Goal: Feedback & Contribution: Contribute content

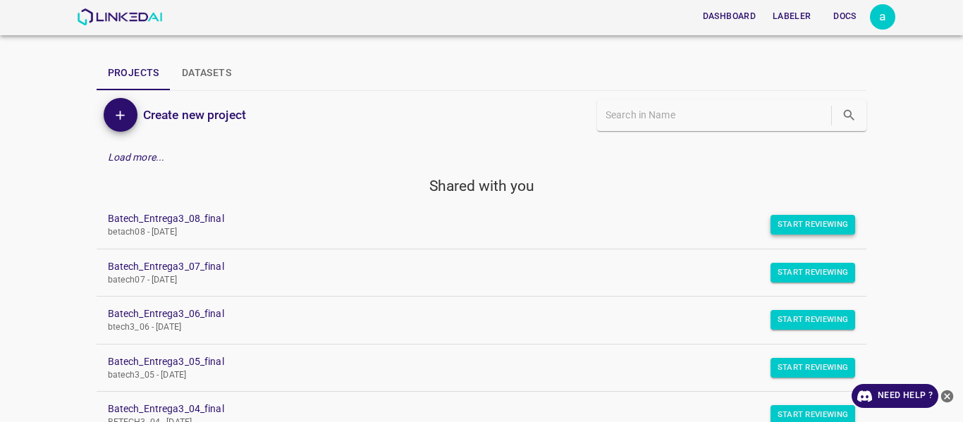
click at [778, 231] on button "Start Reviewing" at bounding box center [813, 225] width 85 height 20
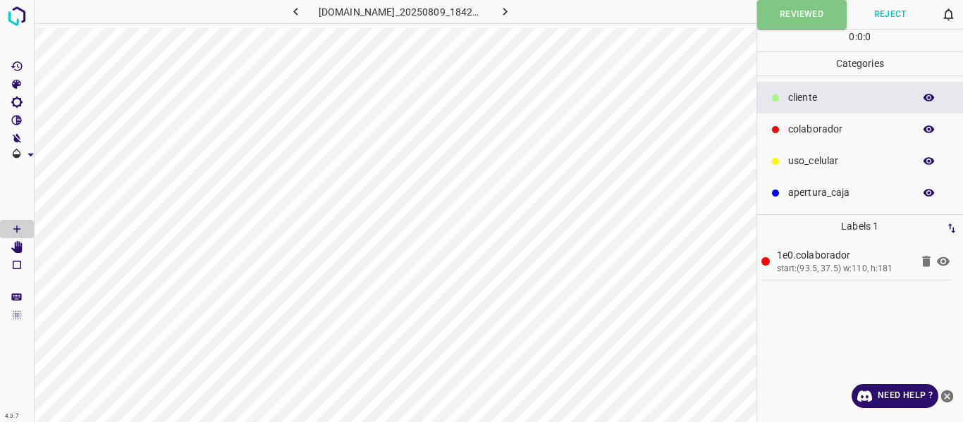
click at [513, 11] on icon "button" at bounding box center [505, 11] width 15 height 15
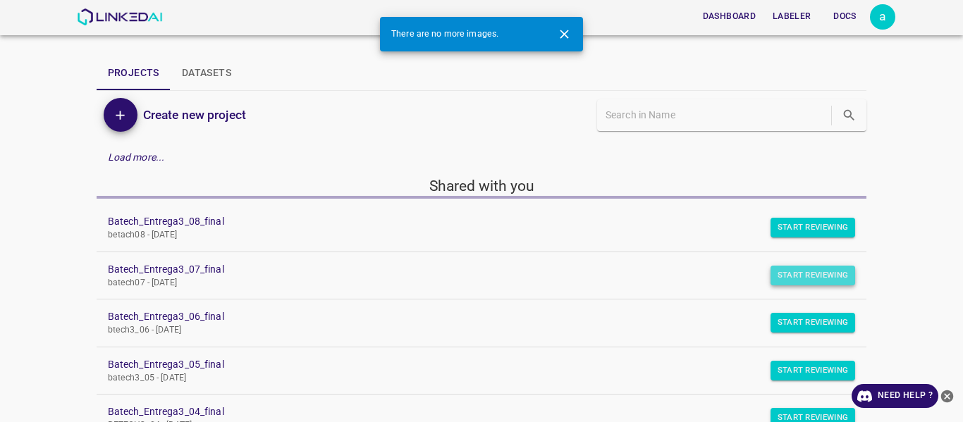
click at [793, 274] on button "Start Reviewing" at bounding box center [813, 276] width 85 height 20
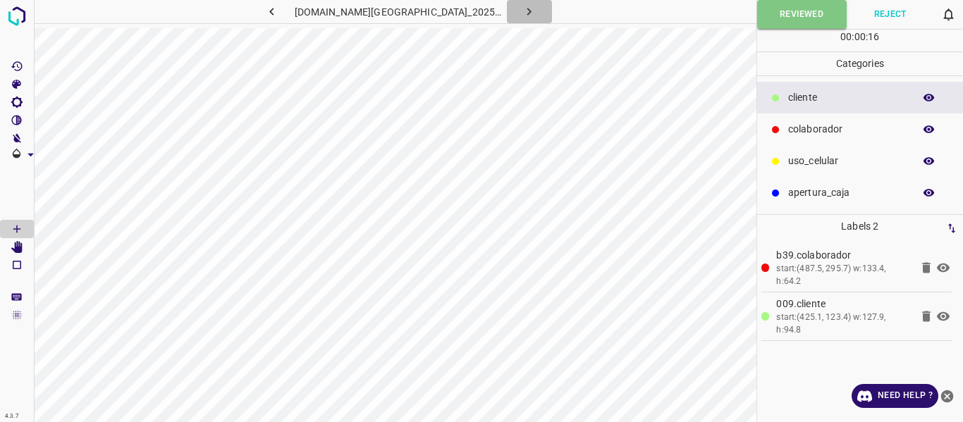
click at [527, 11] on icon "button" at bounding box center [529, 12] width 4 height 8
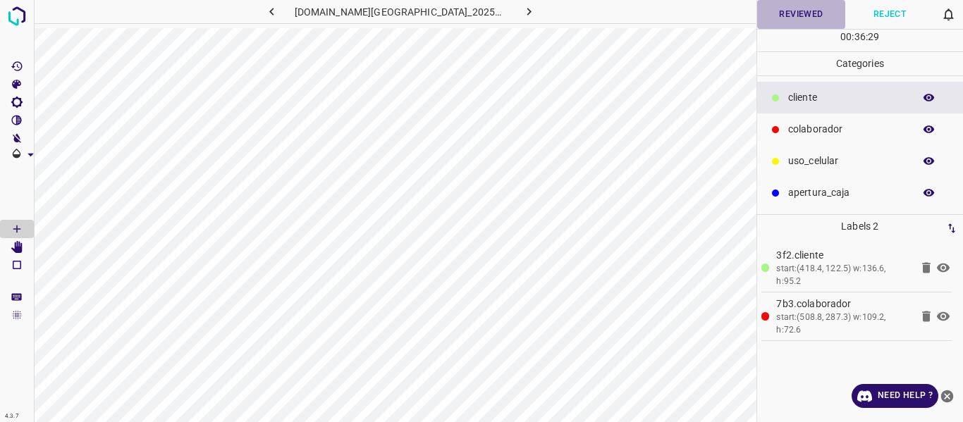
click at [786, 14] on button "Reviewed" at bounding box center [801, 14] width 89 height 29
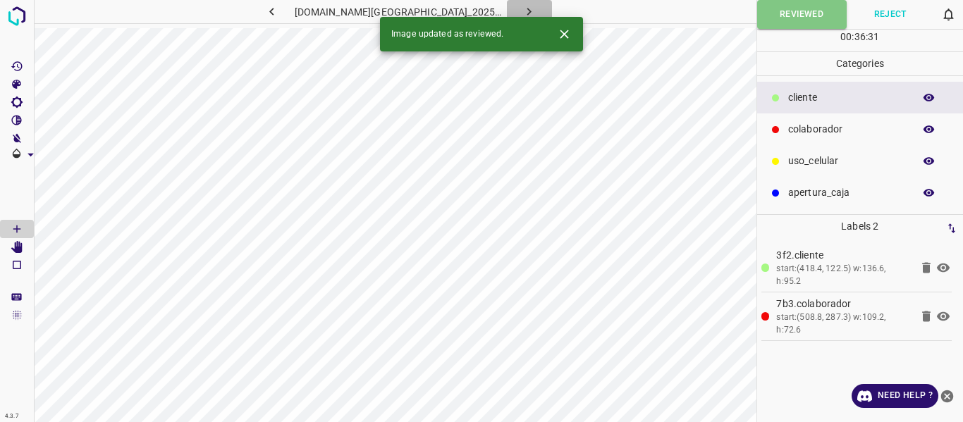
click at [522, 8] on icon "button" at bounding box center [529, 11] width 15 height 15
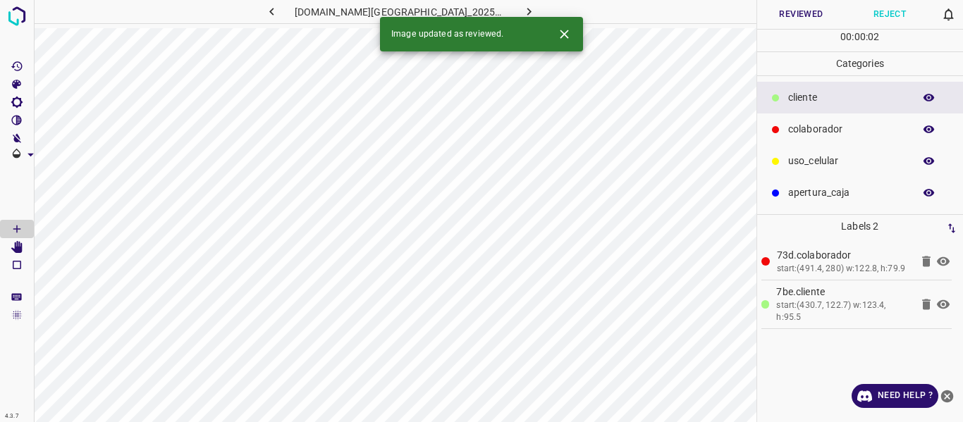
click at [781, 16] on button "Reviewed" at bounding box center [801, 14] width 89 height 29
click at [522, 6] on icon "button" at bounding box center [529, 11] width 15 height 15
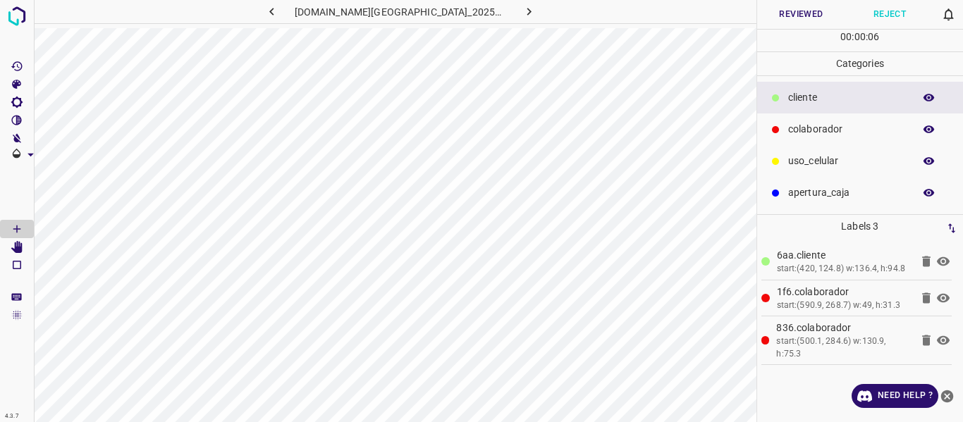
click at [931, 128] on icon "button" at bounding box center [929, 130] width 11 height 8
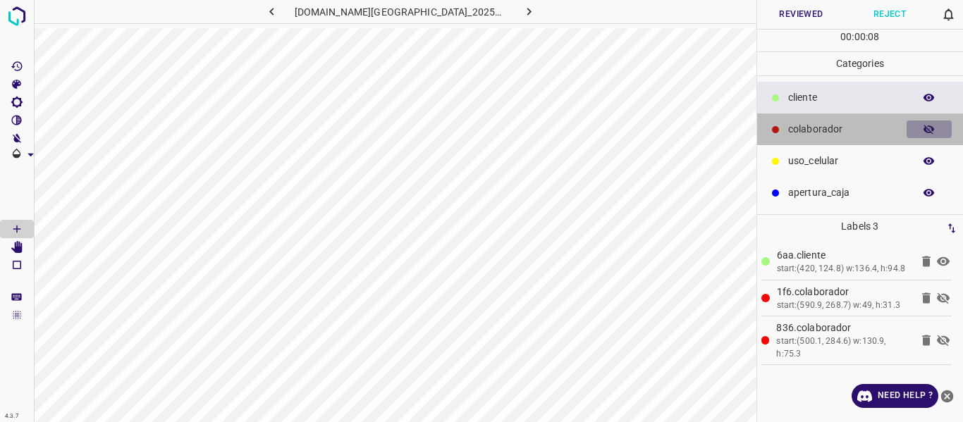
click at [931, 128] on icon "button" at bounding box center [929, 130] width 11 height 10
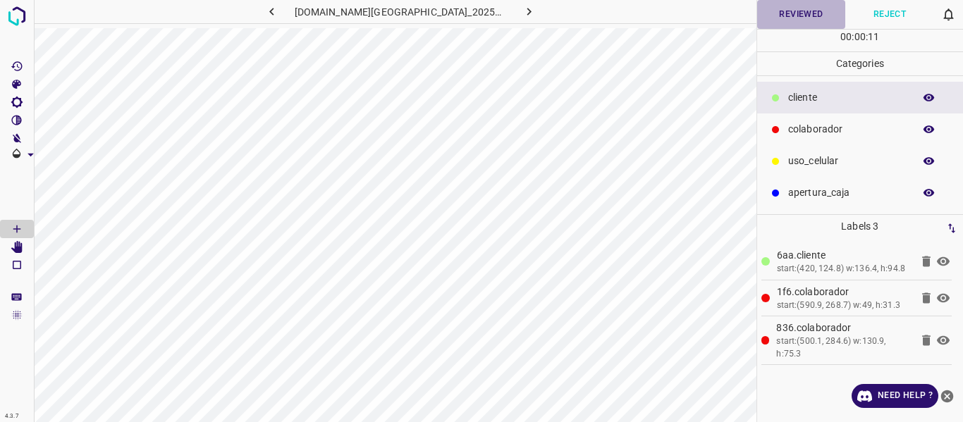
click at [777, 21] on button "Reviewed" at bounding box center [801, 14] width 89 height 29
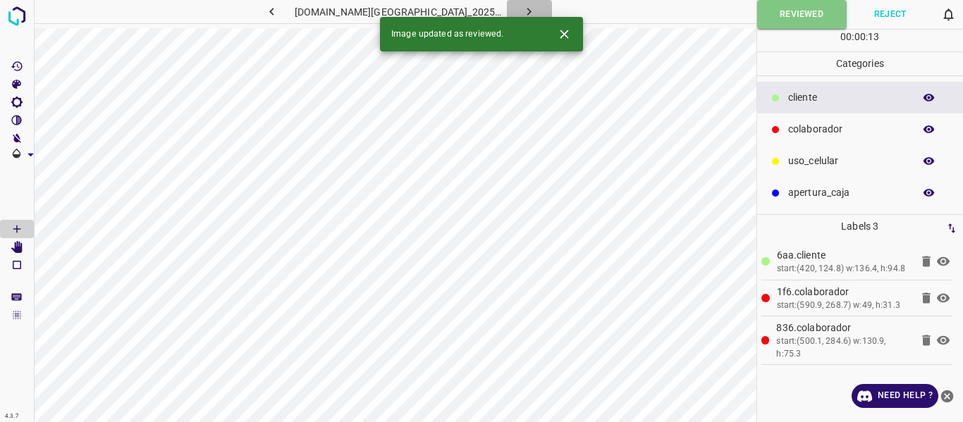
click at [522, 8] on icon "button" at bounding box center [529, 11] width 15 height 15
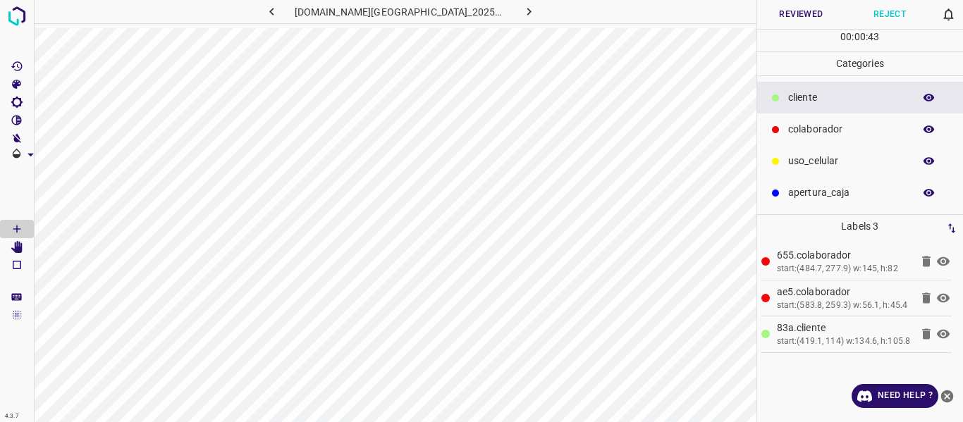
click at [781, 18] on button "Reviewed" at bounding box center [801, 14] width 89 height 29
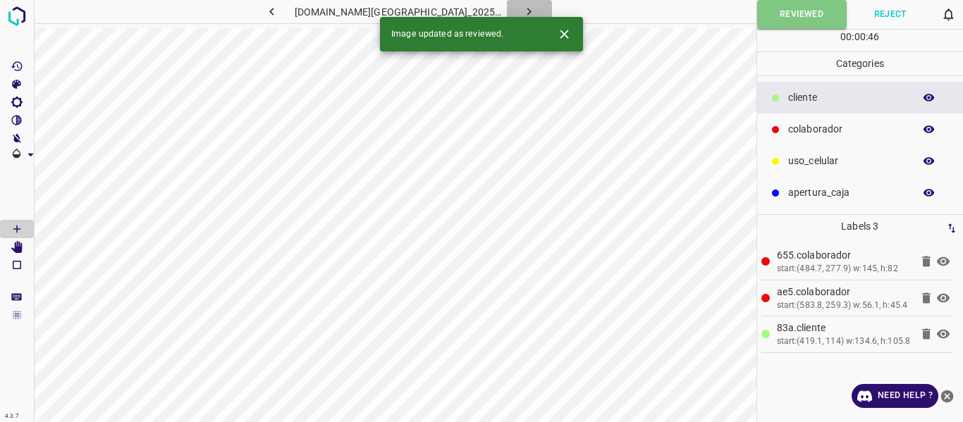
click at [522, 11] on icon "button" at bounding box center [529, 11] width 15 height 15
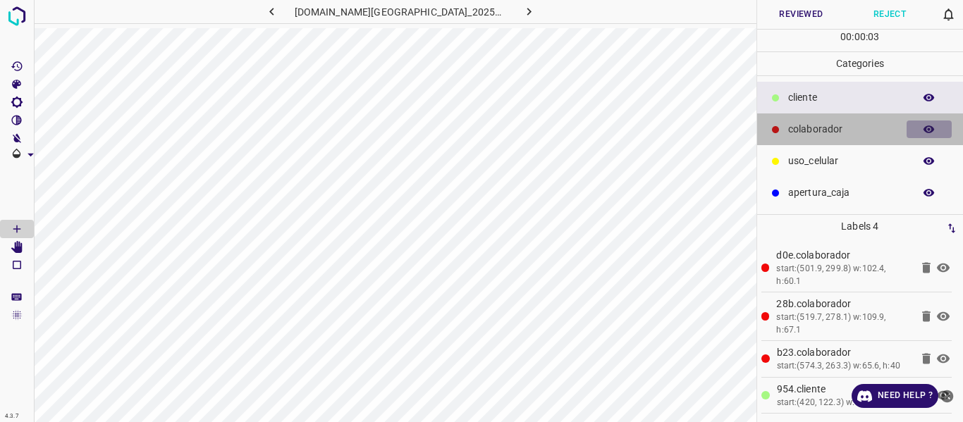
click at [928, 123] on icon "button" at bounding box center [929, 129] width 13 height 13
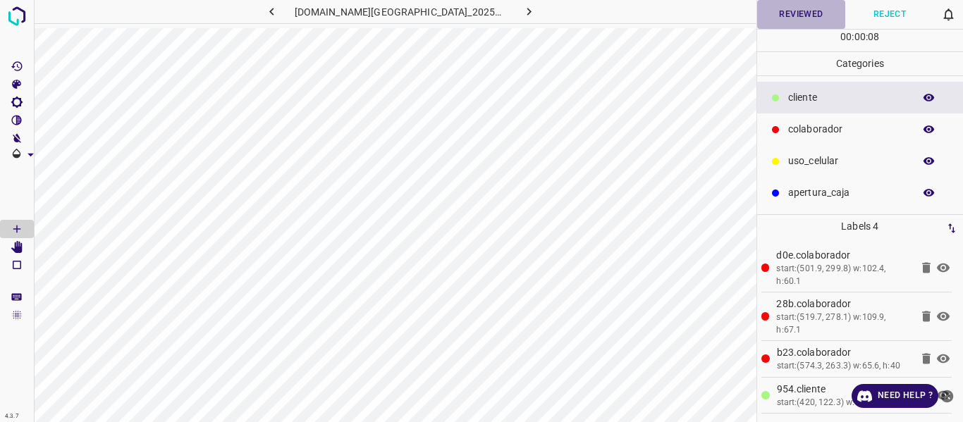
click at [796, 15] on button "Reviewed" at bounding box center [801, 14] width 89 height 29
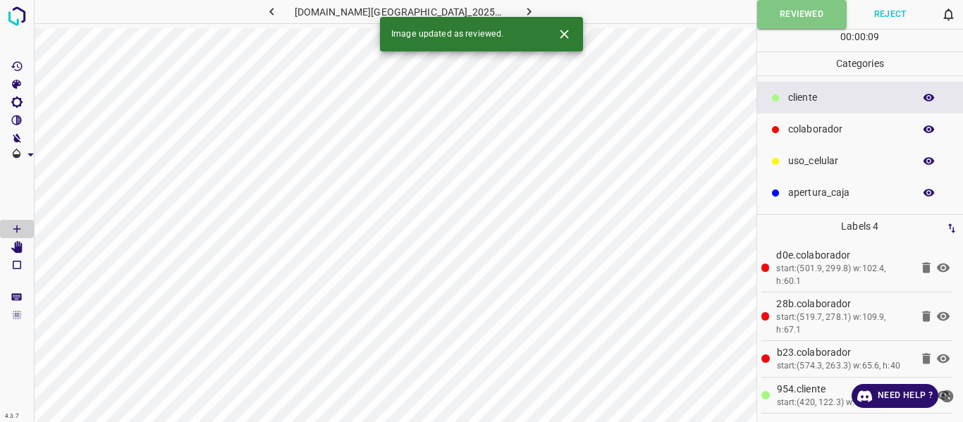
click at [524, 10] on button "button" at bounding box center [529, 11] width 45 height 23
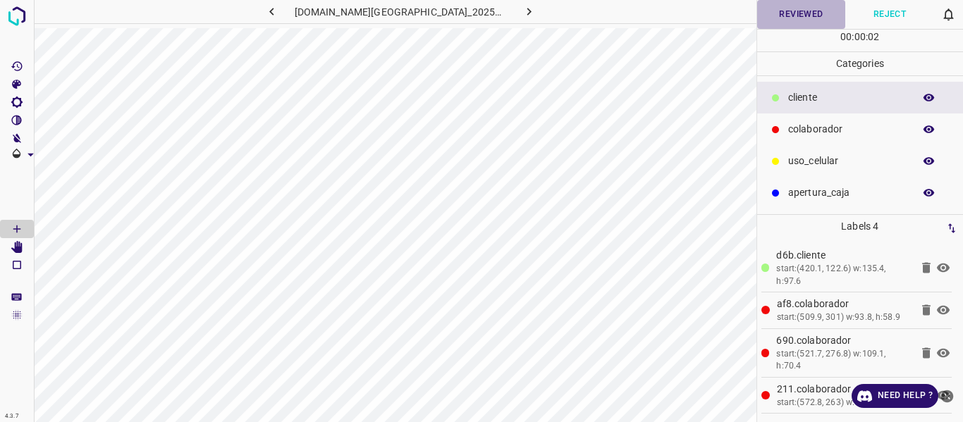
click at [783, 9] on button "Reviewed" at bounding box center [801, 14] width 89 height 29
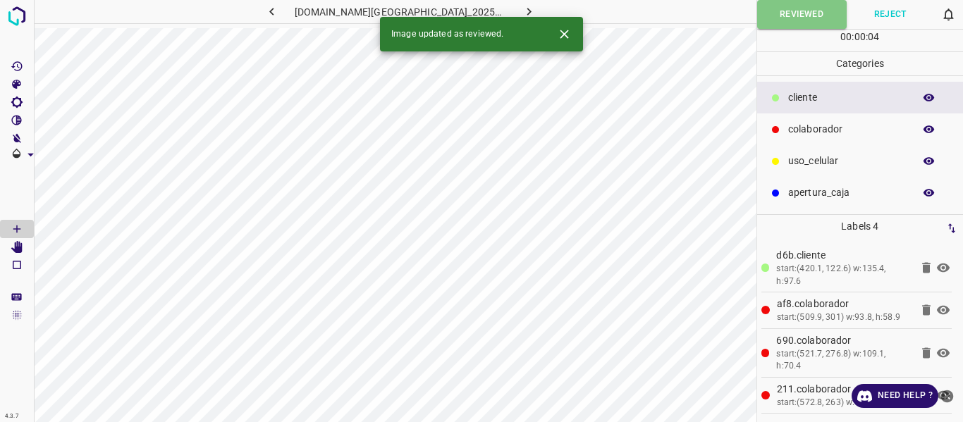
click at [522, 6] on icon "button" at bounding box center [529, 11] width 15 height 15
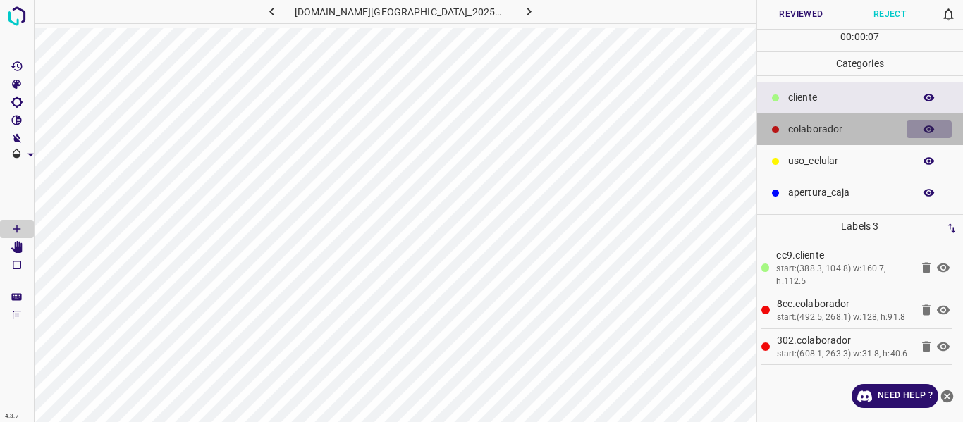
click at [932, 124] on icon "button" at bounding box center [929, 129] width 13 height 13
click at [923, 123] on icon "button" at bounding box center [929, 129] width 13 height 13
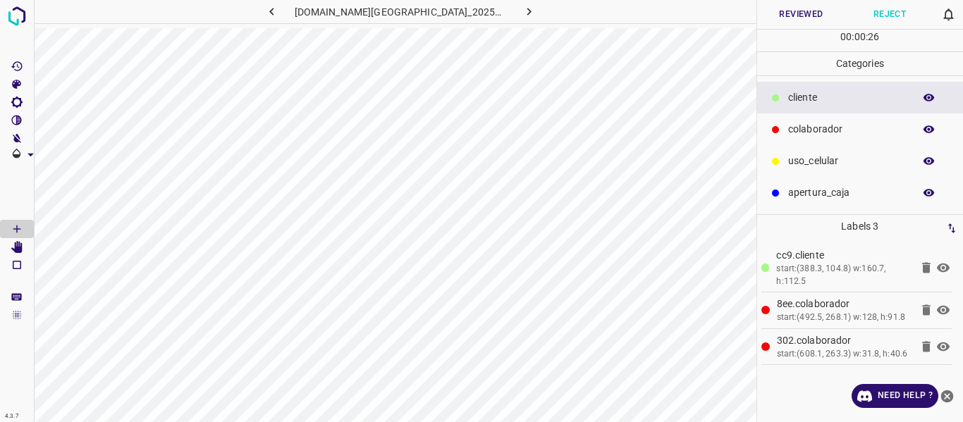
click at [800, 13] on button "Reviewed" at bounding box center [801, 14] width 89 height 29
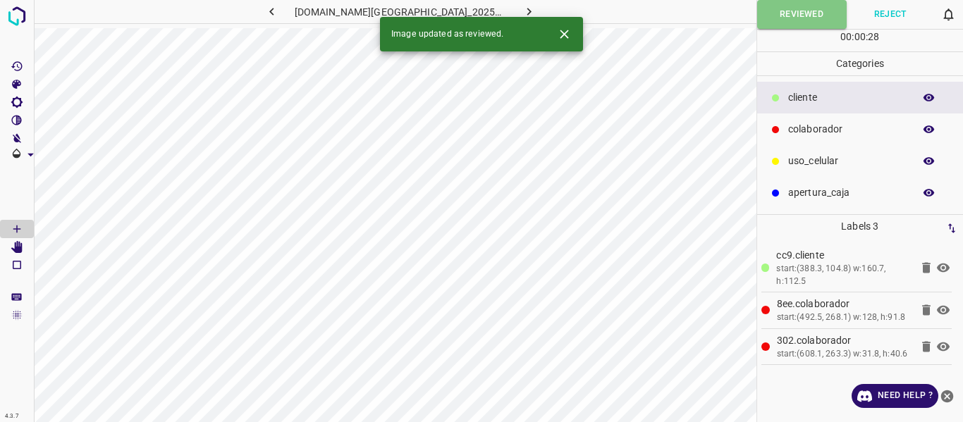
click at [527, 11] on icon "button" at bounding box center [529, 12] width 4 height 8
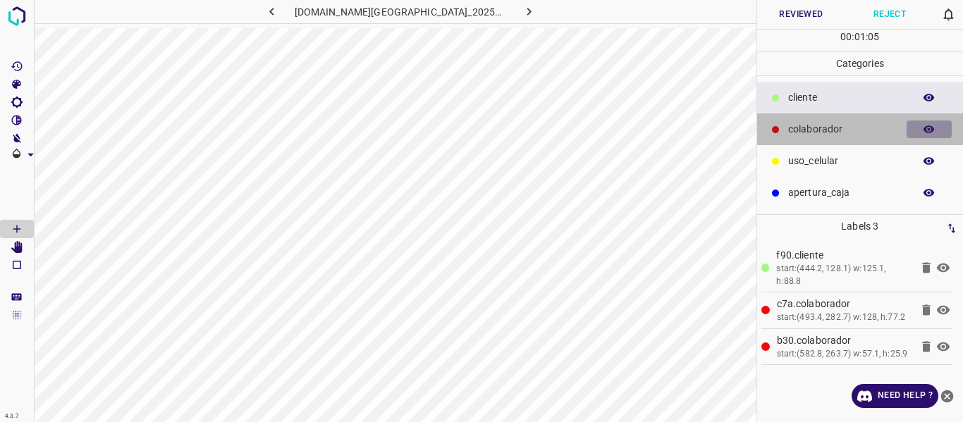
click at [929, 127] on icon "button" at bounding box center [929, 129] width 13 height 13
click at [814, 133] on p "colaborador" at bounding box center [847, 129] width 118 height 15
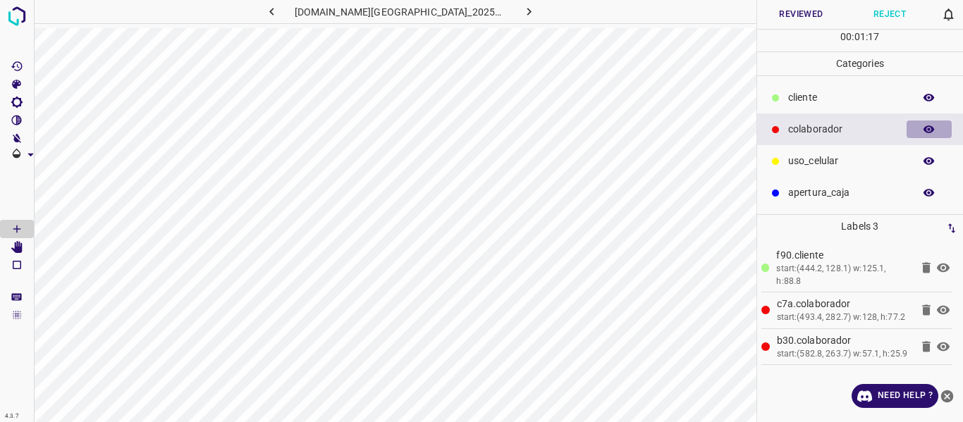
click at [929, 123] on icon "button" at bounding box center [929, 129] width 13 height 13
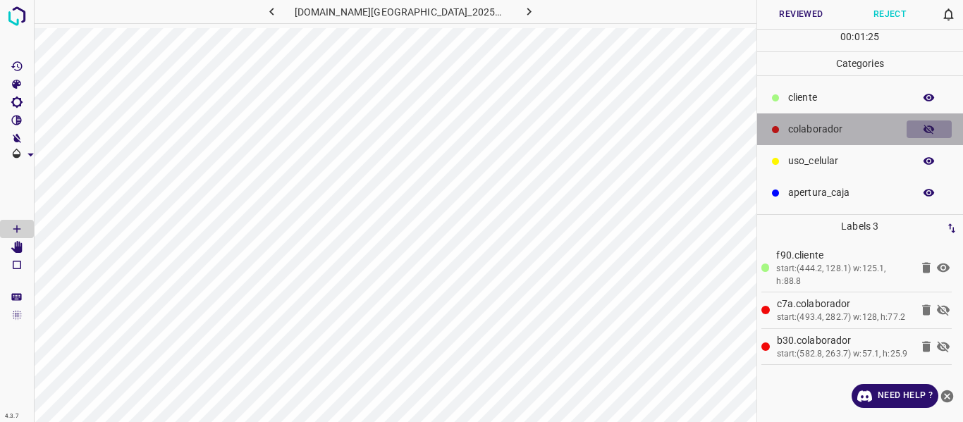
click at [929, 123] on icon "button" at bounding box center [929, 129] width 13 height 13
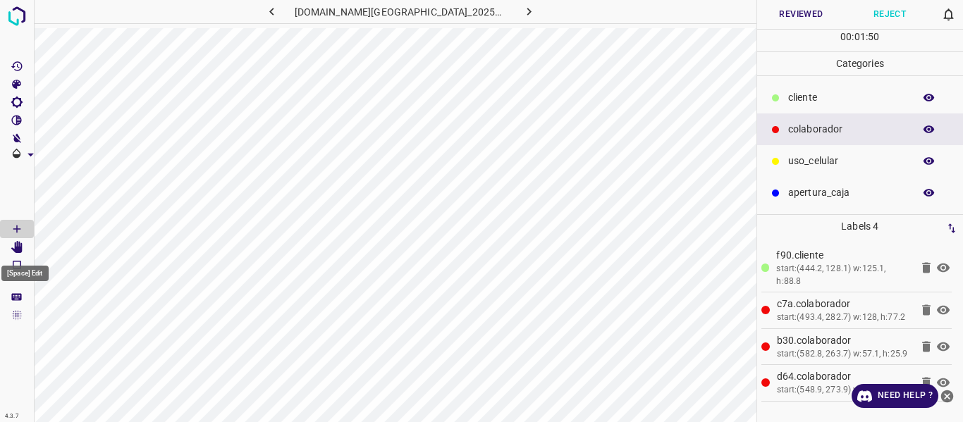
click at [17, 247] on icon "[Space] Edit" at bounding box center [16, 247] width 11 height 13
click at [22, 229] on icon "[Space] Draw" at bounding box center [17, 229] width 13 height 13
click at [793, 11] on button "Reviewed" at bounding box center [801, 14] width 89 height 29
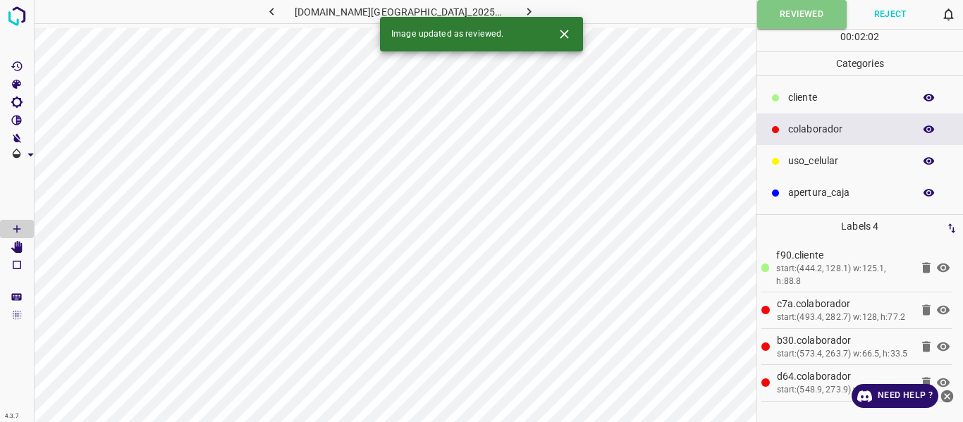
click at [527, 10] on icon "button" at bounding box center [529, 12] width 4 height 8
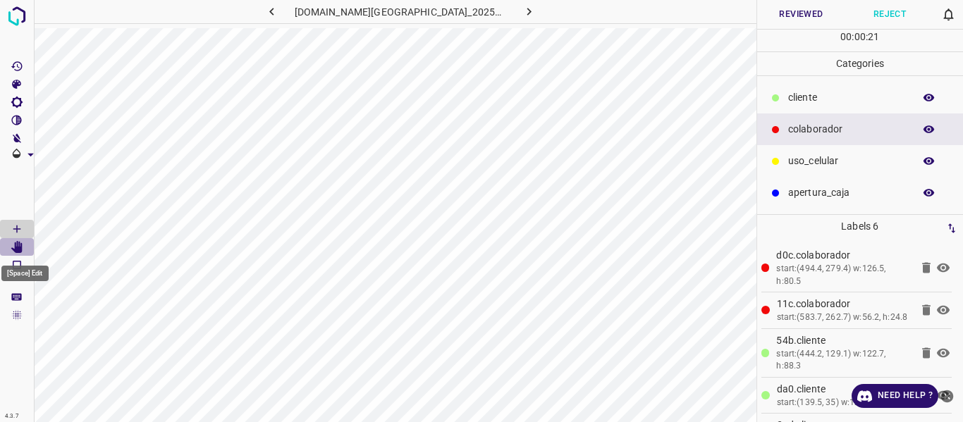
click at [19, 250] on icon "[Space] Edit" at bounding box center [16, 247] width 11 height 13
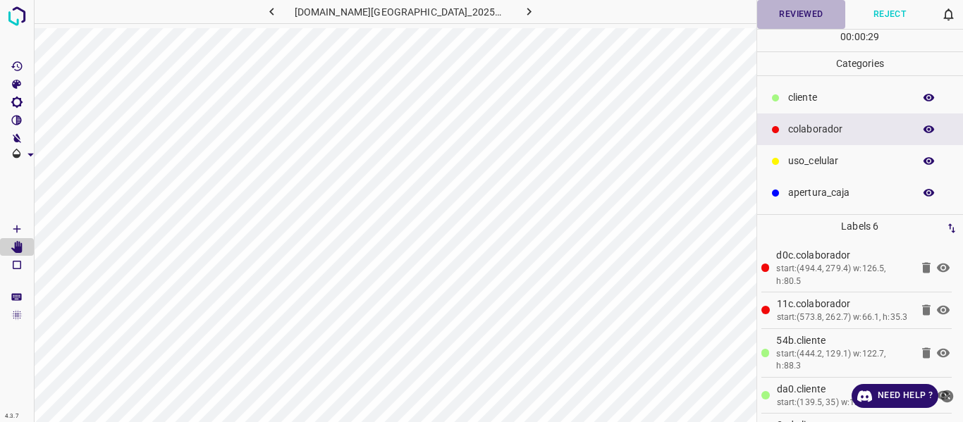
click at [800, 13] on button "Reviewed" at bounding box center [801, 14] width 89 height 29
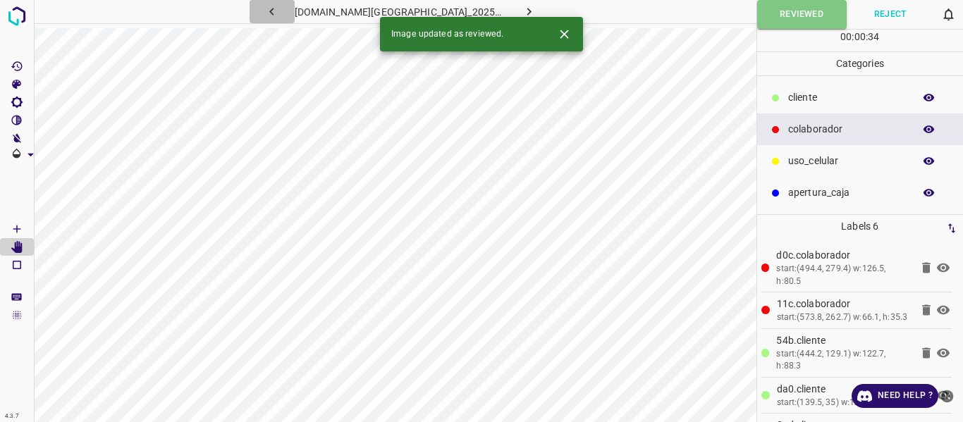
click at [279, 11] on icon "button" at bounding box center [271, 11] width 15 height 15
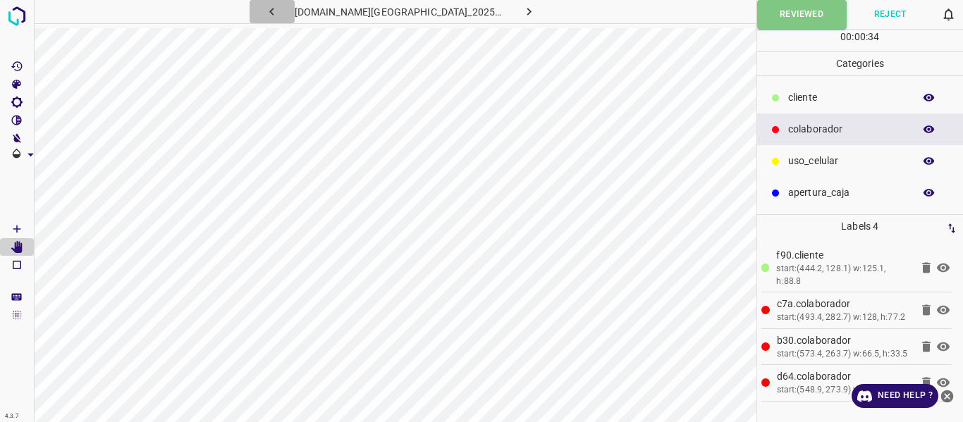
click at [279, 11] on icon "button" at bounding box center [271, 11] width 15 height 15
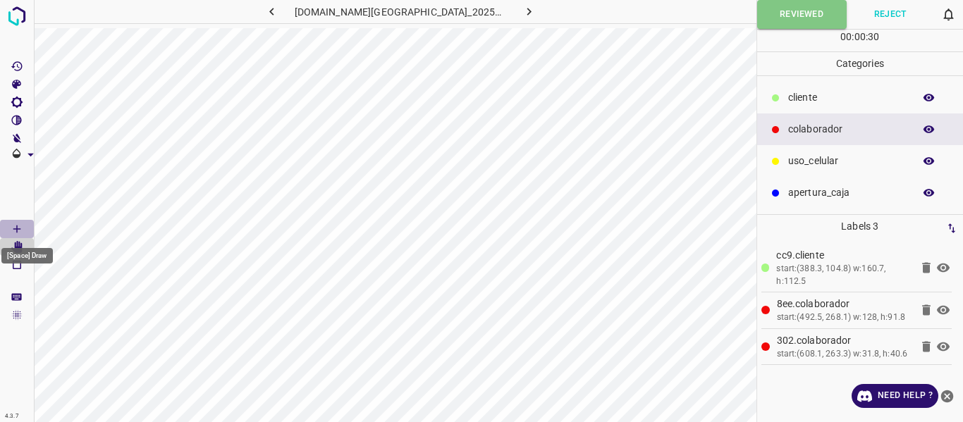
click at [16, 226] on icon "[Space] Draw" at bounding box center [17, 229] width 13 height 13
click at [934, 128] on icon "button" at bounding box center [929, 130] width 11 height 8
click at [934, 128] on icon "button" at bounding box center [929, 130] width 11 height 10
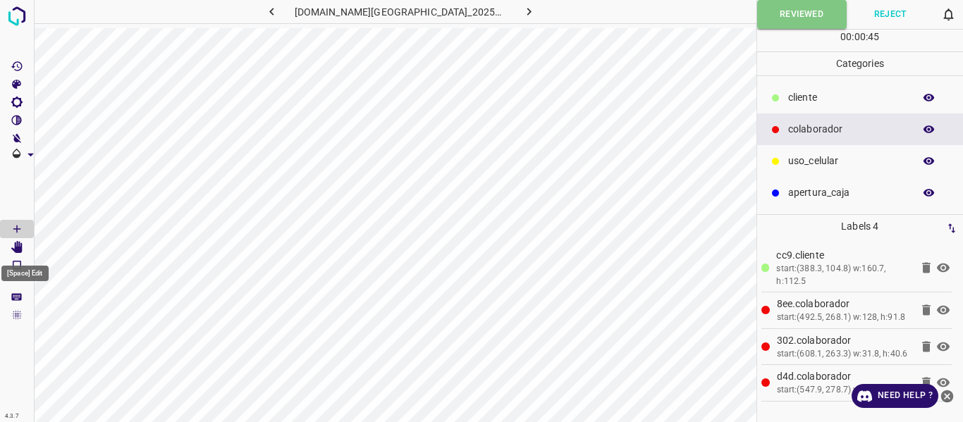
click at [17, 250] on icon "[Space] Edit" at bounding box center [16, 247] width 11 height 13
click at [767, 11] on button "Reviewed" at bounding box center [802, 14] width 90 height 29
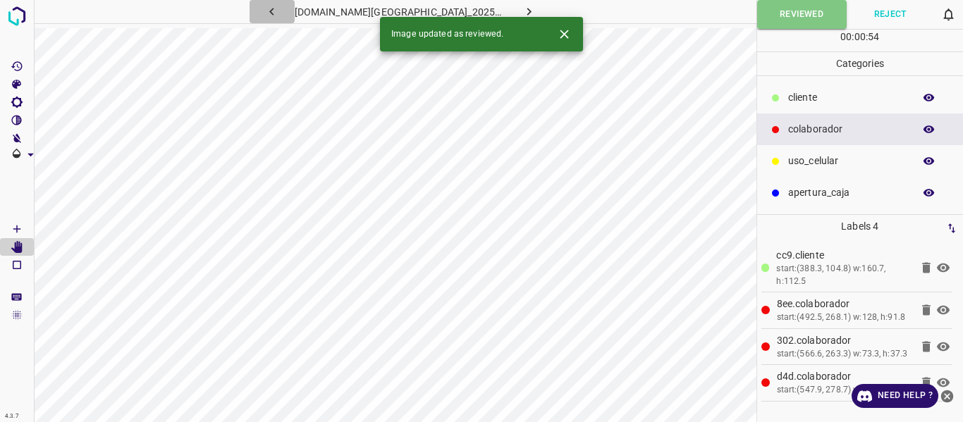
click at [274, 13] on icon "button" at bounding box center [271, 12] width 4 height 8
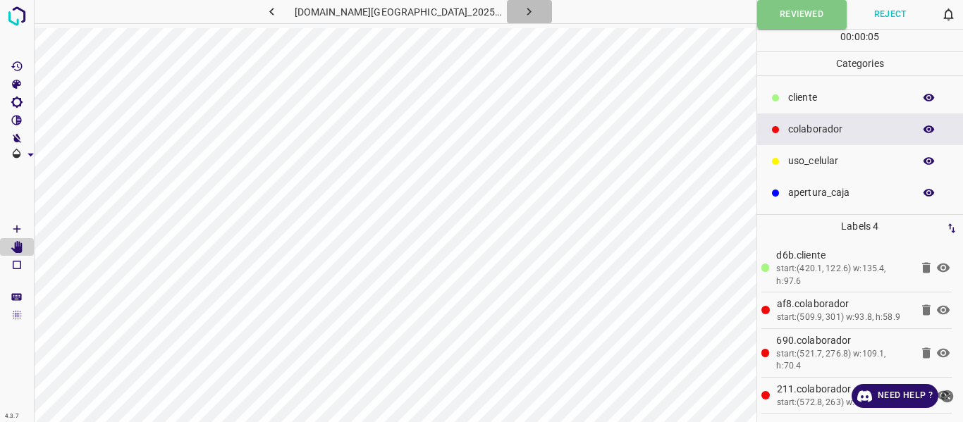
click at [522, 13] on icon "button" at bounding box center [529, 11] width 15 height 15
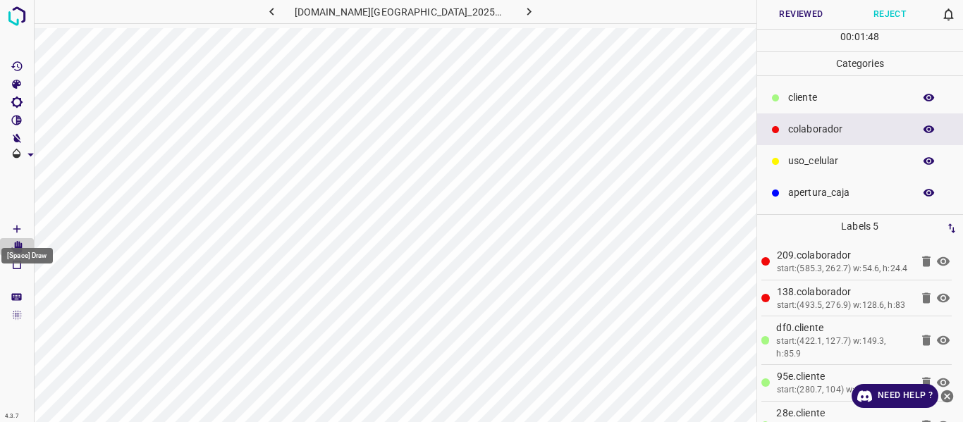
click at [16, 230] on icon "[Space] Draw" at bounding box center [17, 229] width 13 height 13
click at [13, 255] on Edit"] "[Space] Edit" at bounding box center [17, 247] width 34 height 18
click at [785, 16] on button "Reviewed" at bounding box center [801, 14] width 89 height 29
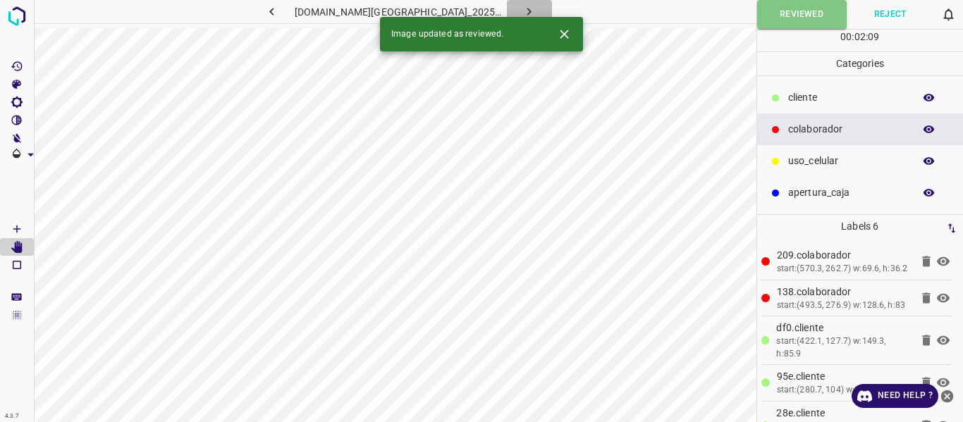
click at [511, 2] on button "button" at bounding box center [529, 11] width 45 height 23
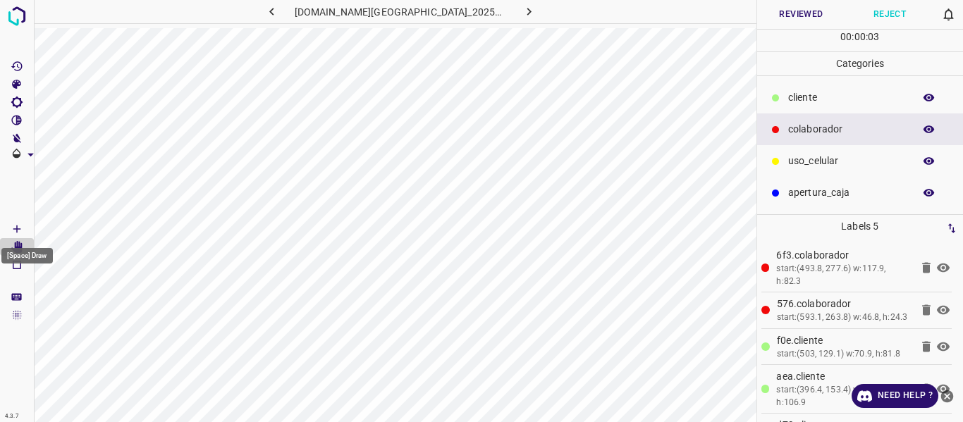
click at [13, 226] on icon "[Space] Draw" at bounding box center [17, 229] width 13 height 13
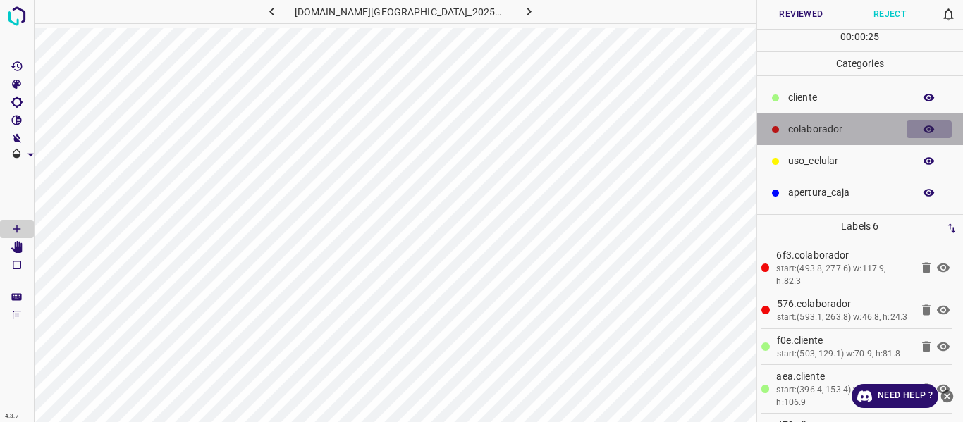
click at [923, 129] on icon "button" at bounding box center [929, 129] width 13 height 13
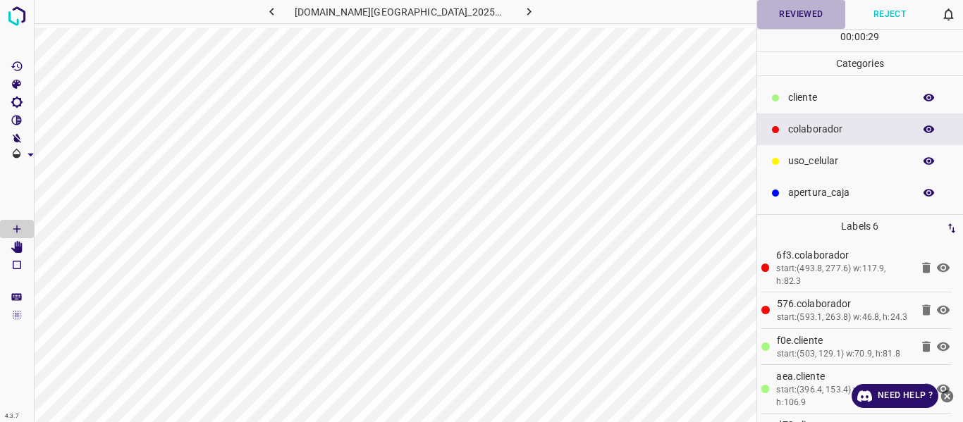
click at [794, 14] on button "Reviewed" at bounding box center [801, 14] width 89 height 29
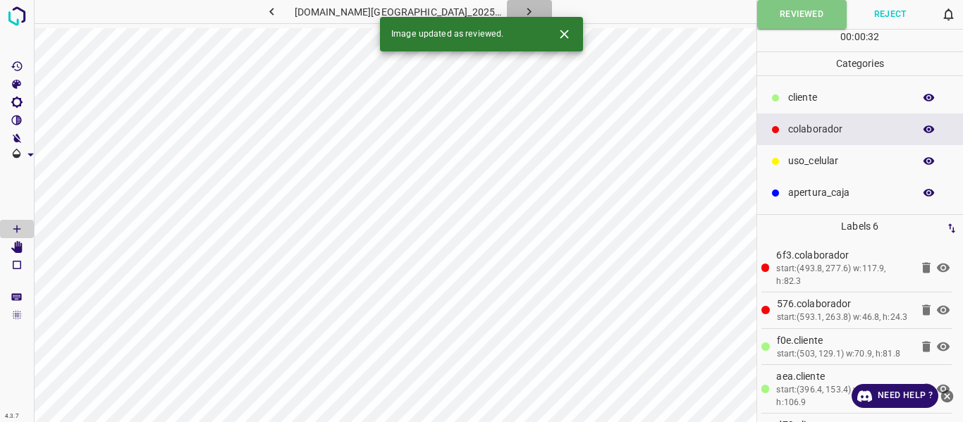
click at [522, 6] on icon "button" at bounding box center [529, 11] width 15 height 15
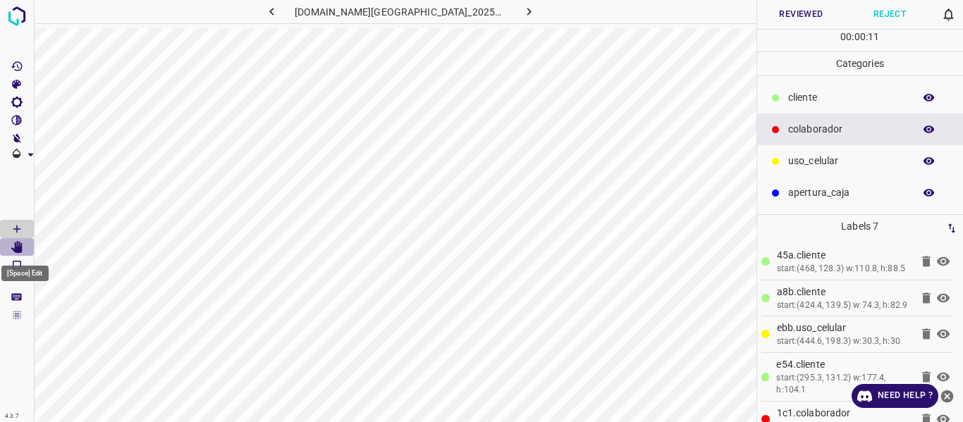
click at [15, 249] on icon "[Space] Edit" at bounding box center [17, 247] width 13 height 13
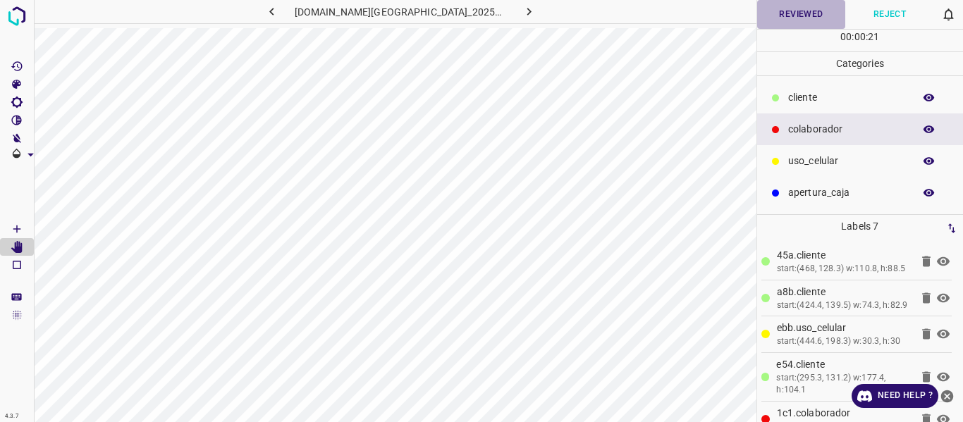
click at [787, 19] on button "Reviewed" at bounding box center [801, 14] width 89 height 29
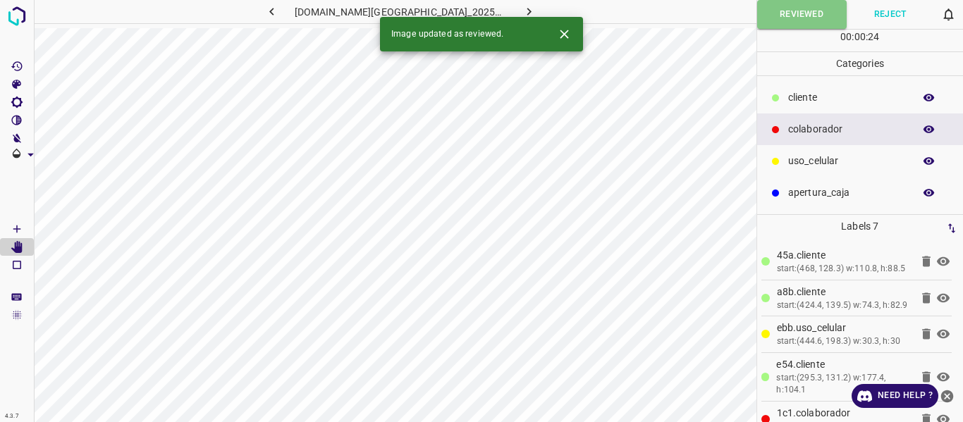
click at [522, 9] on icon "button" at bounding box center [529, 11] width 15 height 15
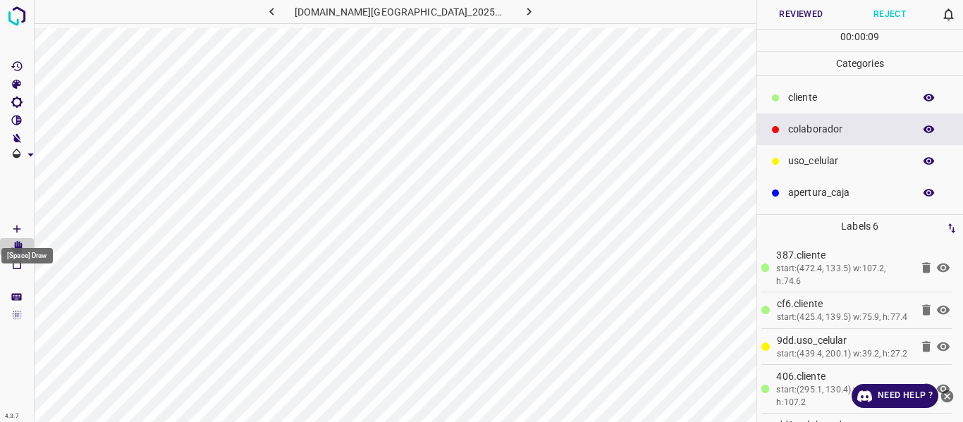
click at [16, 226] on icon "[Space] Draw" at bounding box center [17, 229] width 13 height 13
click at [16, 243] on icon "[Space] Edit" at bounding box center [16, 247] width 11 height 13
click at [927, 130] on icon "button" at bounding box center [929, 129] width 13 height 13
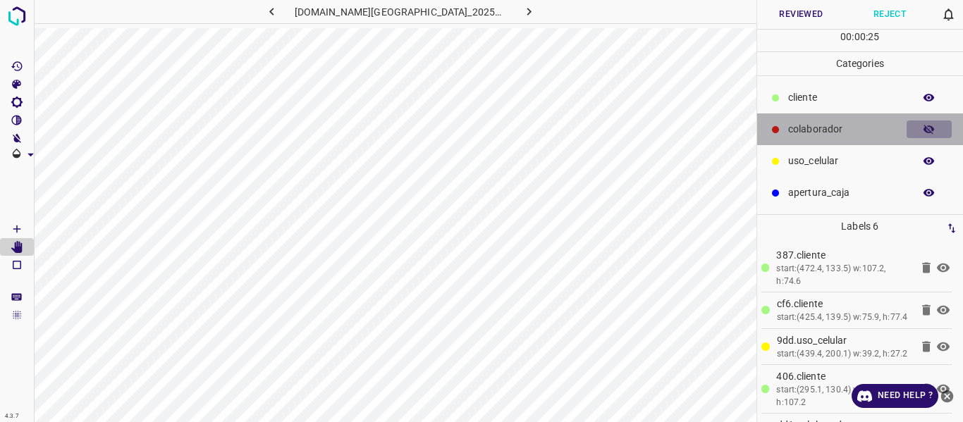
click at [927, 130] on icon "button" at bounding box center [929, 129] width 13 height 13
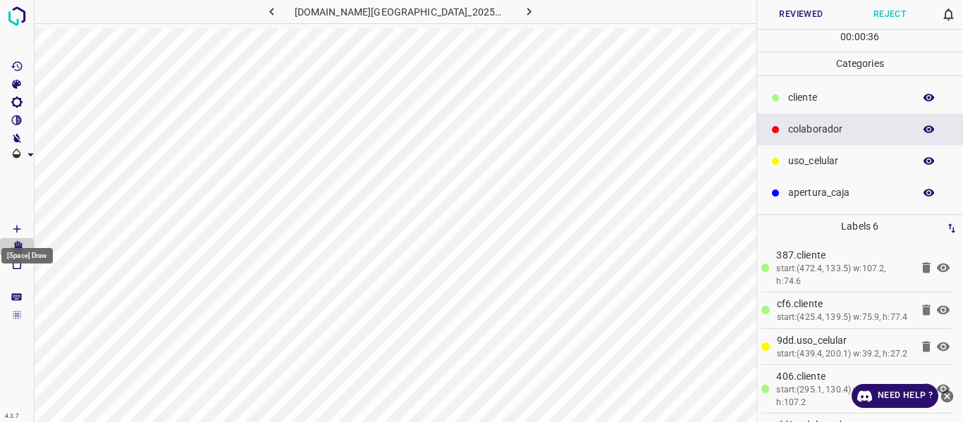
click at [16, 228] on icon "[Space] Draw" at bounding box center [17, 229] width 13 height 13
click at [927, 97] on icon "button" at bounding box center [929, 98] width 13 height 13
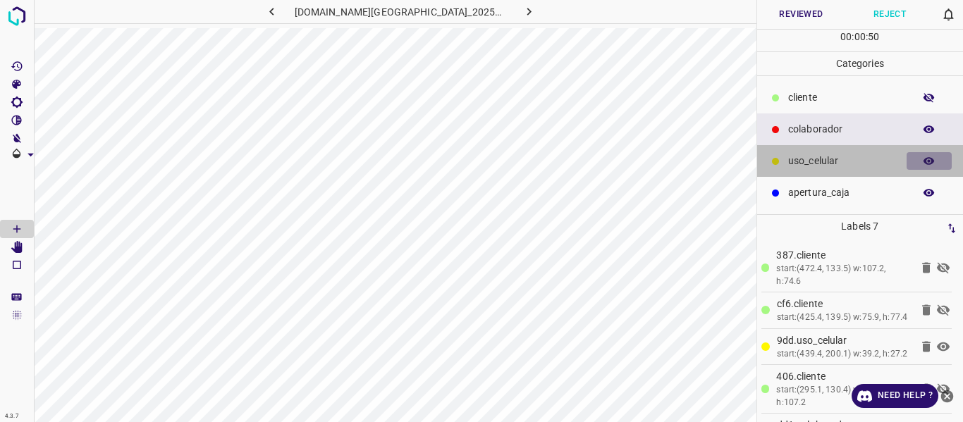
click at [926, 163] on icon "button" at bounding box center [929, 161] width 11 height 8
click at [926, 163] on icon "button" at bounding box center [929, 162] width 11 height 10
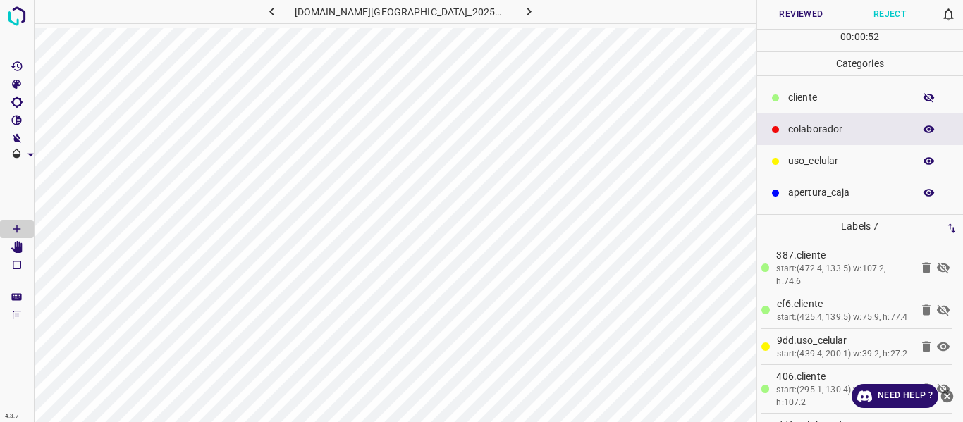
click at [930, 100] on icon "button" at bounding box center [929, 98] width 11 height 10
click at [791, 18] on button "Reviewed" at bounding box center [801, 14] width 89 height 29
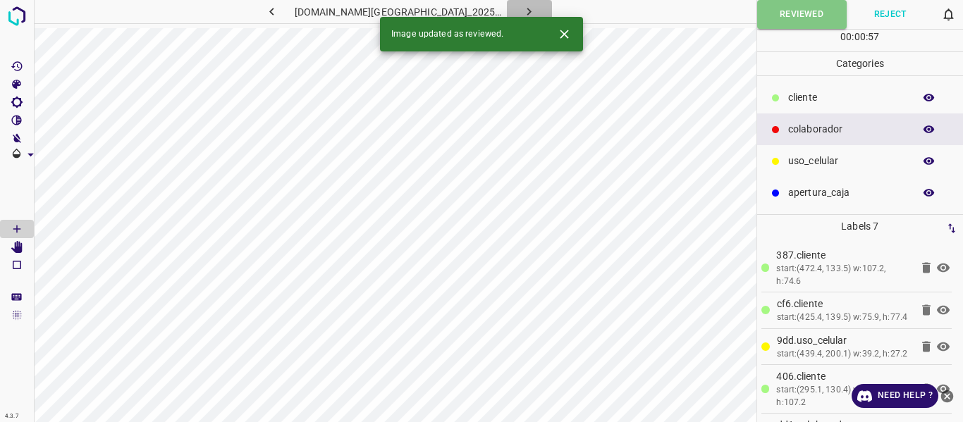
click at [522, 8] on icon "button" at bounding box center [529, 11] width 15 height 15
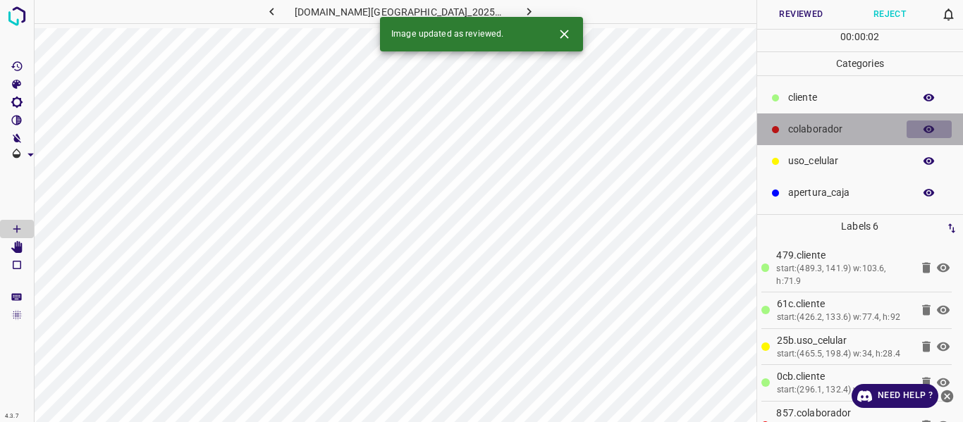
click at [919, 133] on button "button" at bounding box center [929, 130] width 45 height 18
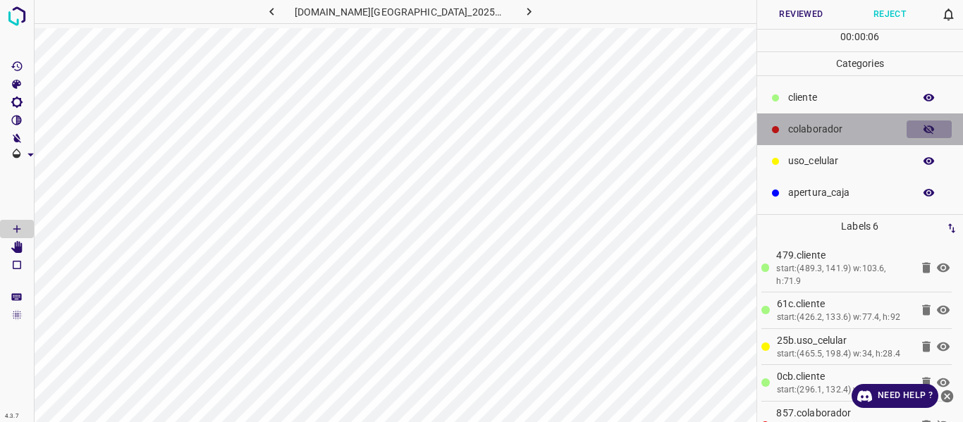
click at [919, 133] on button "button" at bounding box center [929, 130] width 45 height 18
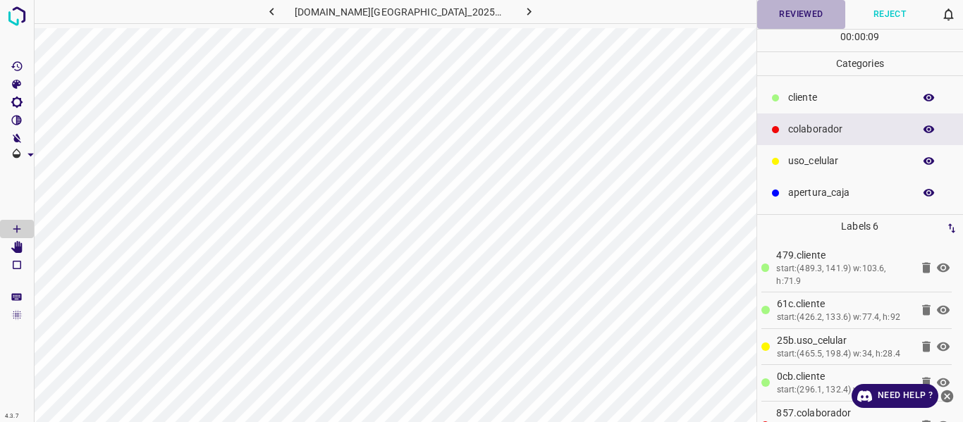
click at [802, 11] on button "Reviewed" at bounding box center [801, 14] width 89 height 29
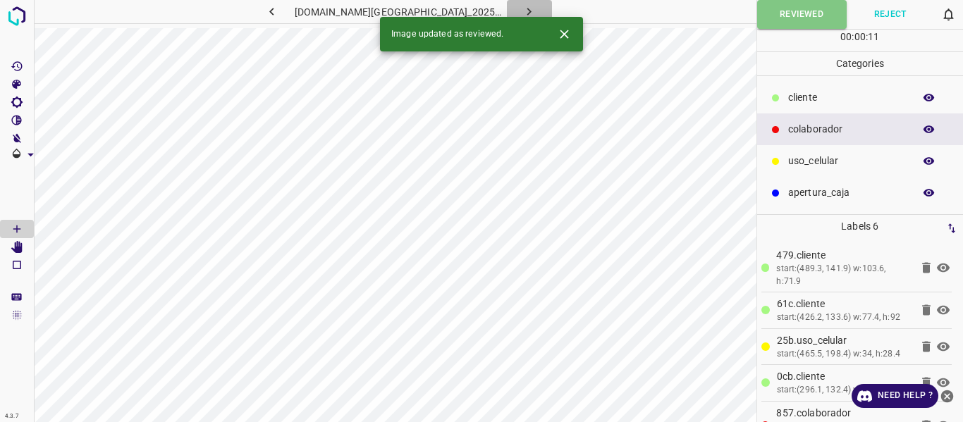
click at [522, 8] on icon "button" at bounding box center [529, 11] width 15 height 15
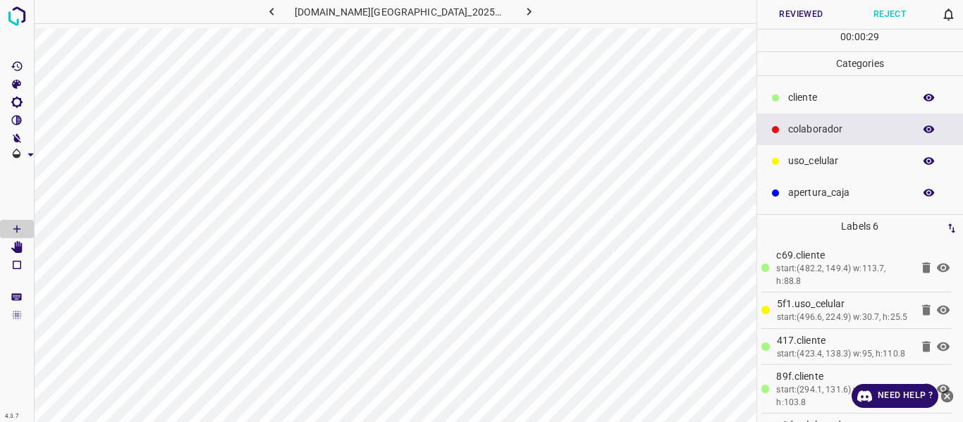
click at [926, 133] on icon "button" at bounding box center [929, 129] width 13 height 13
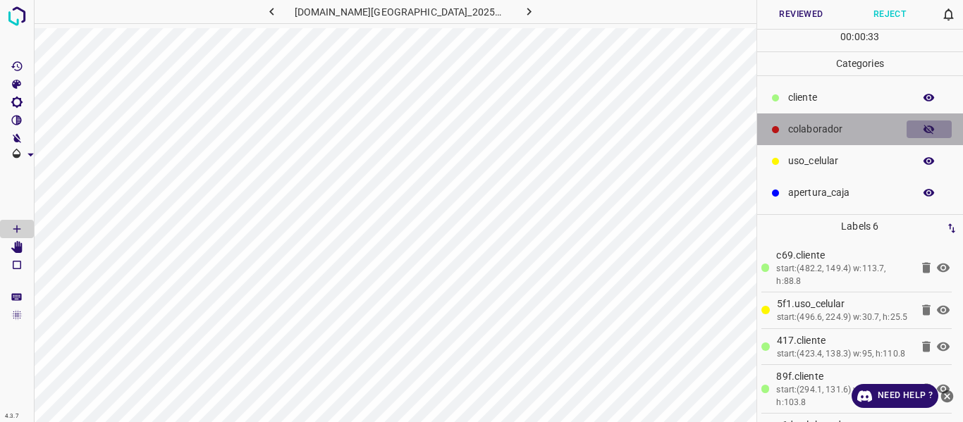
click at [926, 133] on icon "button" at bounding box center [929, 129] width 13 height 13
click at [924, 129] on icon "button" at bounding box center [929, 130] width 11 height 8
click at [924, 129] on icon "button" at bounding box center [929, 130] width 11 height 10
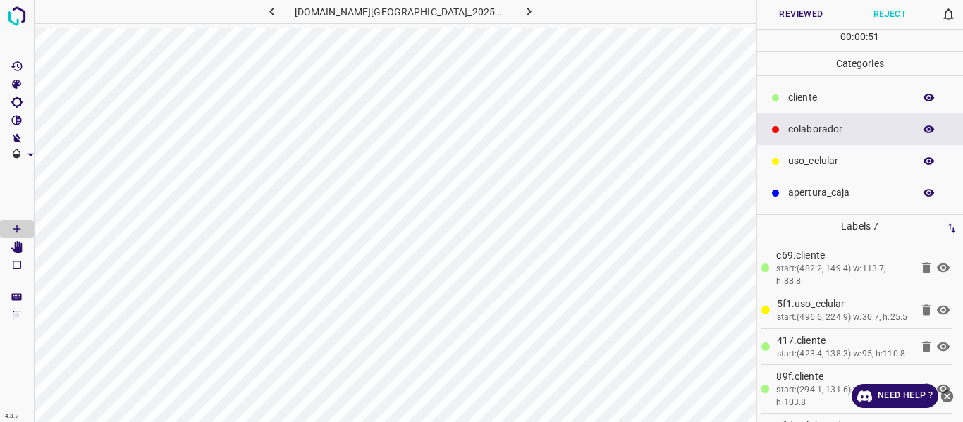
click at [793, 6] on button "Reviewed" at bounding box center [801, 14] width 89 height 29
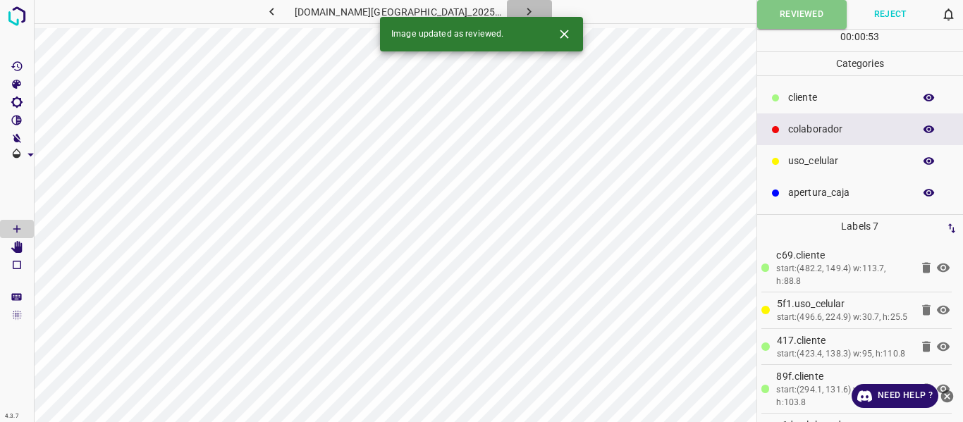
click at [522, 10] on icon "button" at bounding box center [529, 11] width 15 height 15
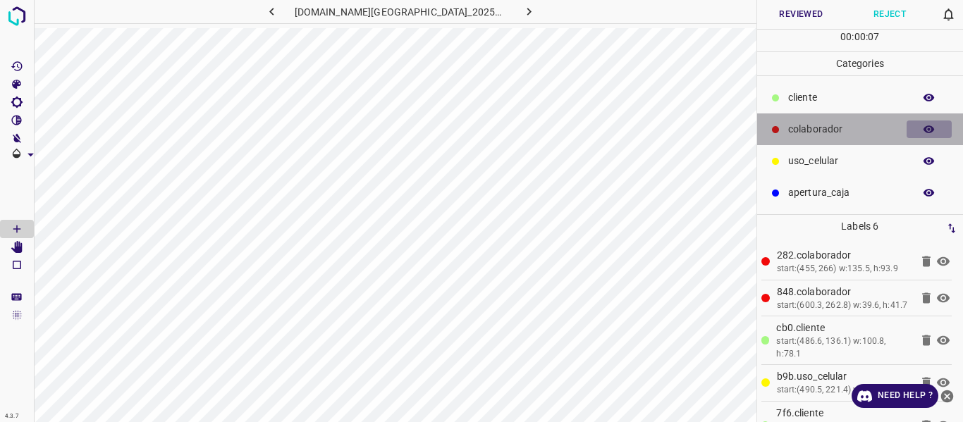
click at [934, 130] on icon "button" at bounding box center [929, 130] width 11 height 8
click at [934, 130] on icon "button" at bounding box center [929, 130] width 11 height 10
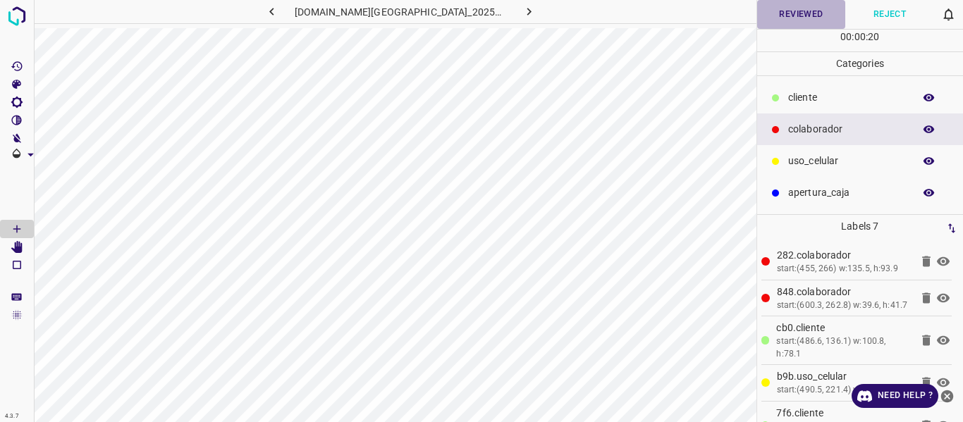
click at [784, 13] on button "Reviewed" at bounding box center [801, 14] width 89 height 29
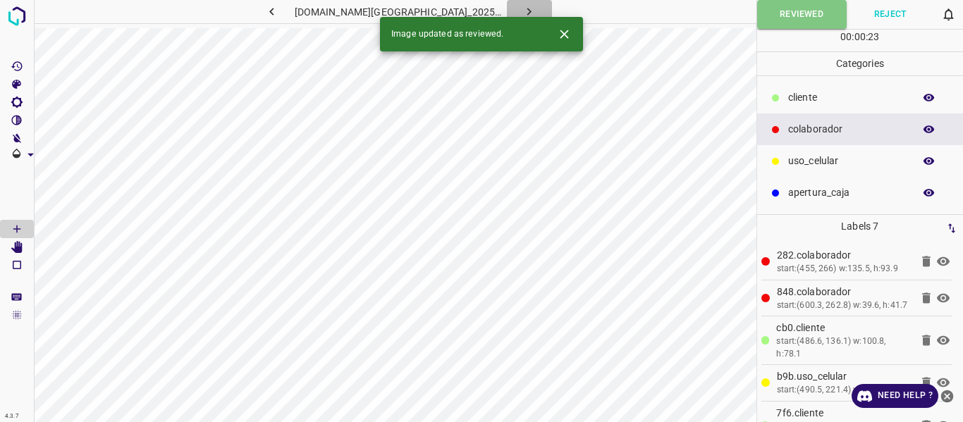
click at [522, 9] on button "button" at bounding box center [529, 11] width 45 height 23
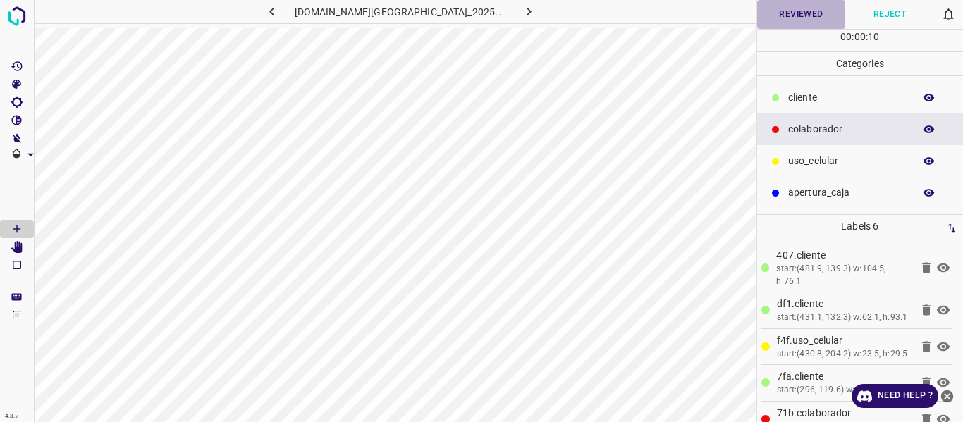
click at [775, 20] on button "Reviewed" at bounding box center [801, 14] width 89 height 29
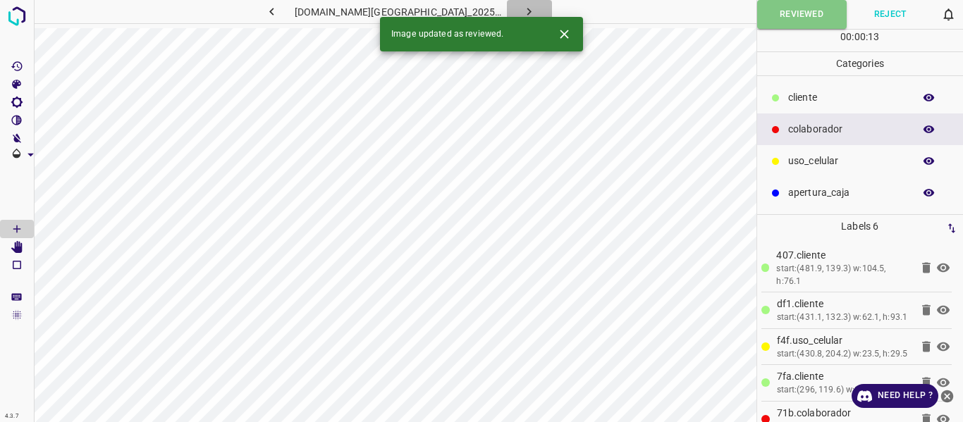
click at [522, 6] on icon "button" at bounding box center [529, 11] width 15 height 15
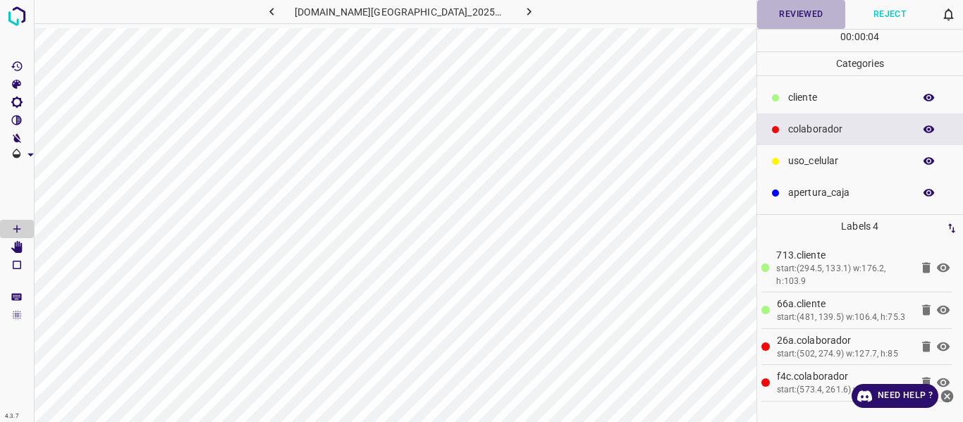
click at [773, 20] on button "Reviewed" at bounding box center [801, 14] width 89 height 29
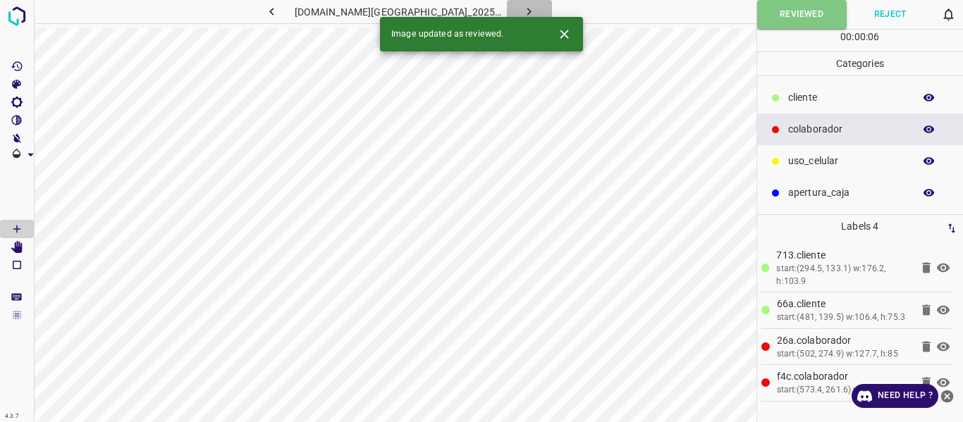
click at [522, 8] on icon "button" at bounding box center [529, 11] width 15 height 15
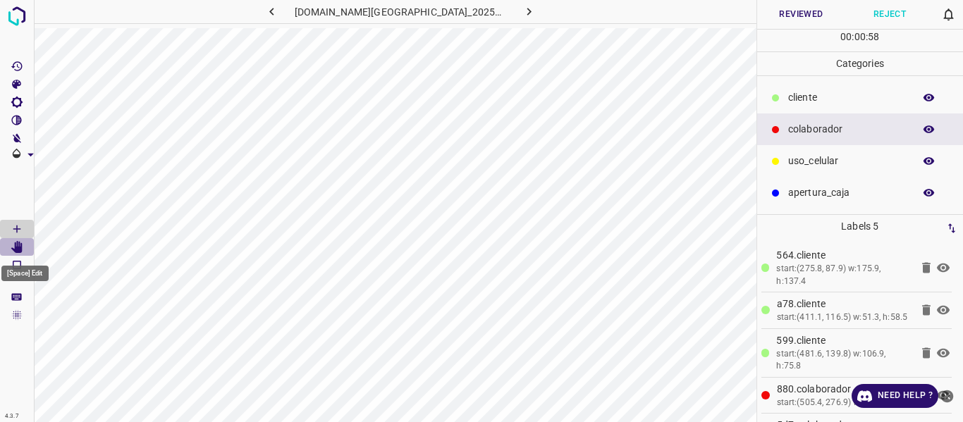
click at [11, 243] on icon "[Space] Edit" at bounding box center [17, 247] width 13 height 13
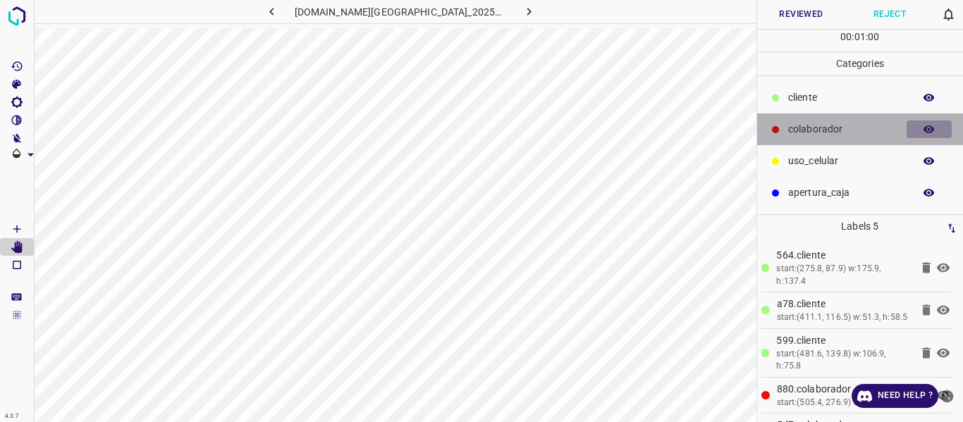
click at [936, 127] on button "button" at bounding box center [929, 130] width 45 height 18
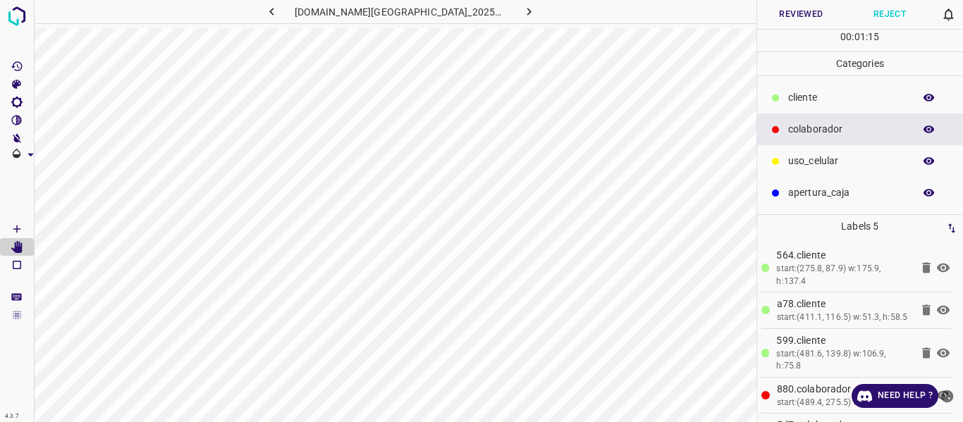
click at [798, 14] on button "Reviewed" at bounding box center [801, 14] width 89 height 29
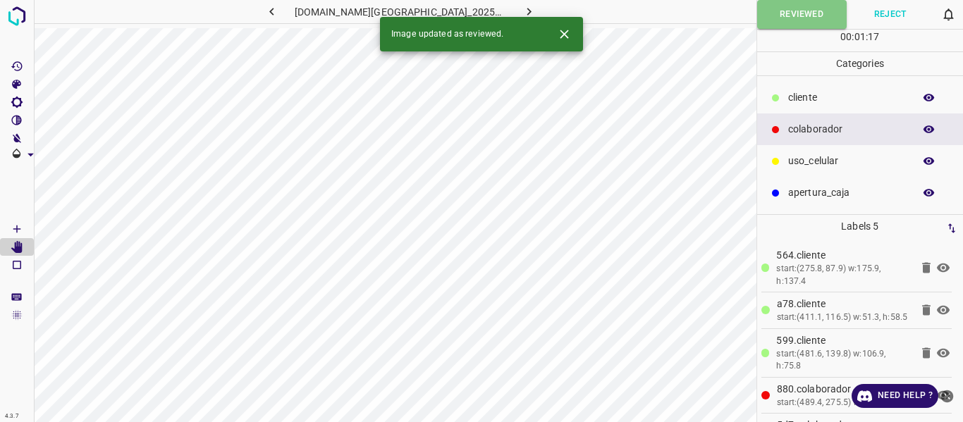
click at [522, 8] on icon "button" at bounding box center [529, 11] width 15 height 15
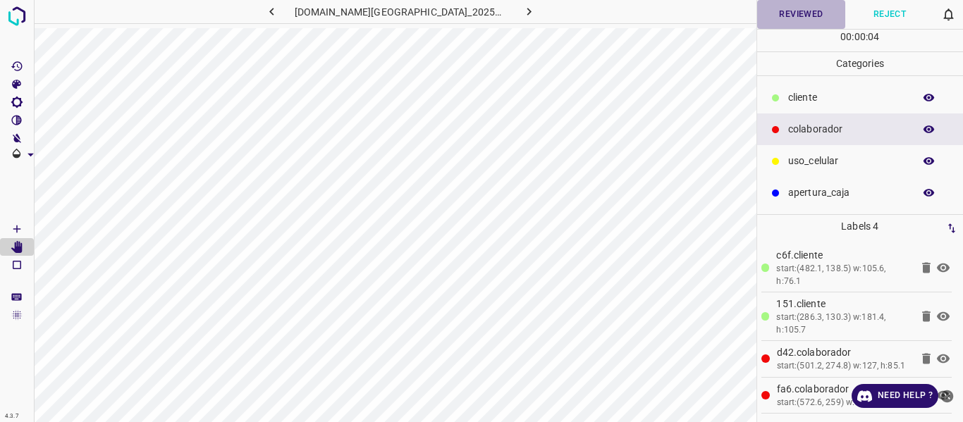
click at [786, 14] on button "Reviewed" at bounding box center [801, 14] width 89 height 29
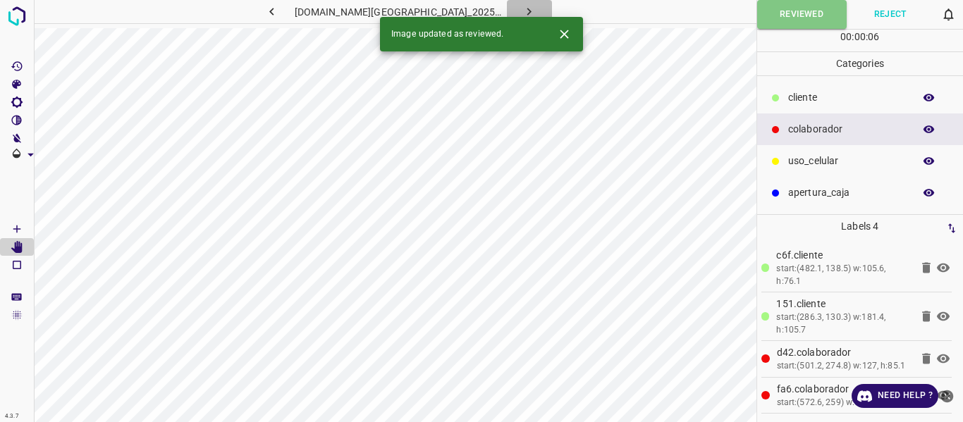
click at [522, 7] on icon "button" at bounding box center [529, 11] width 15 height 15
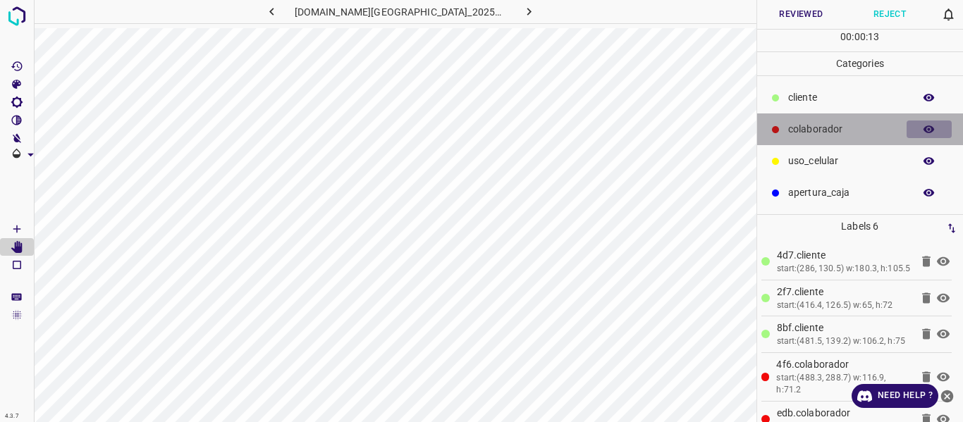
click at [928, 127] on icon "button" at bounding box center [929, 130] width 11 height 8
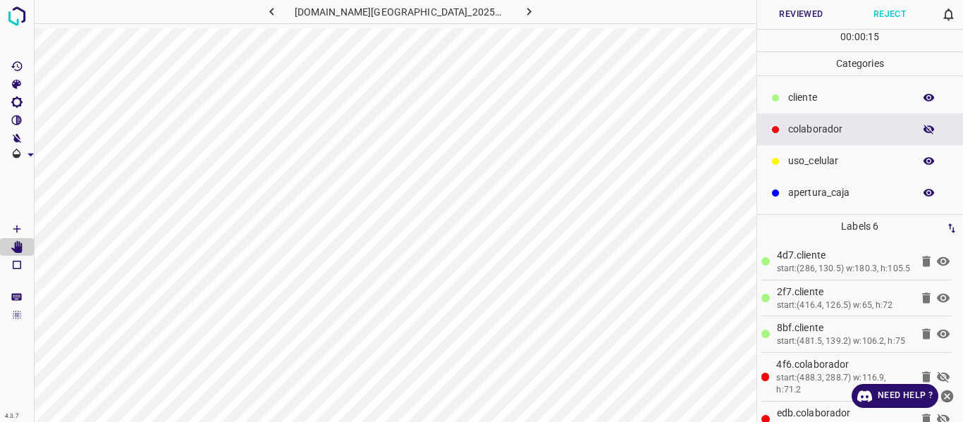
click at [928, 127] on icon "button" at bounding box center [929, 129] width 13 height 13
click at [787, 16] on button "Reviewed" at bounding box center [801, 14] width 89 height 29
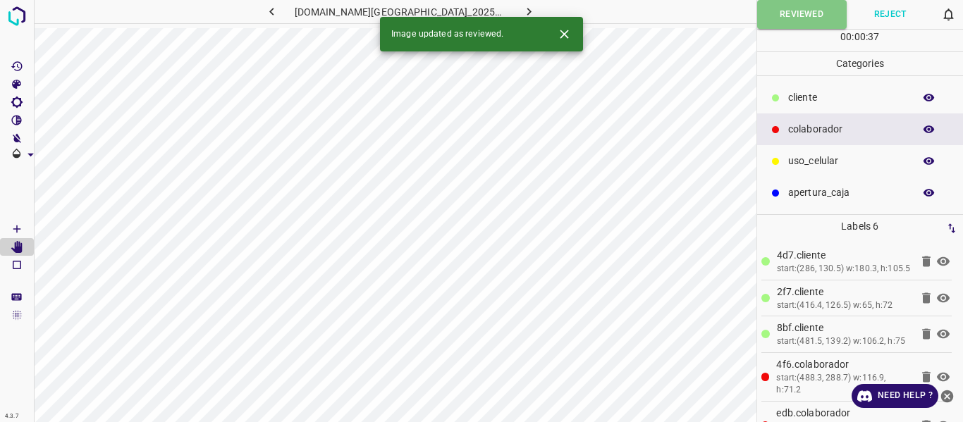
click at [931, 97] on icon "button" at bounding box center [929, 98] width 13 height 13
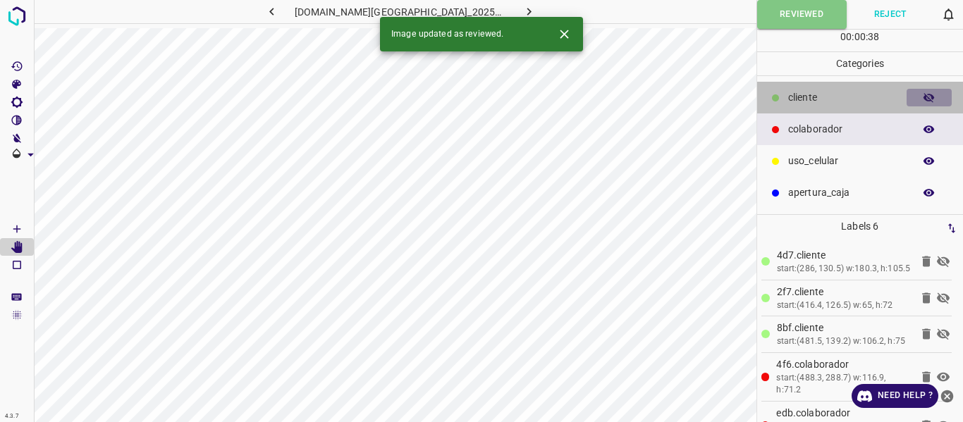
click at [931, 97] on icon "button" at bounding box center [929, 98] width 13 height 13
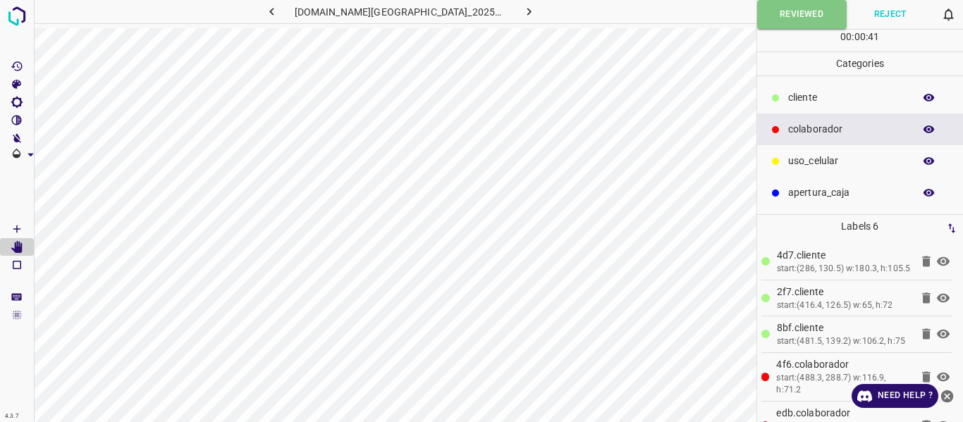
click at [522, 8] on icon "button" at bounding box center [529, 11] width 15 height 15
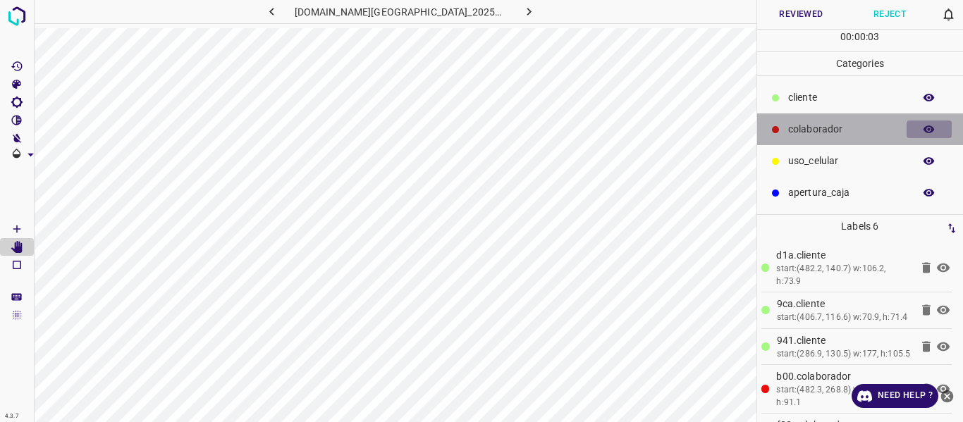
click at [922, 129] on button "button" at bounding box center [929, 130] width 45 height 18
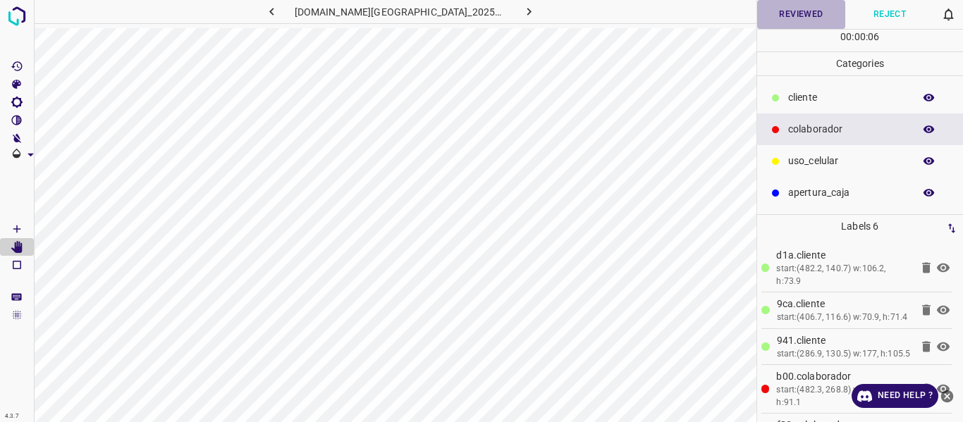
click at [813, 11] on button "Reviewed" at bounding box center [801, 14] width 89 height 29
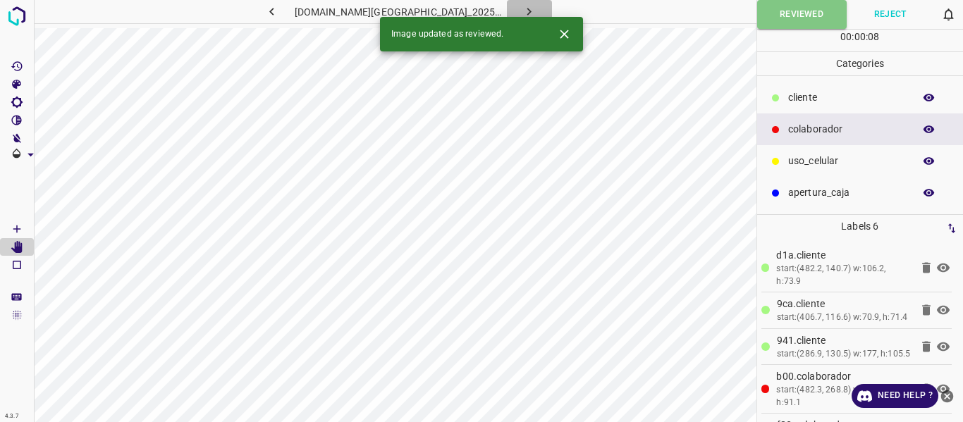
click at [522, 6] on icon "button" at bounding box center [529, 11] width 15 height 15
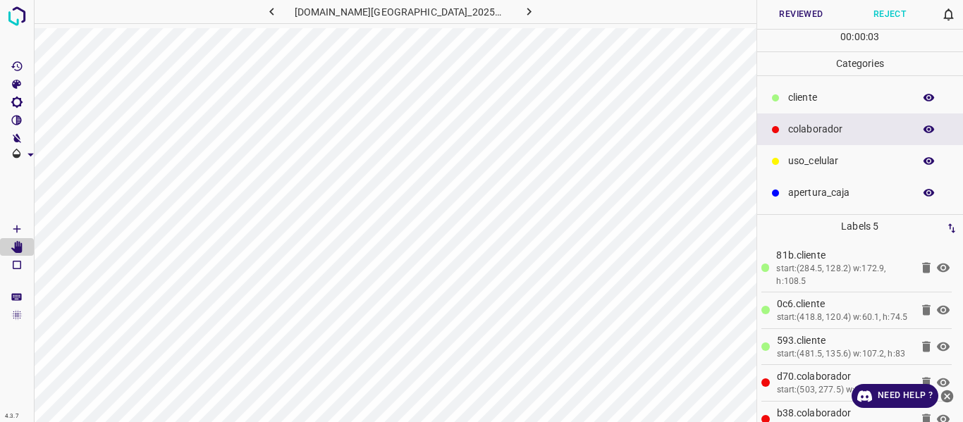
click at [926, 128] on icon "button" at bounding box center [929, 130] width 11 height 8
click at [926, 128] on icon "button" at bounding box center [929, 130] width 11 height 10
click at [777, 8] on button "Reviewed" at bounding box center [801, 14] width 89 height 29
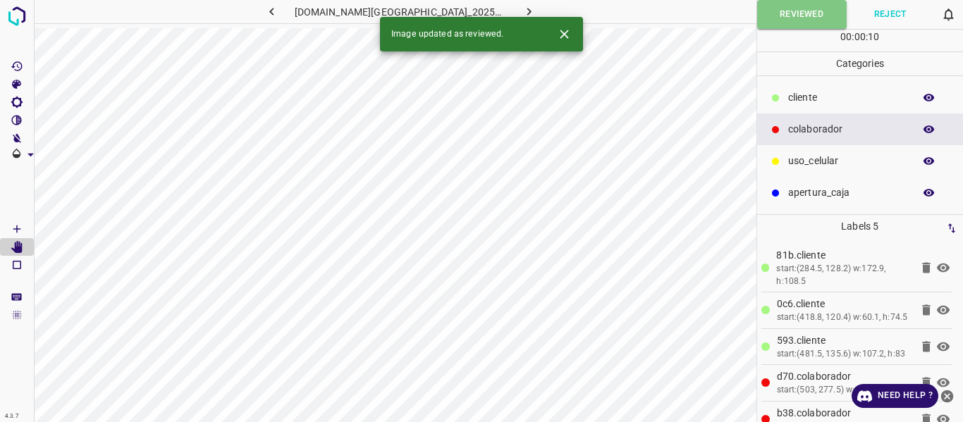
click at [522, 11] on icon "button" at bounding box center [529, 11] width 15 height 15
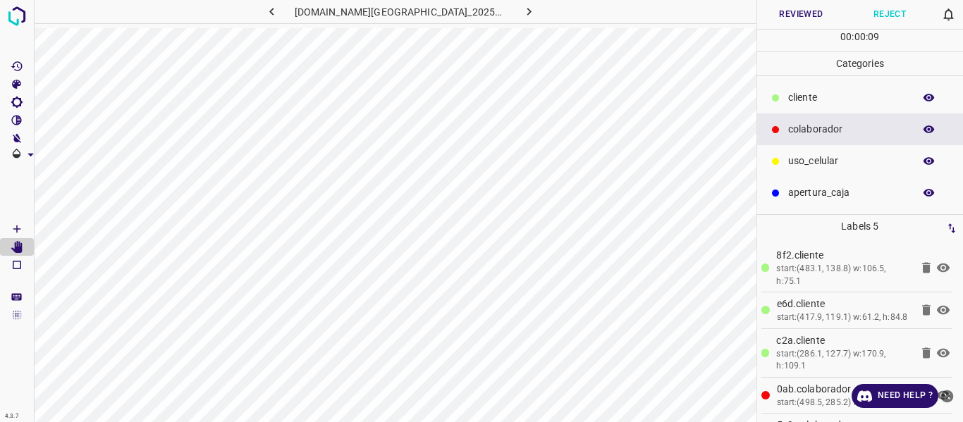
click at [804, 11] on button "Reviewed" at bounding box center [801, 14] width 89 height 29
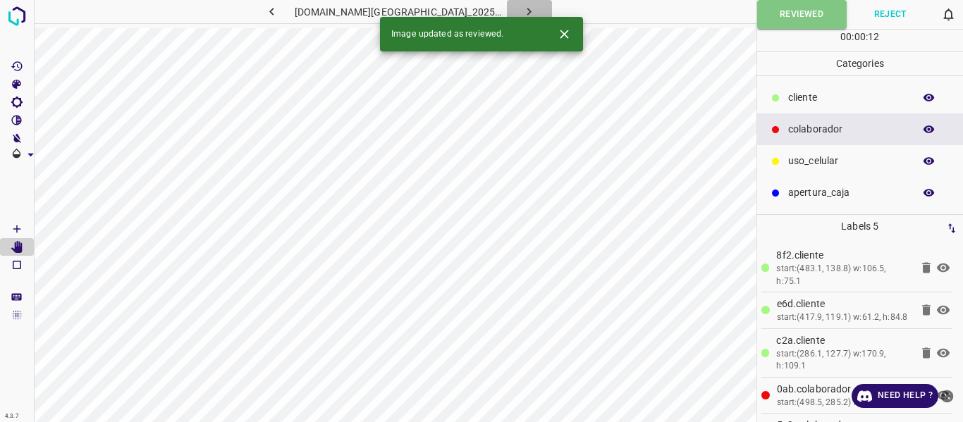
click at [522, 7] on icon "button" at bounding box center [529, 11] width 15 height 15
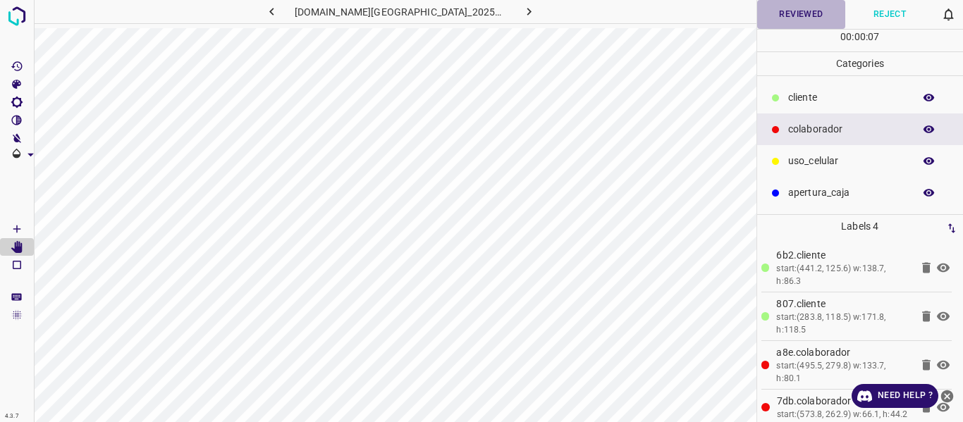
click at [794, 10] on button "Reviewed" at bounding box center [801, 14] width 89 height 29
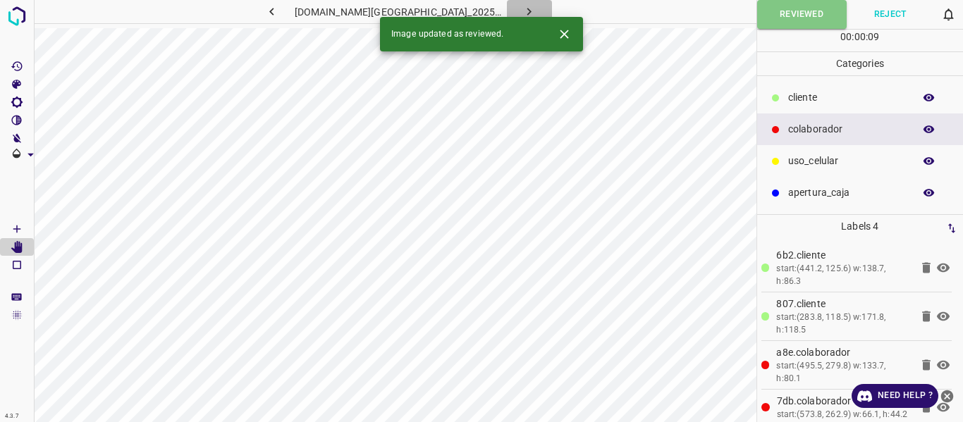
click at [522, 6] on icon "button" at bounding box center [529, 11] width 15 height 15
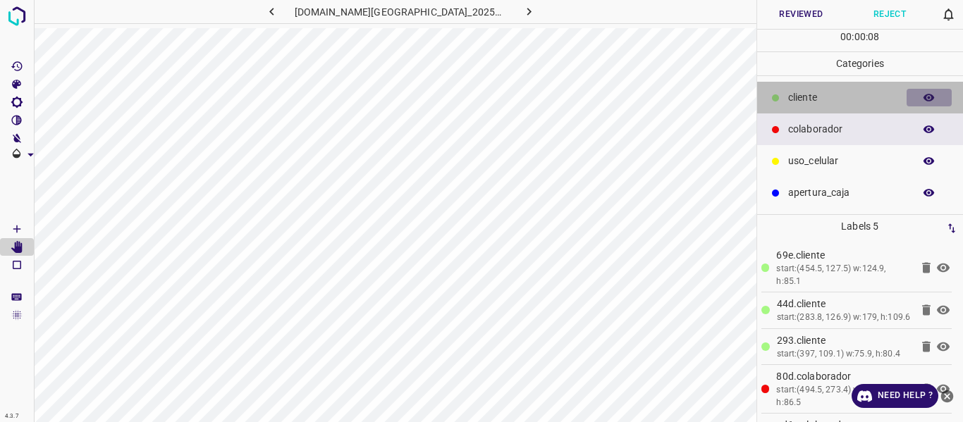
click at [931, 95] on icon "button" at bounding box center [929, 98] width 11 height 8
click at [931, 95] on icon "button" at bounding box center [929, 98] width 11 height 10
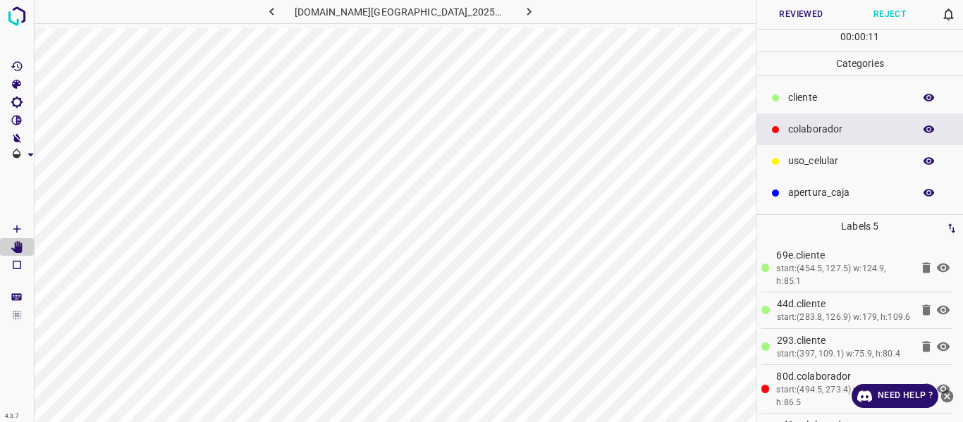
click at [815, 15] on button "Reviewed" at bounding box center [801, 14] width 89 height 29
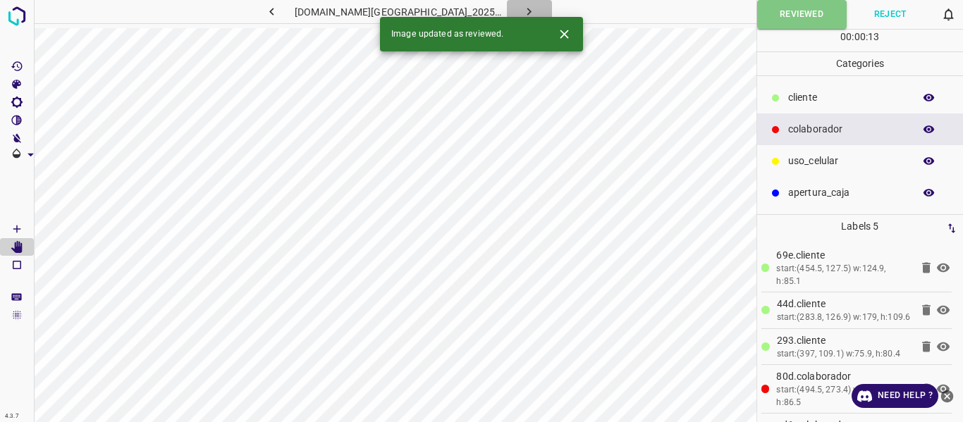
click at [522, 6] on icon "button" at bounding box center [529, 11] width 15 height 15
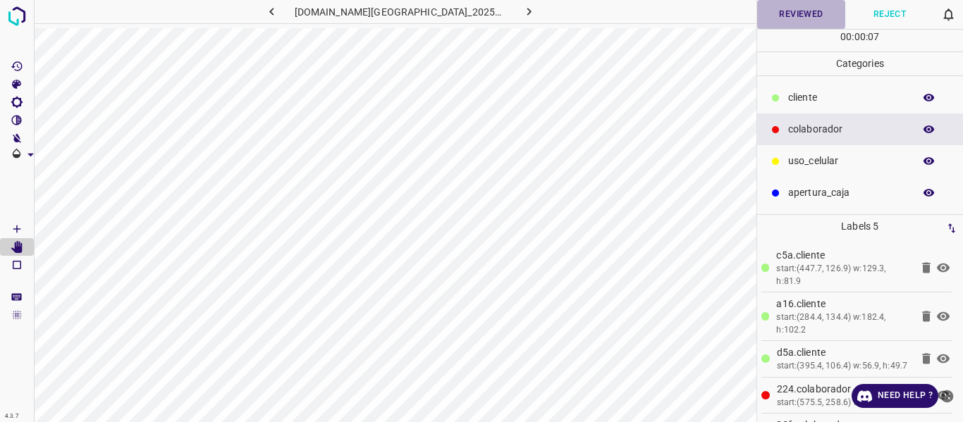
click at [802, 8] on button "Reviewed" at bounding box center [801, 14] width 89 height 29
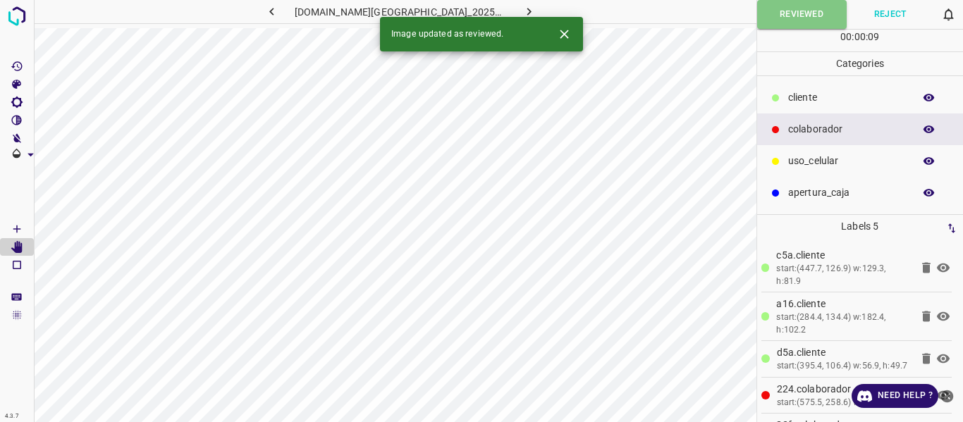
click at [522, 8] on icon "button" at bounding box center [529, 11] width 15 height 15
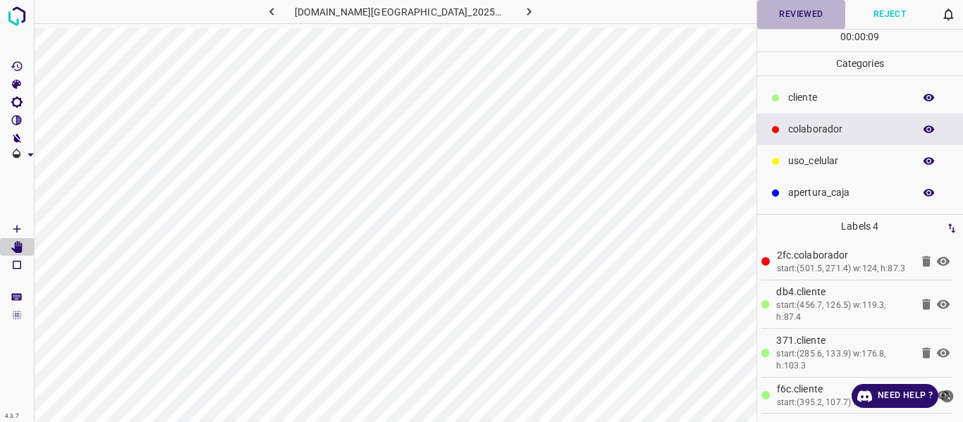
click at [820, 16] on button "Reviewed" at bounding box center [801, 14] width 89 height 29
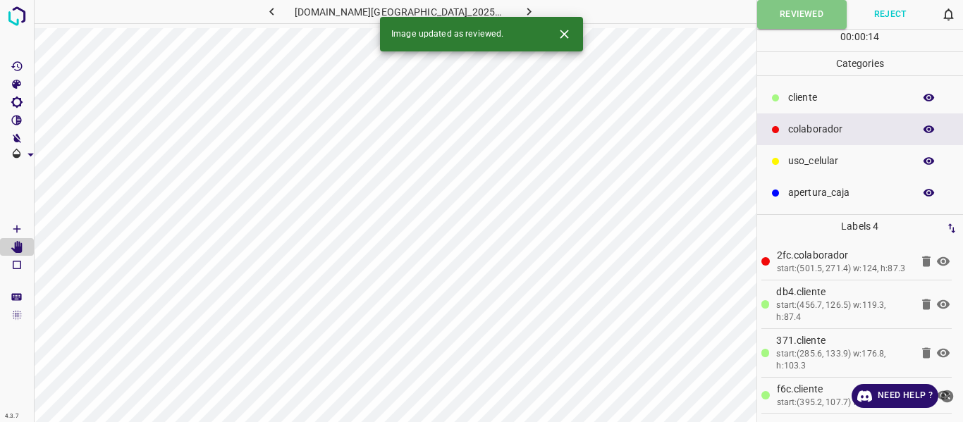
click at [522, 10] on icon "button" at bounding box center [529, 11] width 15 height 15
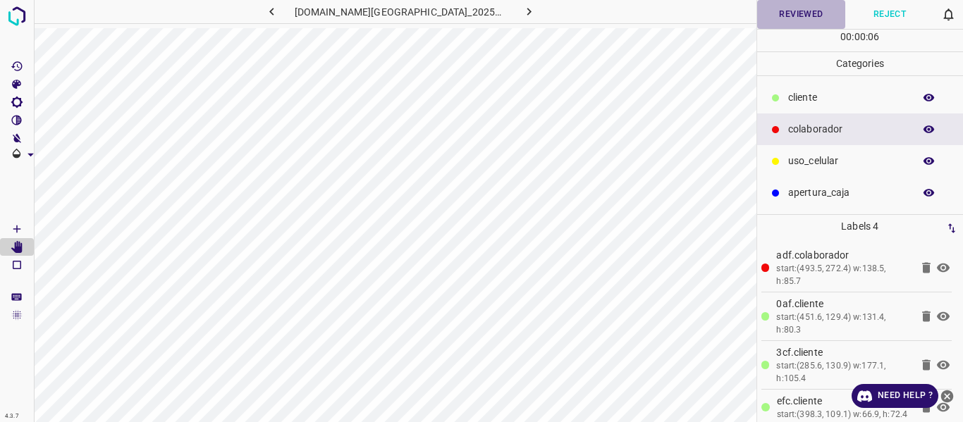
click at [802, 13] on button "Reviewed" at bounding box center [801, 14] width 89 height 29
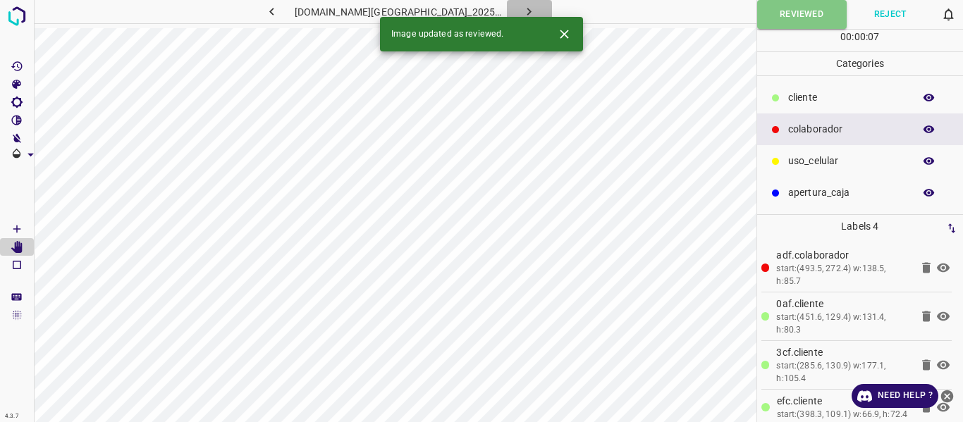
click at [527, 11] on button "button" at bounding box center [529, 11] width 45 height 23
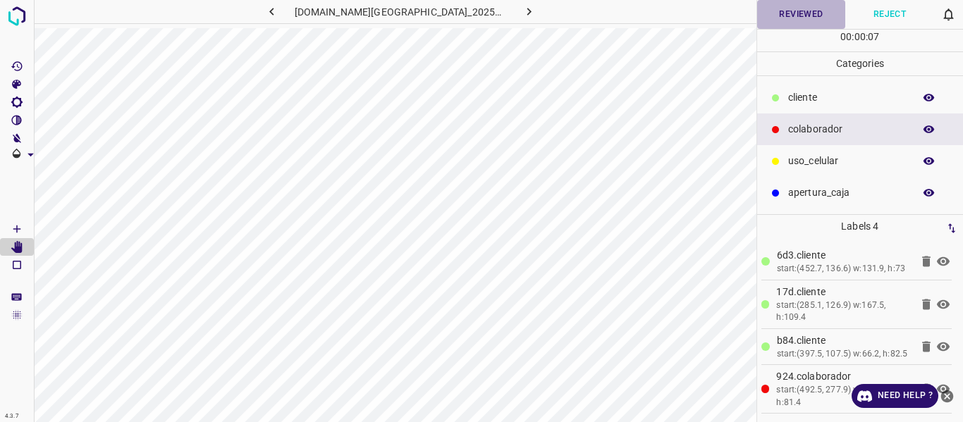
click at [787, 18] on button "Reviewed" at bounding box center [801, 14] width 89 height 29
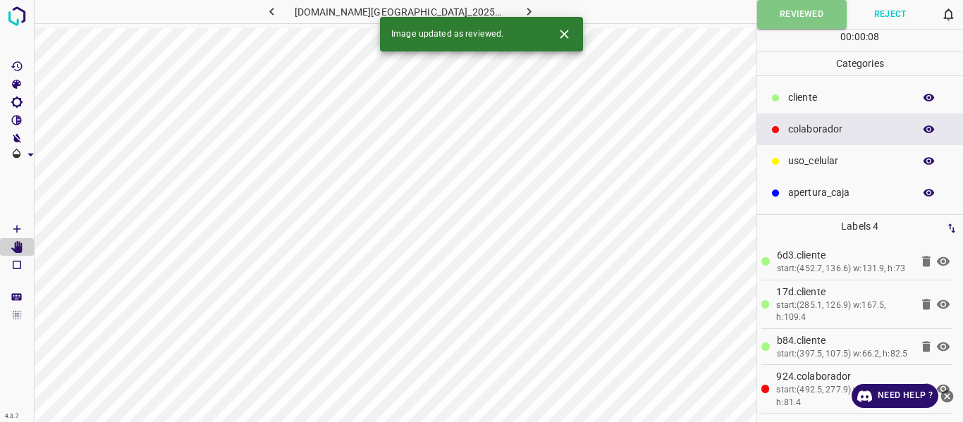
click at [522, 6] on icon "button" at bounding box center [529, 11] width 15 height 15
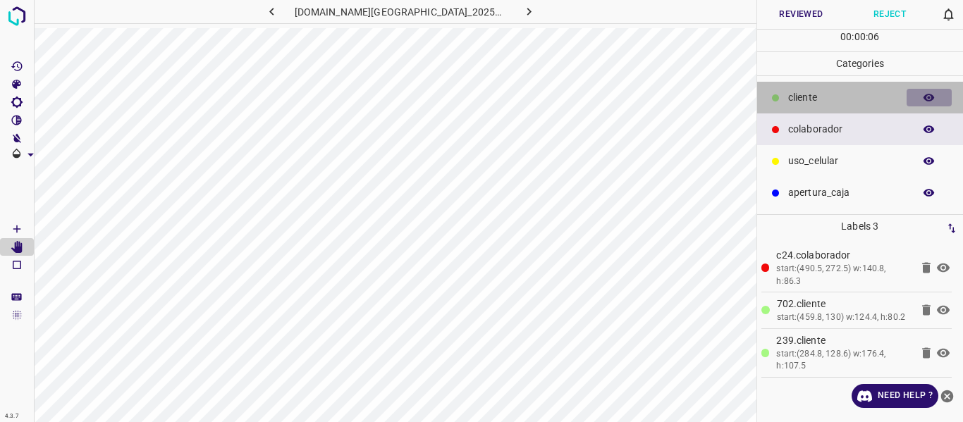
click at [929, 101] on icon "button" at bounding box center [929, 98] width 11 height 8
click at [929, 101] on icon "button" at bounding box center [929, 98] width 11 height 10
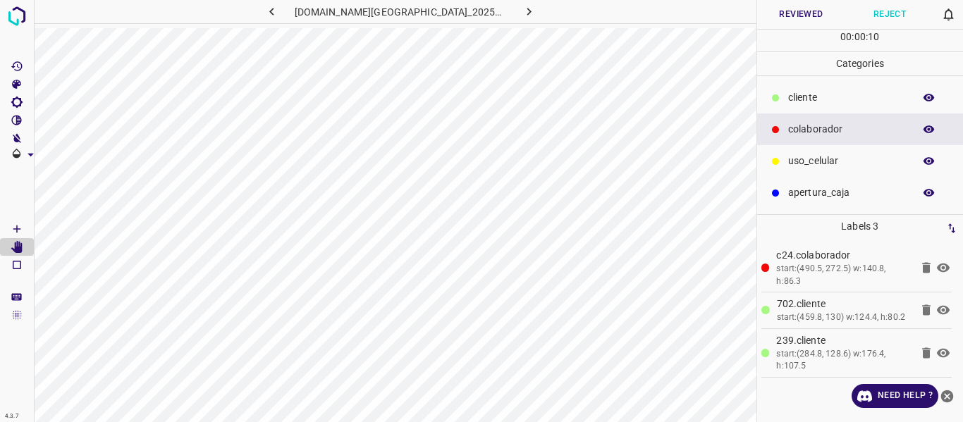
click at [821, 97] on p "​​cliente" at bounding box center [847, 97] width 118 height 15
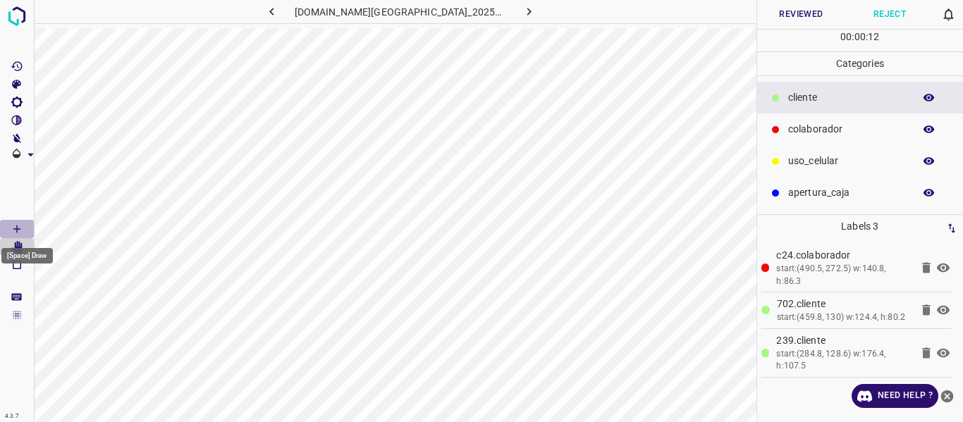
click at [12, 230] on icon "[Space] Draw" at bounding box center [17, 229] width 13 height 13
click at [796, 20] on button "Reviewed" at bounding box center [801, 14] width 89 height 29
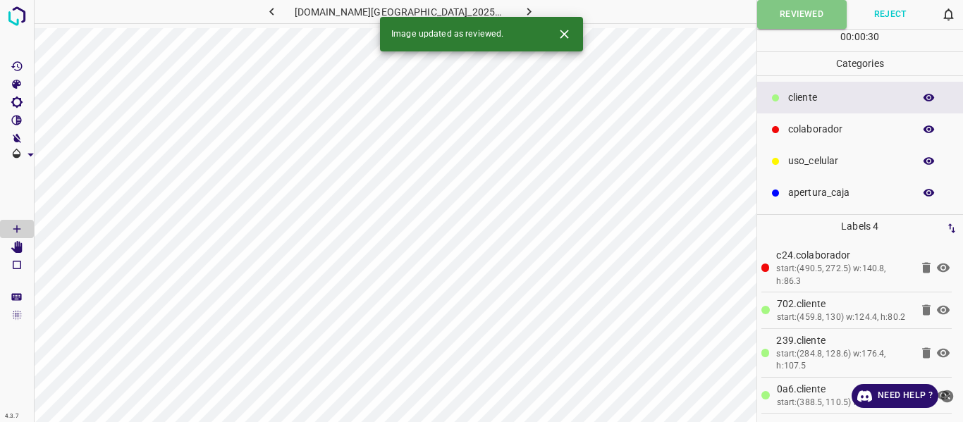
click at [522, 8] on icon "button" at bounding box center [529, 11] width 15 height 15
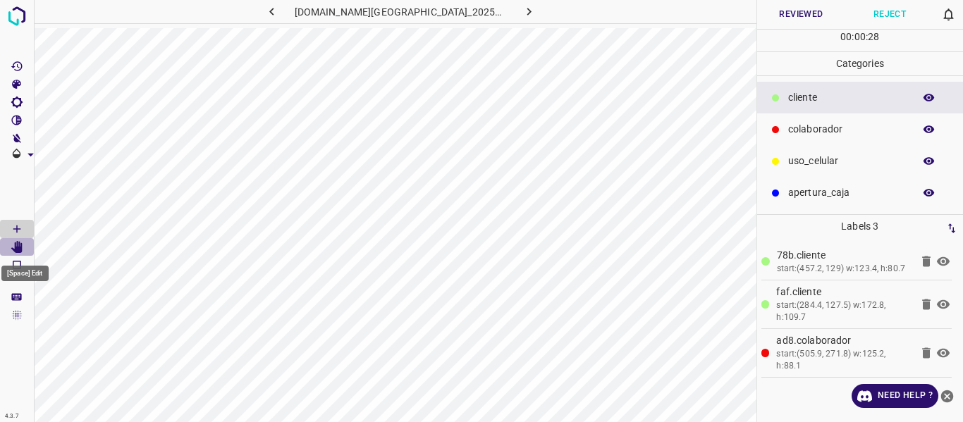
click at [20, 248] on icon "[Space] Edit" at bounding box center [16, 247] width 11 height 13
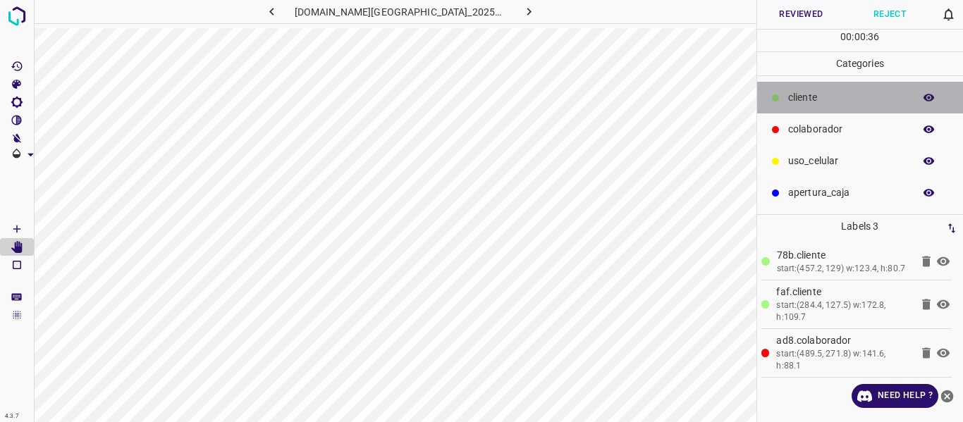
click at [812, 102] on p "​​cliente" at bounding box center [847, 97] width 118 height 15
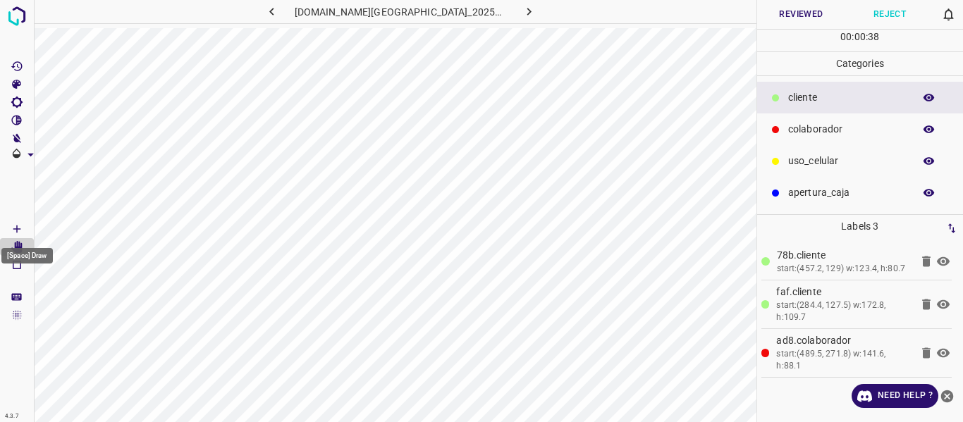
click at [16, 227] on icon "[Space] Draw" at bounding box center [17, 229] width 13 height 13
click at [803, 13] on button "Reviewed" at bounding box center [801, 14] width 89 height 29
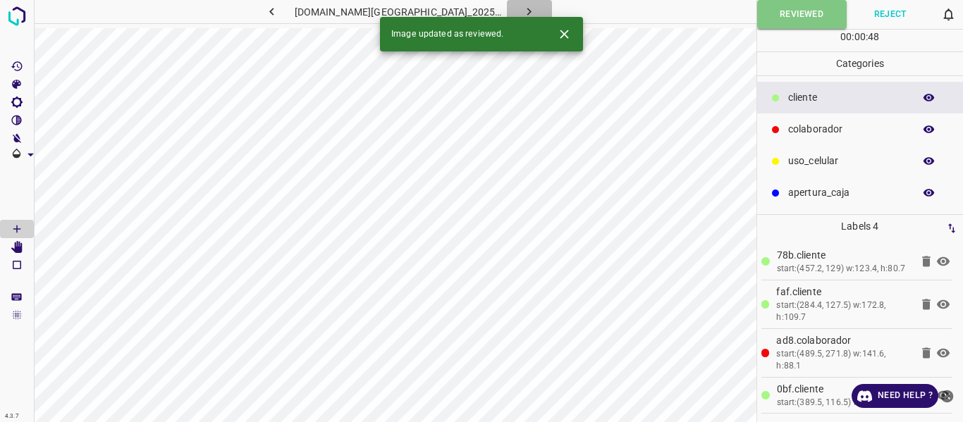
click at [510, 4] on button "button" at bounding box center [529, 11] width 45 height 23
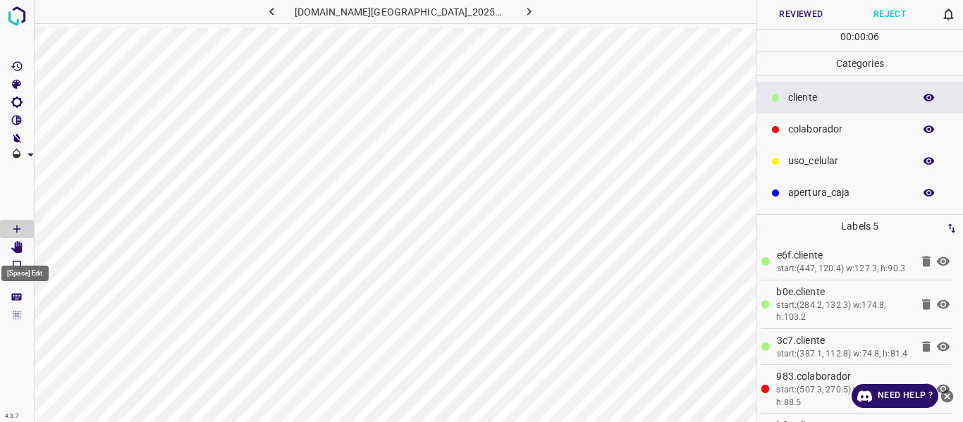
drag, startPoint x: 13, startPoint y: 245, endPoint x: 19, endPoint y: 251, distance: 8.5
click at [14, 245] on icon "[Space] Edit" at bounding box center [17, 247] width 13 height 13
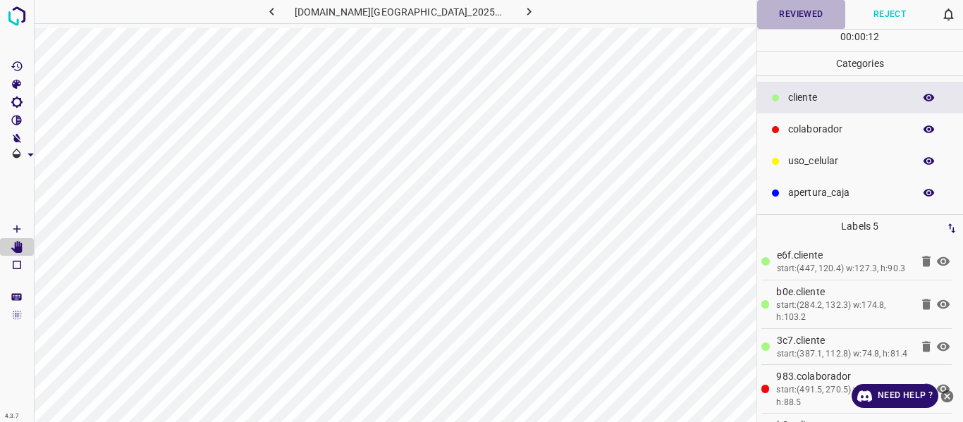
click at [797, 21] on button "Reviewed" at bounding box center [801, 14] width 89 height 29
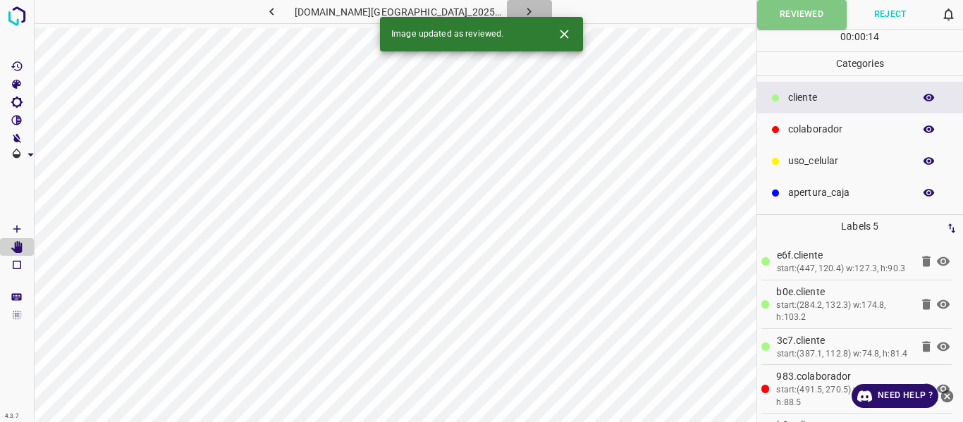
click at [522, 8] on button "button" at bounding box center [529, 11] width 45 height 23
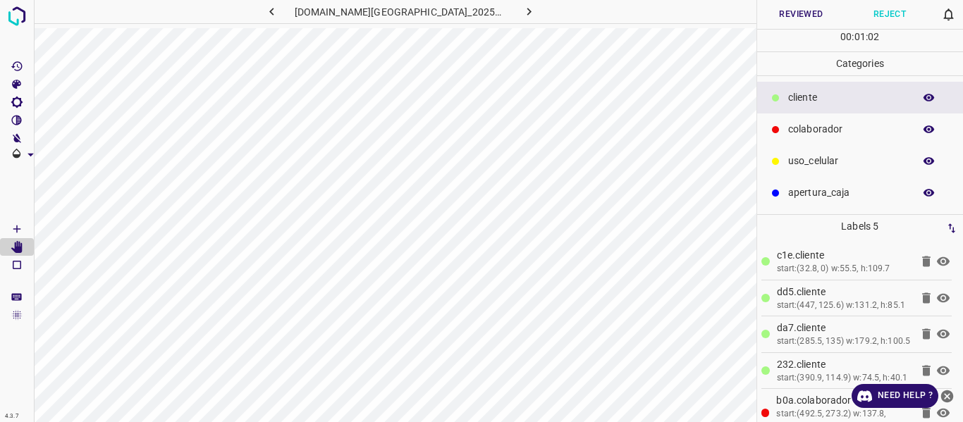
click at [924, 98] on icon "button" at bounding box center [929, 98] width 11 height 8
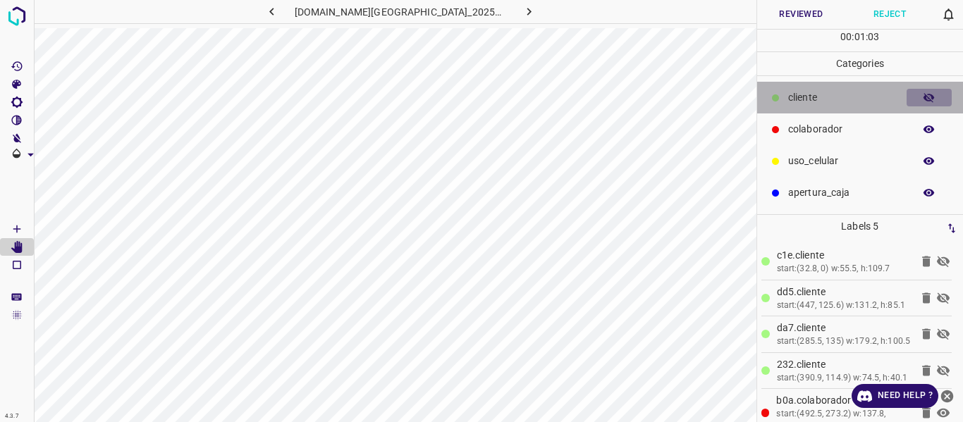
click at [924, 98] on icon "button" at bounding box center [929, 98] width 11 height 10
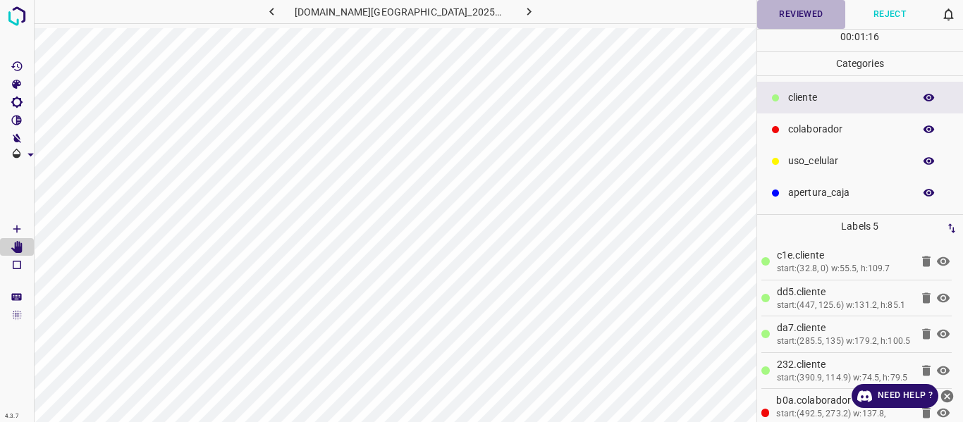
click at [798, 18] on button "Reviewed" at bounding box center [801, 14] width 89 height 29
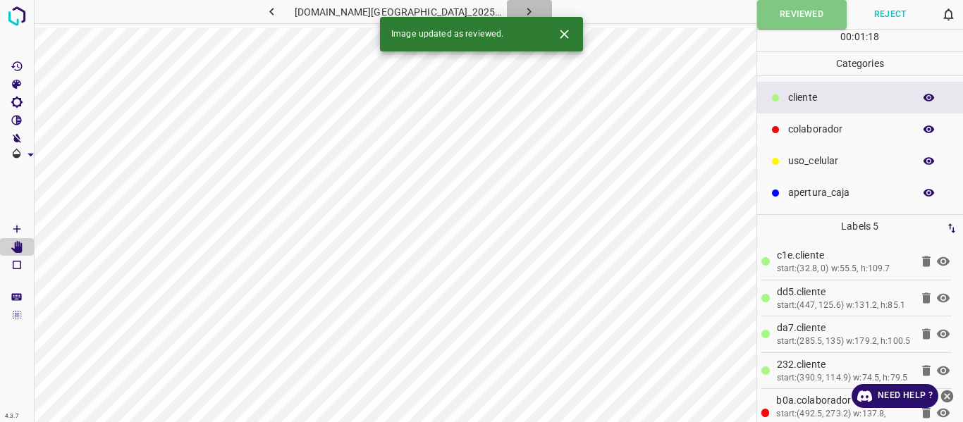
click at [522, 11] on icon "button" at bounding box center [529, 11] width 15 height 15
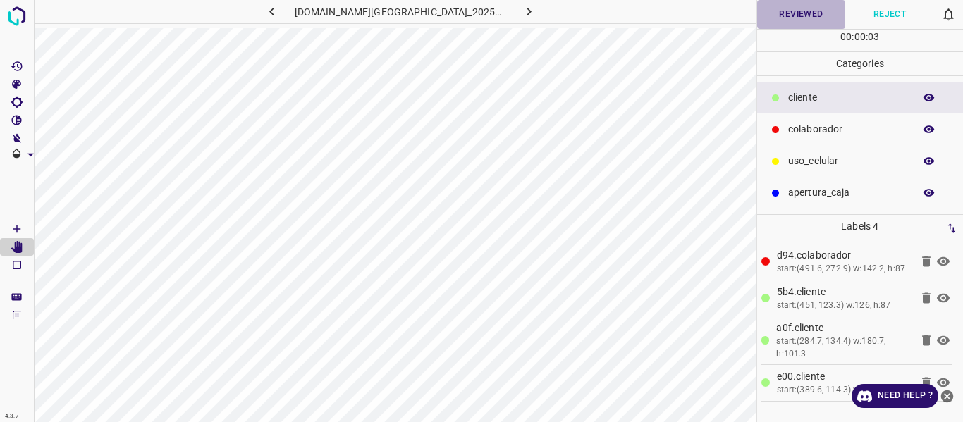
click at [771, 6] on button "Reviewed" at bounding box center [801, 14] width 89 height 29
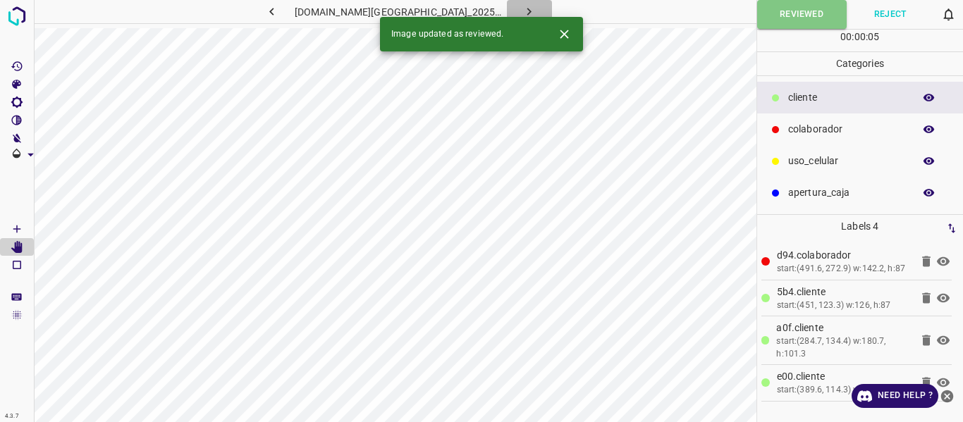
click at [522, 9] on icon "button" at bounding box center [529, 11] width 15 height 15
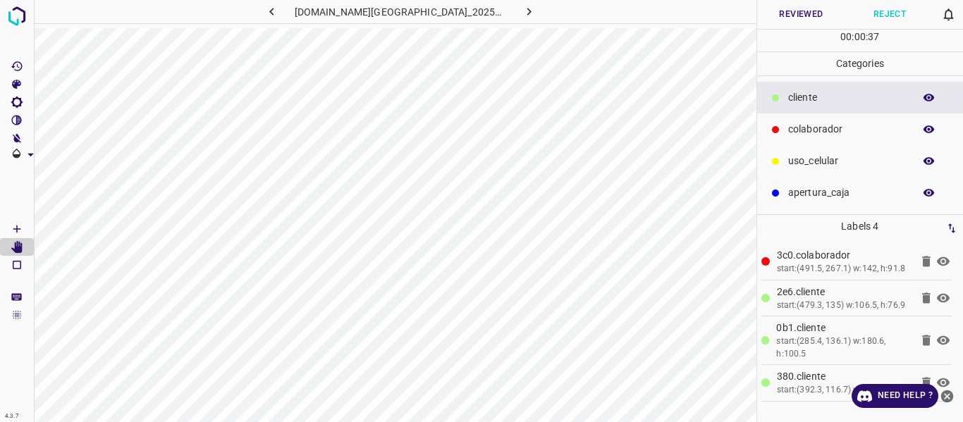
click at [790, 4] on button "Reviewed" at bounding box center [801, 14] width 89 height 29
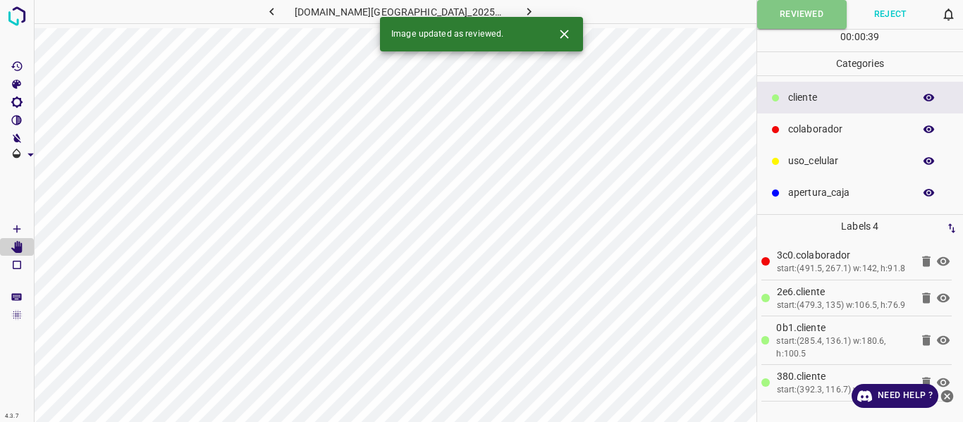
click at [522, 15] on icon "button" at bounding box center [529, 11] width 15 height 15
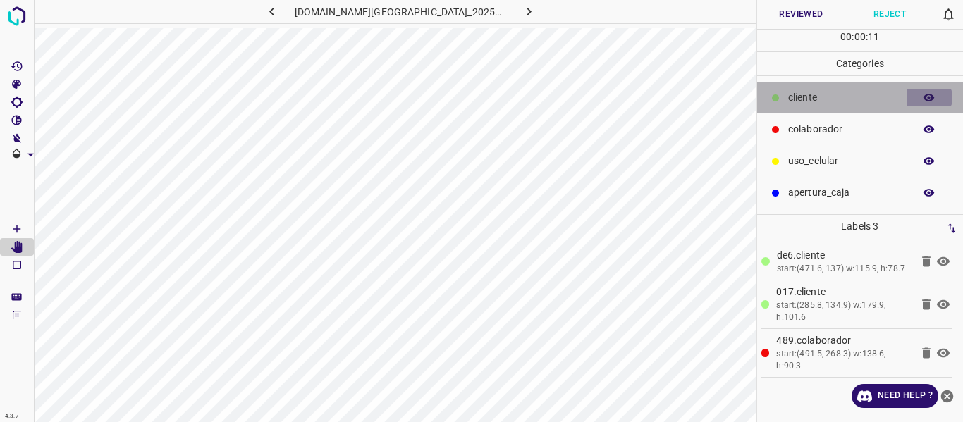
click at [931, 98] on icon "button" at bounding box center [929, 98] width 13 height 13
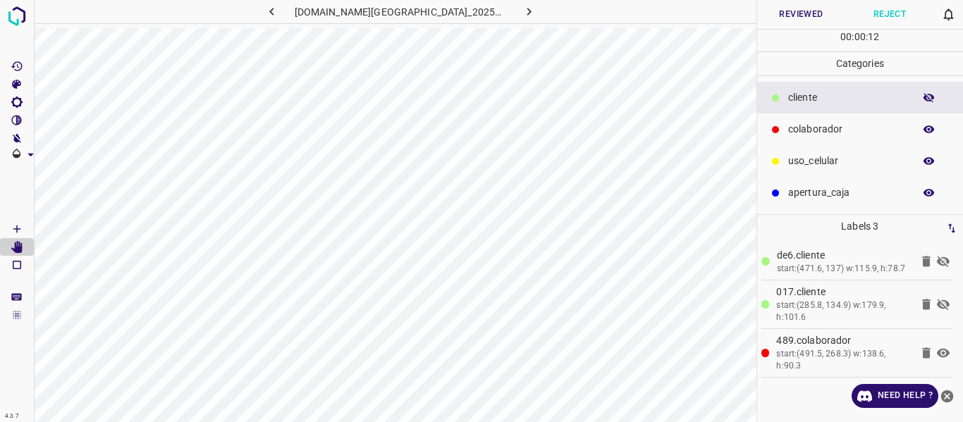
click at [931, 98] on icon "button" at bounding box center [929, 98] width 13 height 13
drag, startPoint x: 16, startPoint y: 227, endPoint x: 25, endPoint y: 232, distance: 10.4
click at [18, 228] on icon "[Space] Draw" at bounding box center [17, 229] width 13 height 13
click at [793, 16] on button "Reviewed" at bounding box center [801, 14] width 89 height 29
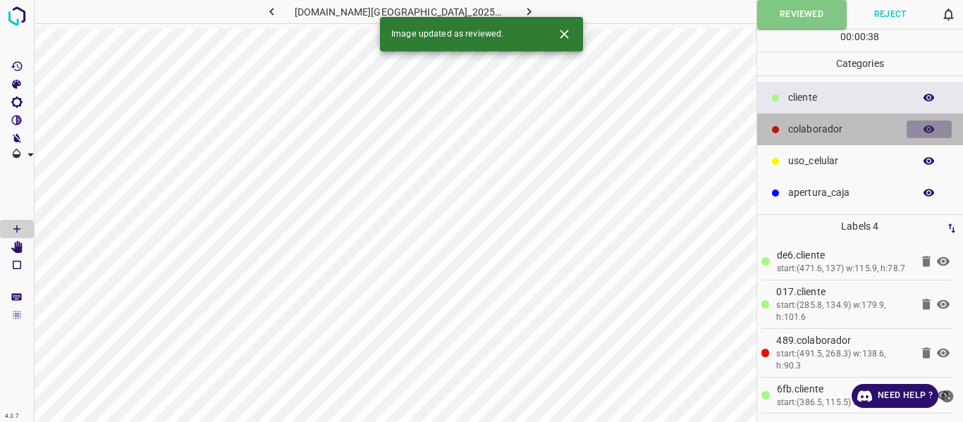
click at [931, 130] on icon "button" at bounding box center [929, 129] width 13 height 13
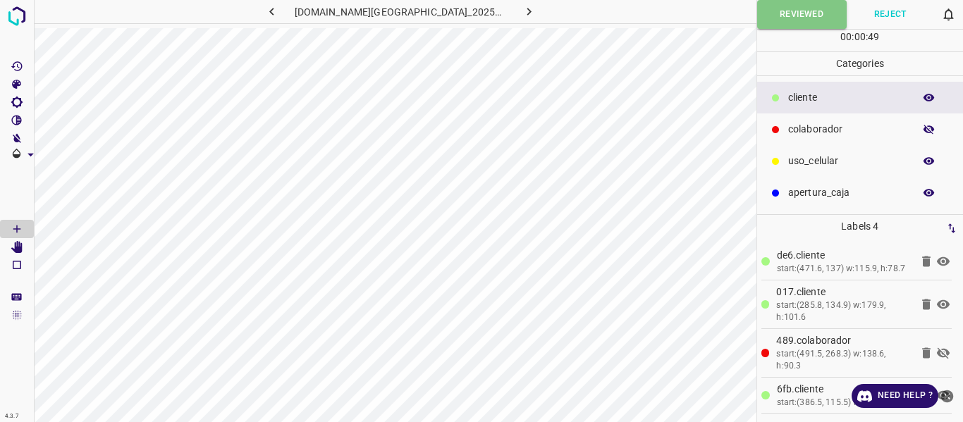
click at [826, 130] on p "colaborador" at bounding box center [847, 129] width 118 height 15
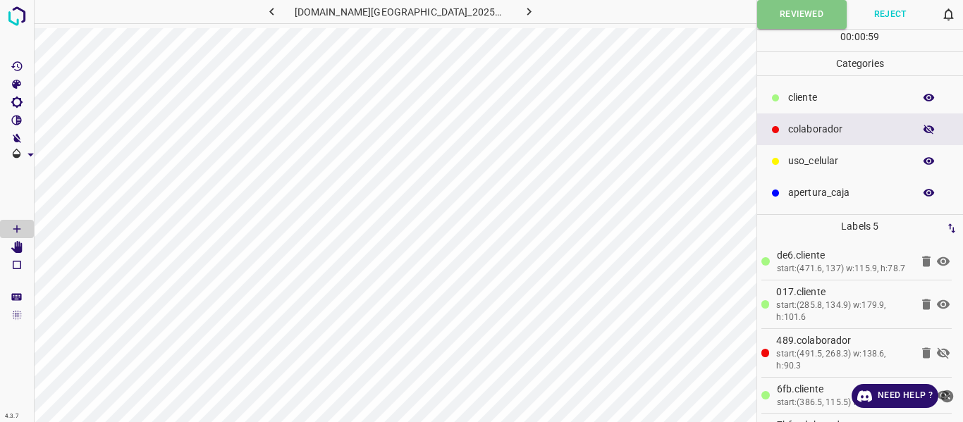
click at [932, 128] on icon "button" at bounding box center [929, 130] width 11 height 10
click at [932, 128] on icon "button" at bounding box center [929, 130] width 11 height 8
click at [20, 250] on icon "[Space] Edit" at bounding box center [16, 247] width 11 height 13
click at [934, 129] on icon "button" at bounding box center [929, 130] width 11 height 10
click at [16, 228] on icon "[Space] Draw" at bounding box center [17, 229] width 13 height 13
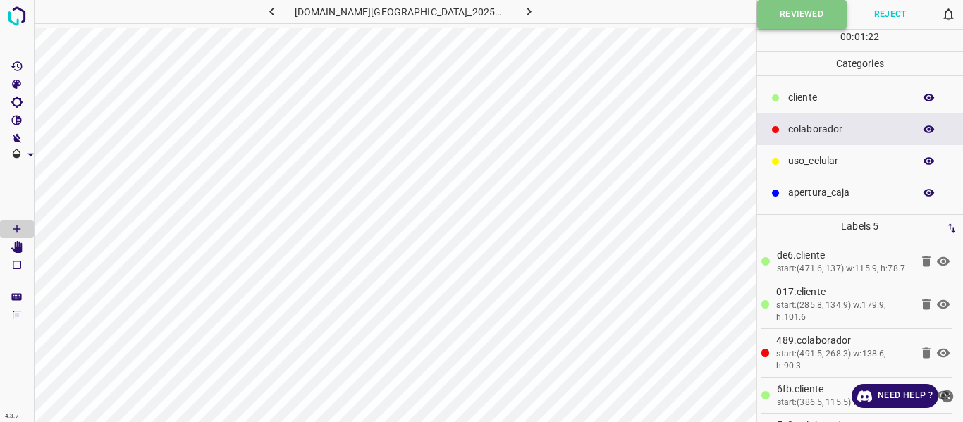
click at [796, 15] on button "Reviewed" at bounding box center [802, 14] width 90 height 29
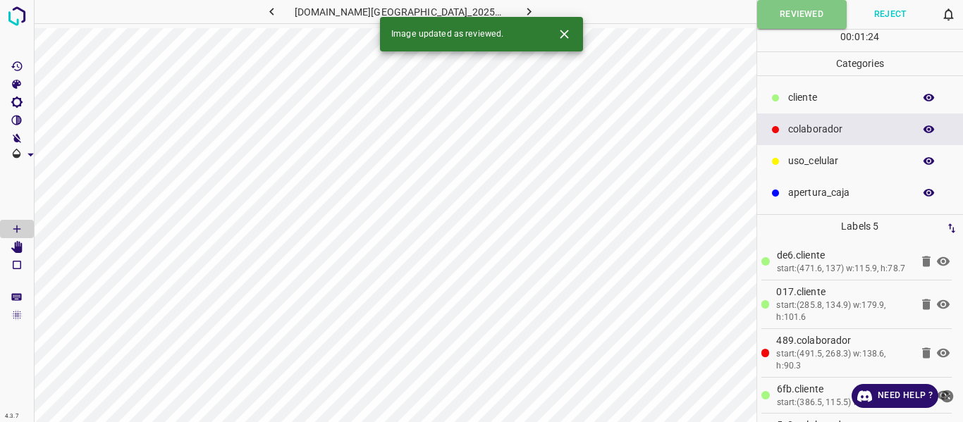
click at [522, 8] on icon "button" at bounding box center [529, 11] width 15 height 15
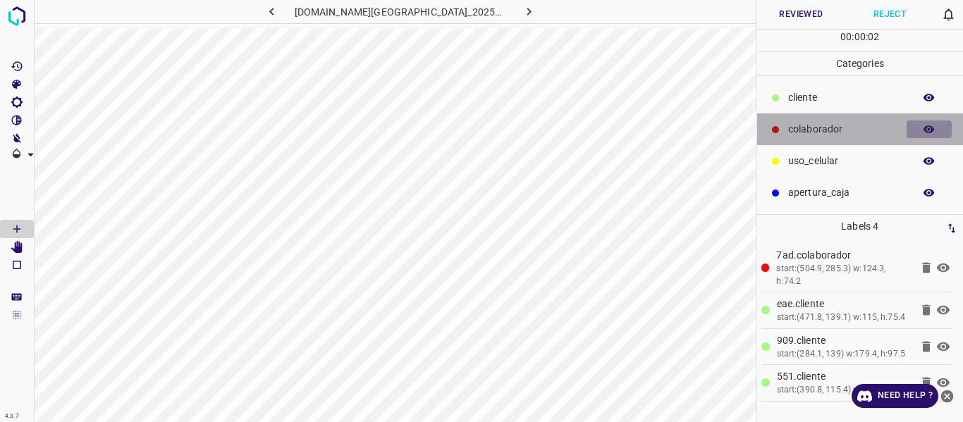
click at [938, 129] on button "button" at bounding box center [929, 130] width 45 height 18
click at [927, 130] on icon "button" at bounding box center [929, 129] width 13 height 13
click at [923, 127] on icon "button" at bounding box center [929, 129] width 13 height 13
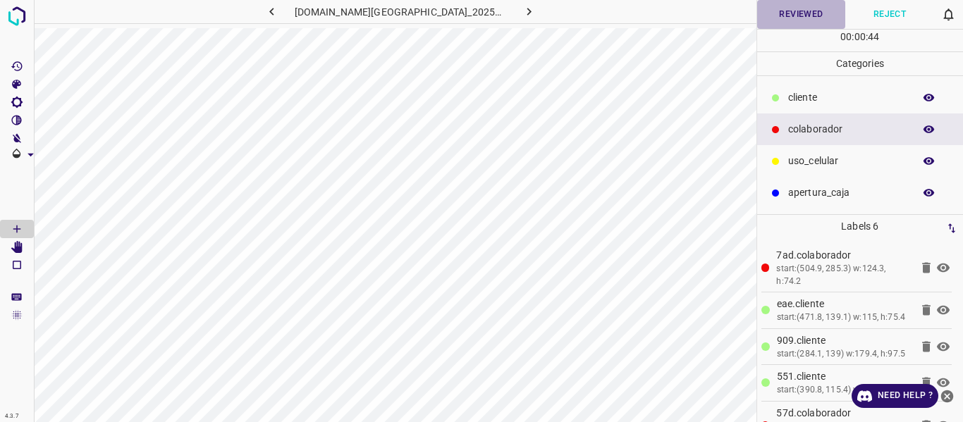
click at [784, 17] on button "Reviewed" at bounding box center [801, 14] width 89 height 29
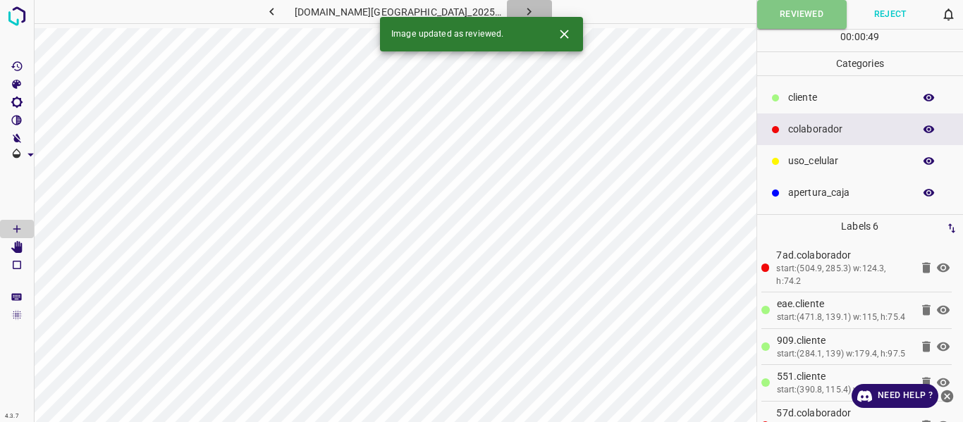
click at [522, 7] on icon "button" at bounding box center [529, 11] width 15 height 15
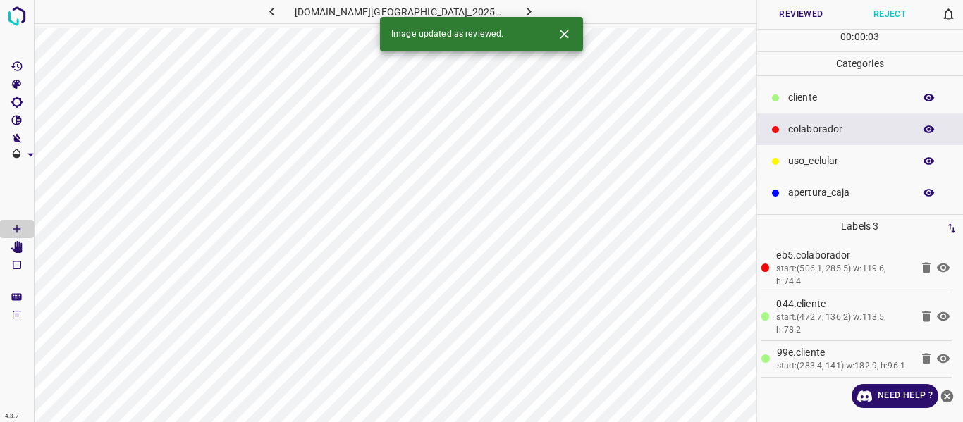
click at [845, 92] on p "​​cliente" at bounding box center [847, 97] width 118 height 15
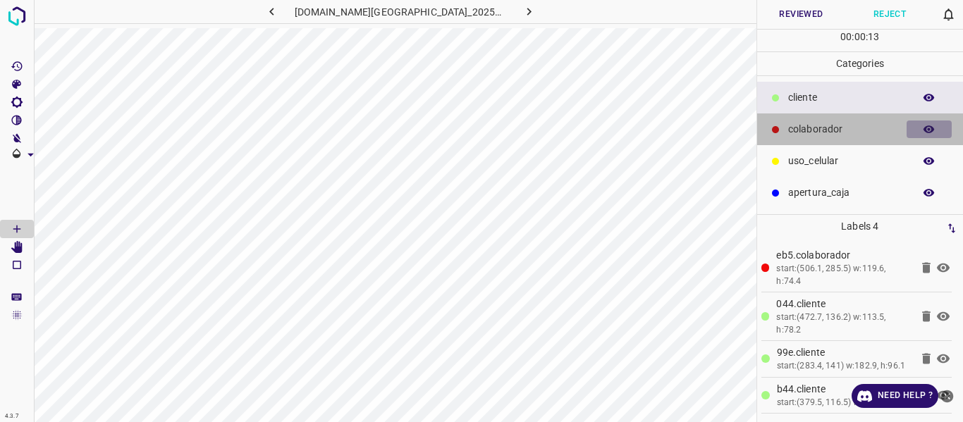
click at [932, 125] on icon "button" at bounding box center [929, 129] width 13 height 13
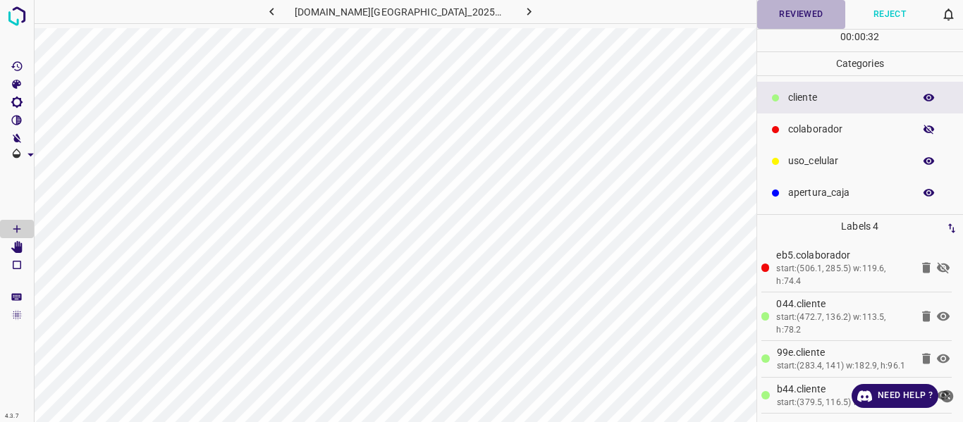
click at [774, 11] on button "Reviewed" at bounding box center [801, 14] width 89 height 29
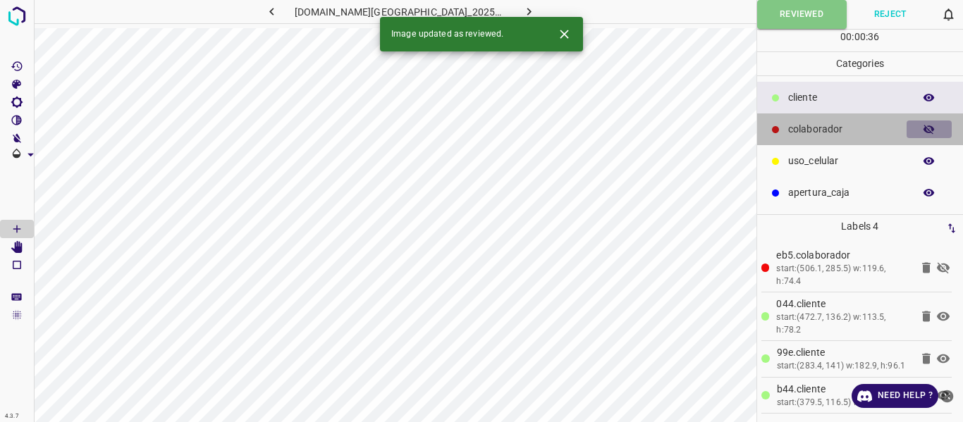
click at [929, 124] on icon "button" at bounding box center [929, 129] width 13 height 13
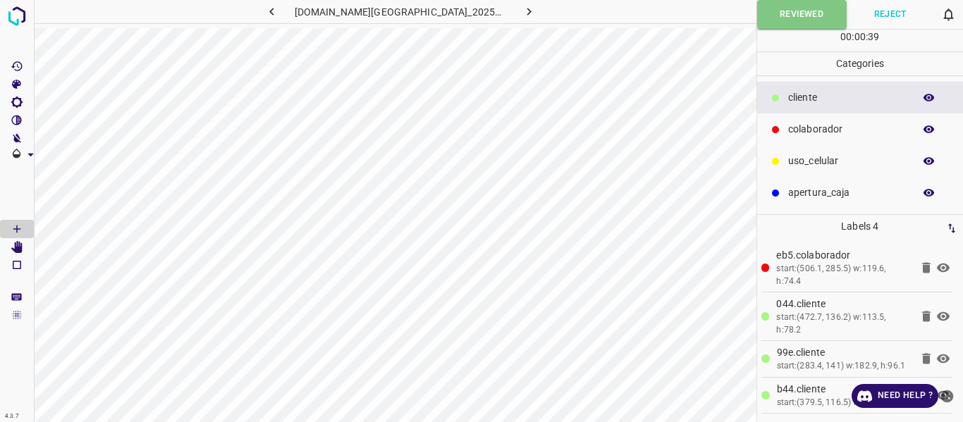
click at [813, 163] on p "uso_celular" at bounding box center [847, 161] width 118 height 15
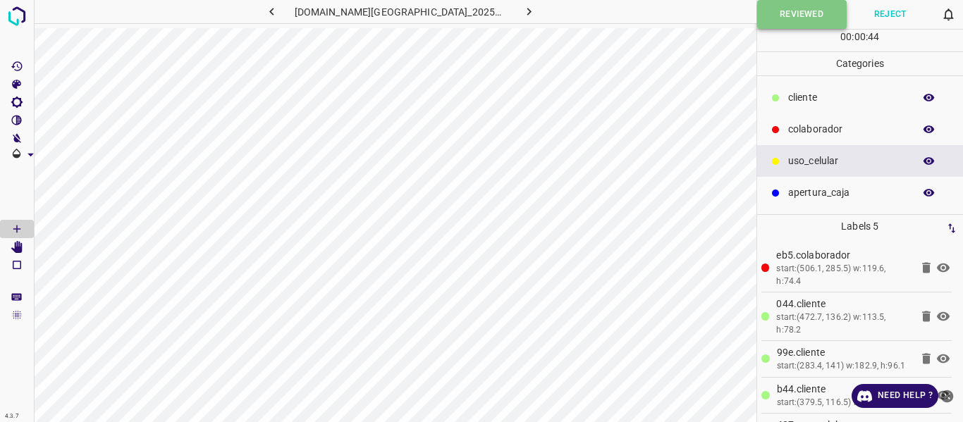
click at [776, 16] on button "Reviewed" at bounding box center [802, 14] width 90 height 29
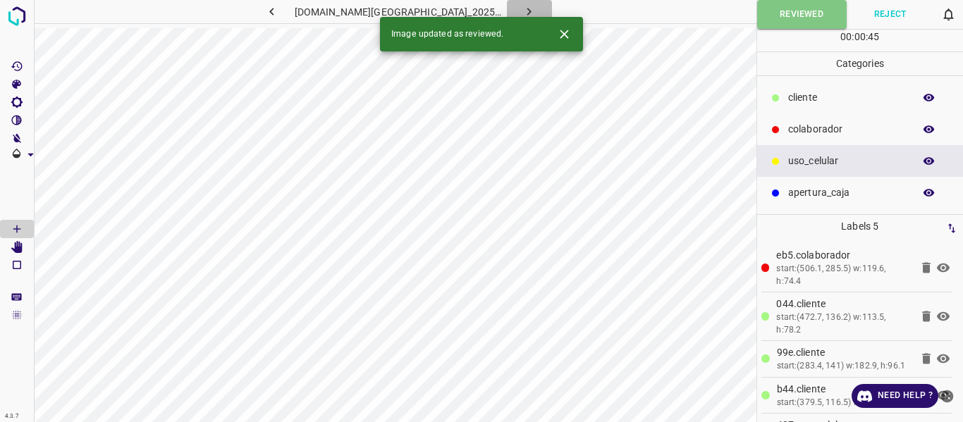
click at [510, 3] on button "button" at bounding box center [529, 11] width 45 height 23
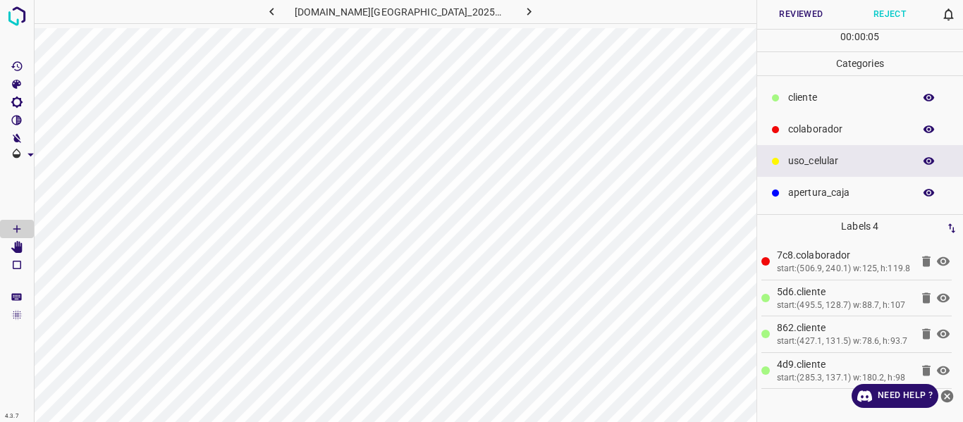
click at [928, 128] on icon "button" at bounding box center [929, 129] width 13 height 13
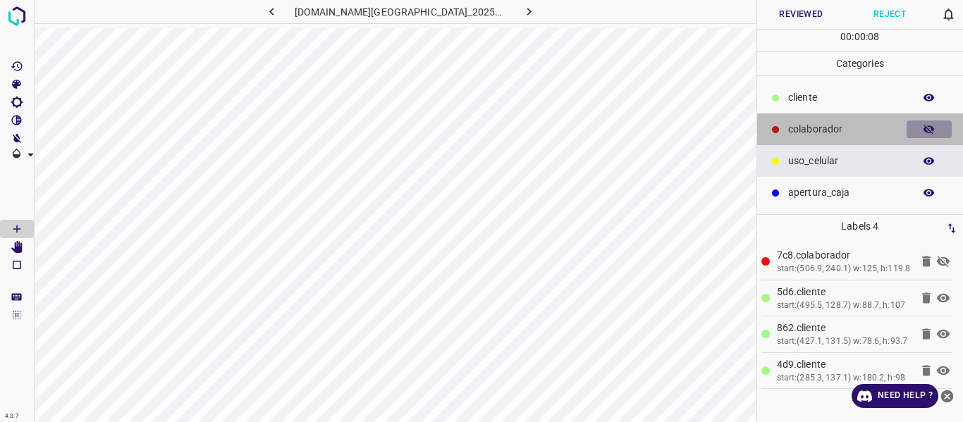
click at [928, 128] on icon "button" at bounding box center [929, 130] width 11 height 10
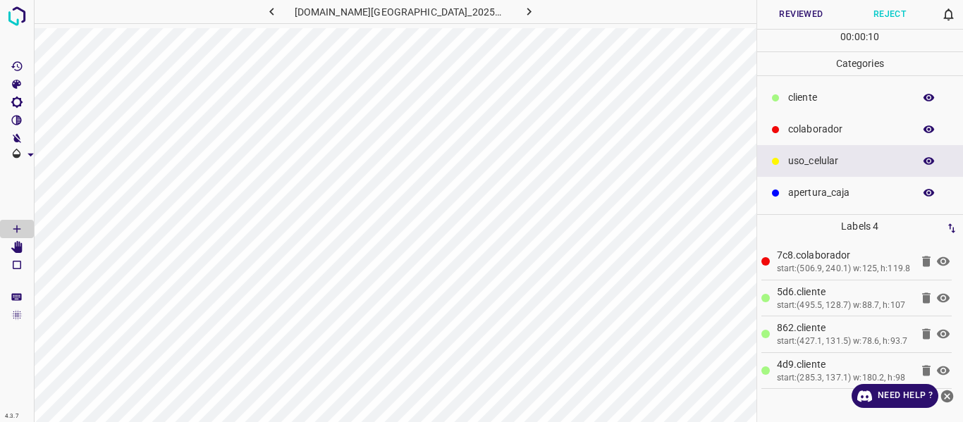
click at [787, 11] on button "Reviewed" at bounding box center [801, 14] width 89 height 29
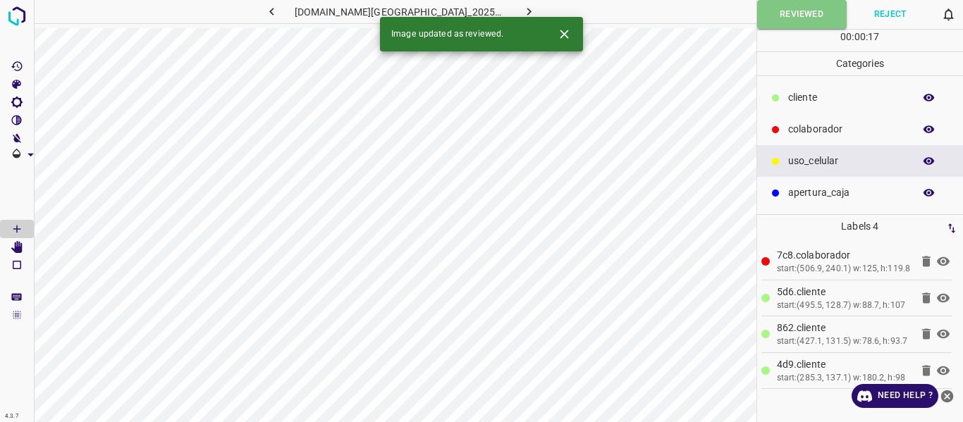
click at [527, 11] on button "button" at bounding box center [529, 11] width 45 height 23
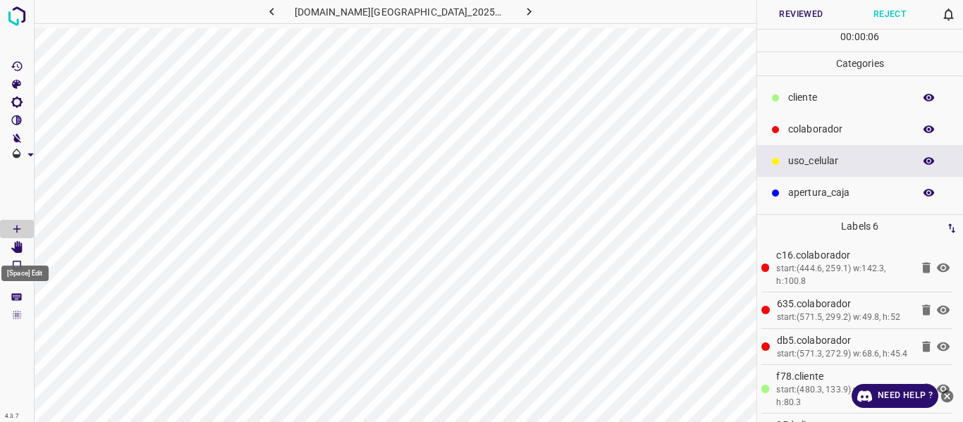
click at [18, 249] on icon "[Space] Edit" at bounding box center [16, 247] width 11 height 13
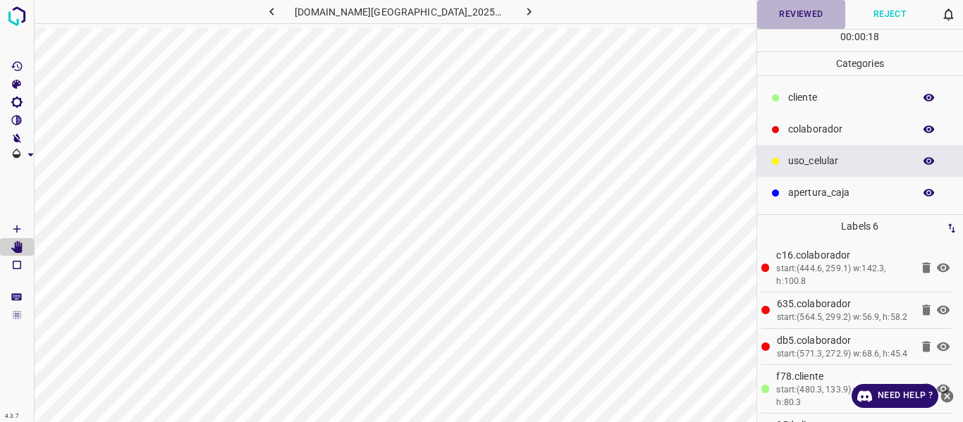
click at [790, 11] on button "Reviewed" at bounding box center [801, 14] width 89 height 29
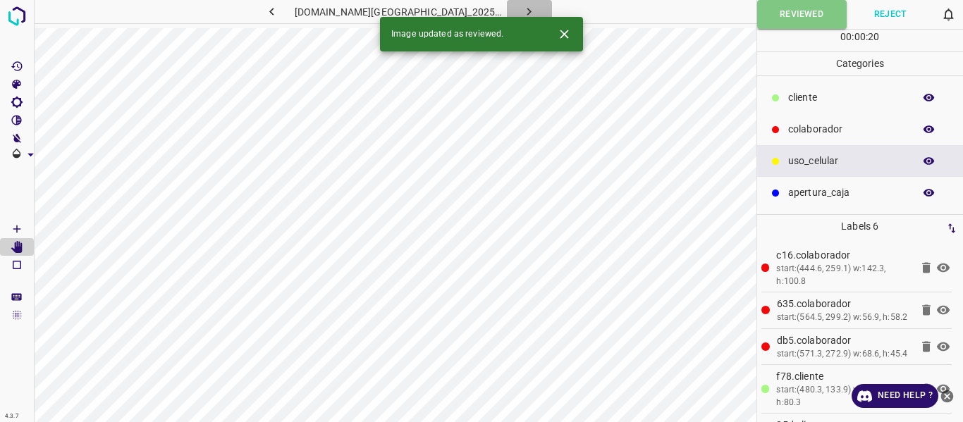
click at [522, 9] on icon "button" at bounding box center [529, 11] width 15 height 15
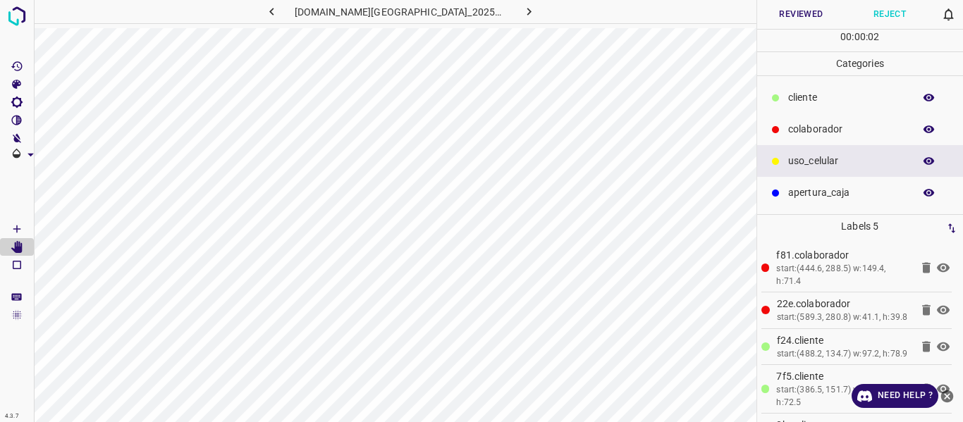
click at [929, 128] on icon "button" at bounding box center [929, 129] width 13 height 13
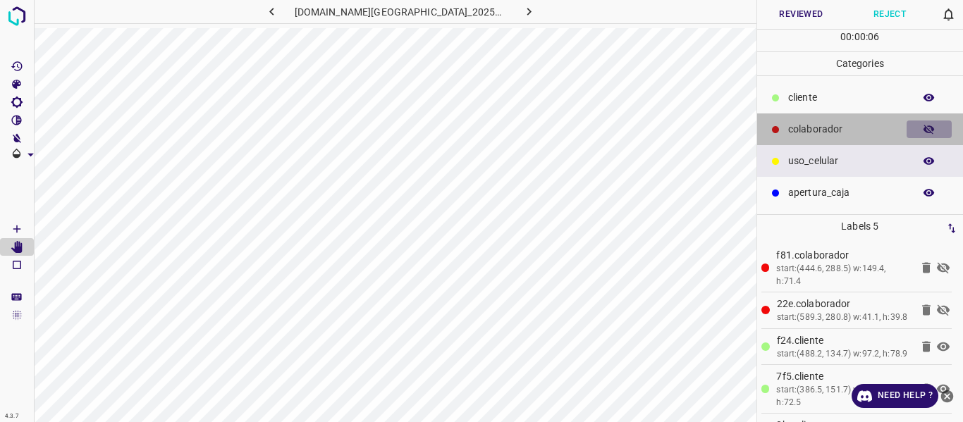
click at [929, 128] on icon "button" at bounding box center [929, 129] width 13 height 13
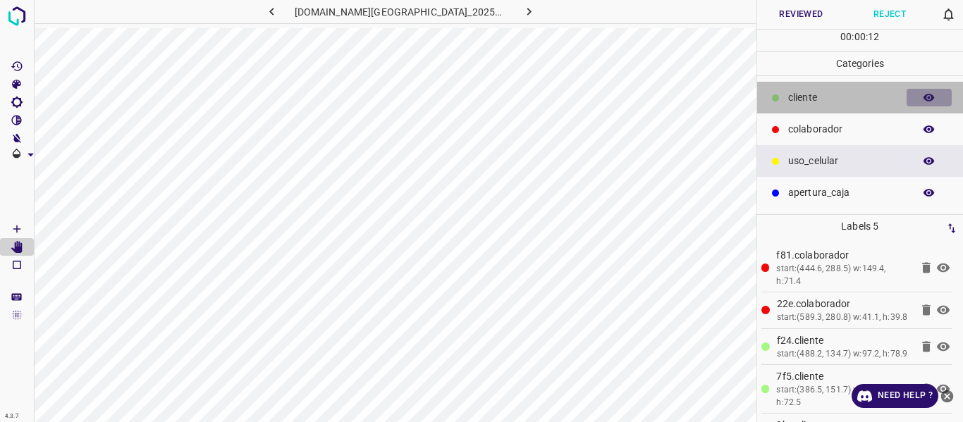
click at [930, 99] on icon "button" at bounding box center [929, 98] width 13 height 13
click at [930, 99] on icon "button" at bounding box center [929, 98] width 11 height 10
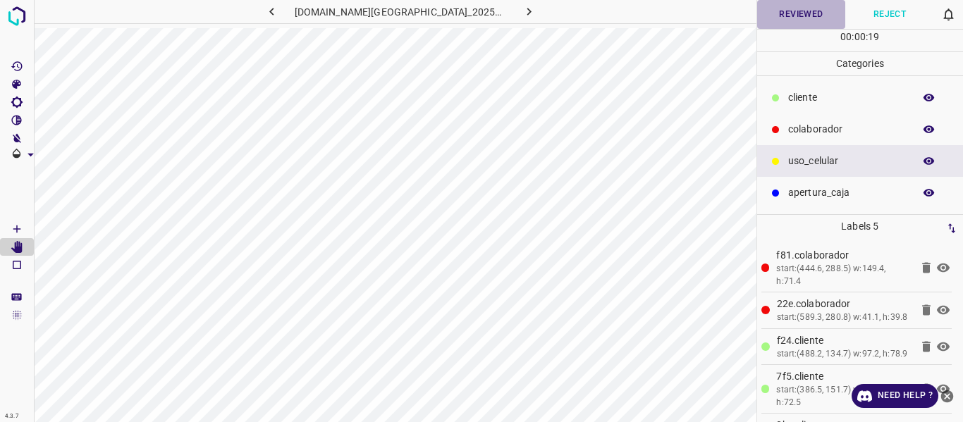
click at [798, 20] on button "Reviewed" at bounding box center [801, 14] width 89 height 29
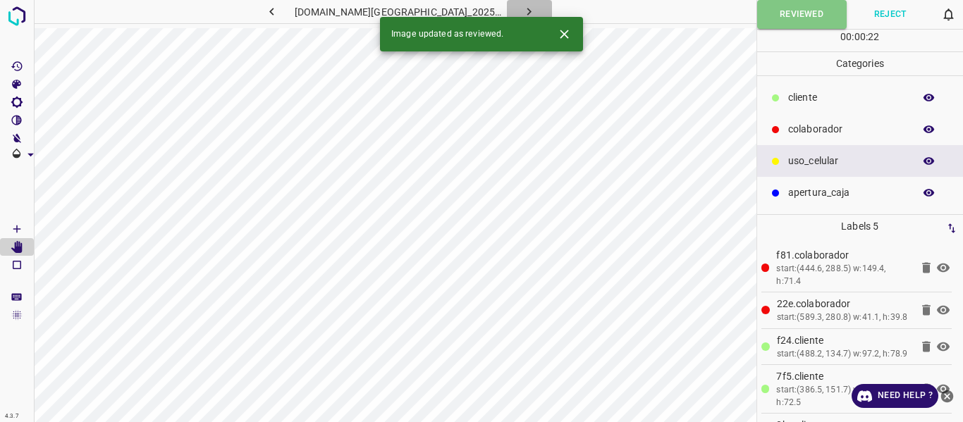
click at [522, 8] on icon "button" at bounding box center [529, 11] width 15 height 15
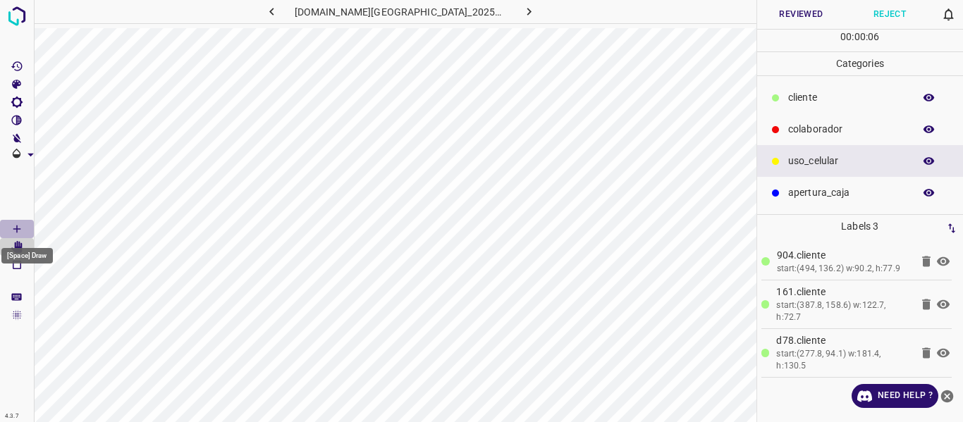
click at [13, 231] on icon "[Space] Draw" at bounding box center [17, 229] width 13 height 13
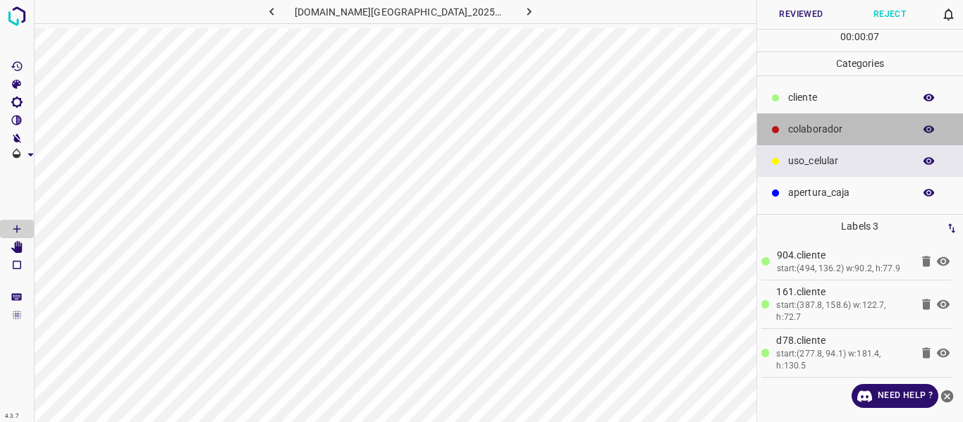
click at [840, 129] on p "colaborador" at bounding box center [847, 129] width 118 height 15
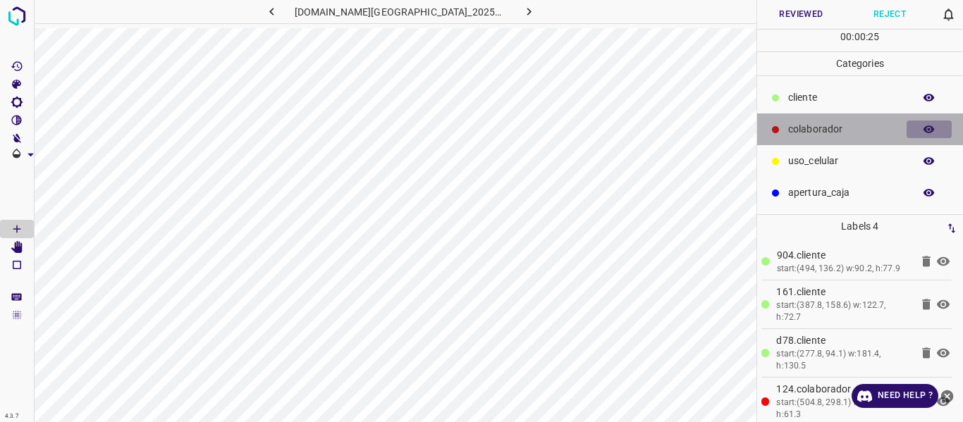
click at [934, 125] on icon "button" at bounding box center [929, 129] width 13 height 13
click at [937, 132] on button "button" at bounding box center [929, 130] width 45 height 18
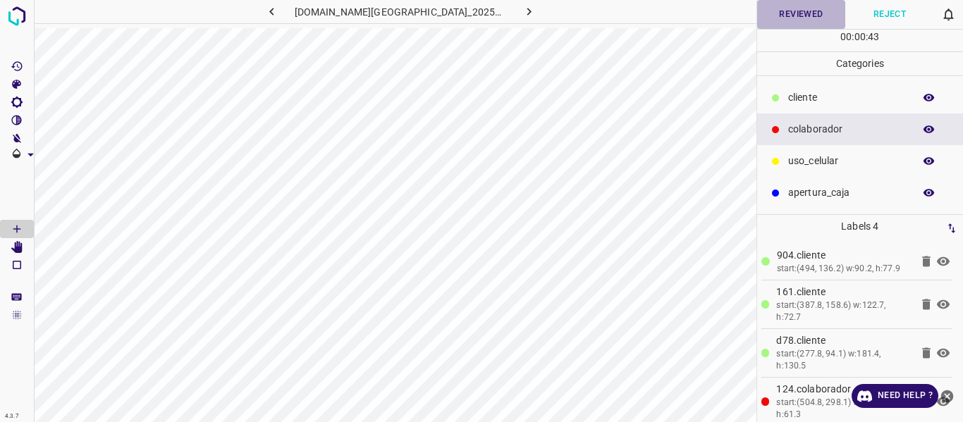
click at [782, 13] on button "Reviewed" at bounding box center [801, 14] width 89 height 29
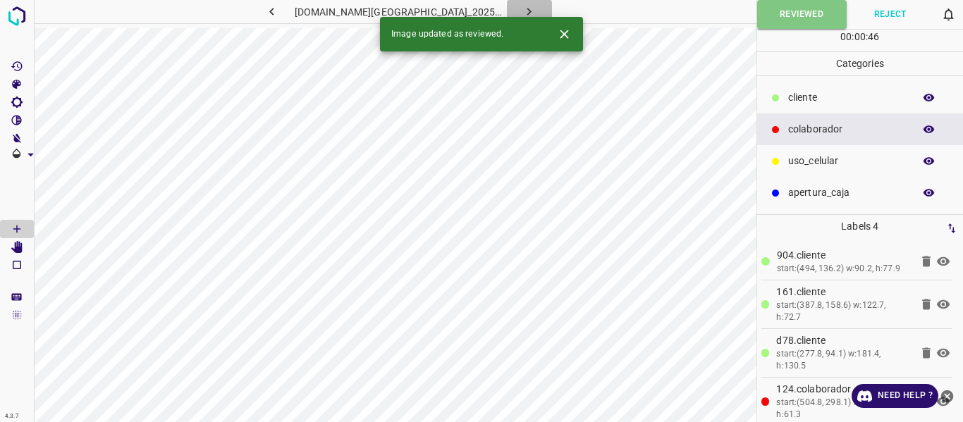
click at [522, 11] on icon "button" at bounding box center [529, 11] width 15 height 15
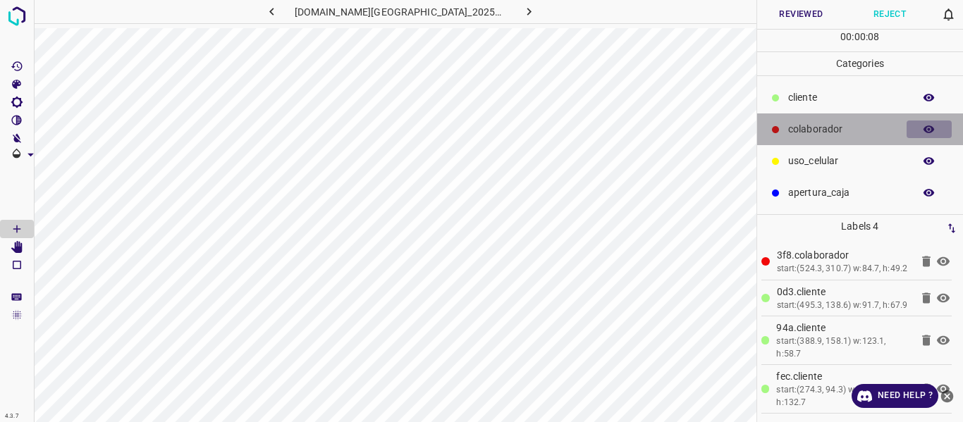
click at [926, 128] on icon "button" at bounding box center [929, 130] width 11 height 8
click at [923, 129] on icon "button" at bounding box center [929, 129] width 13 height 13
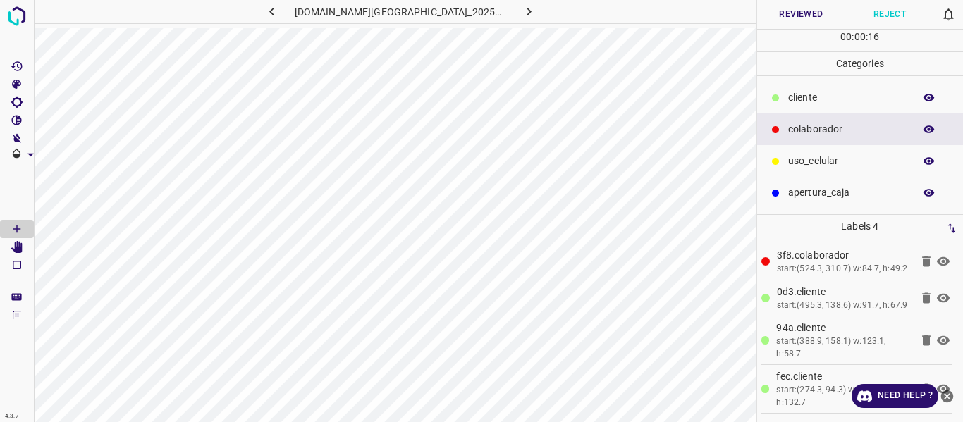
click at [790, 15] on button "Reviewed" at bounding box center [801, 14] width 89 height 29
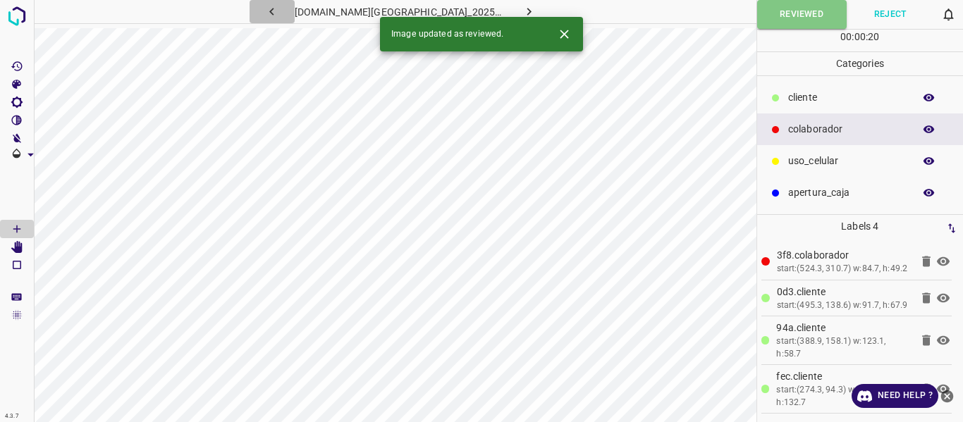
click at [279, 13] on icon "button" at bounding box center [271, 11] width 15 height 15
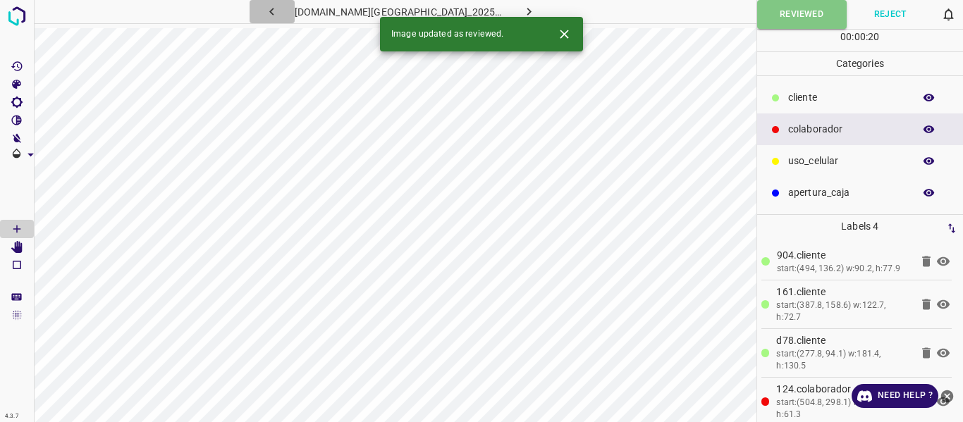
click at [279, 13] on icon "button" at bounding box center [271, 11] width 15 height 15
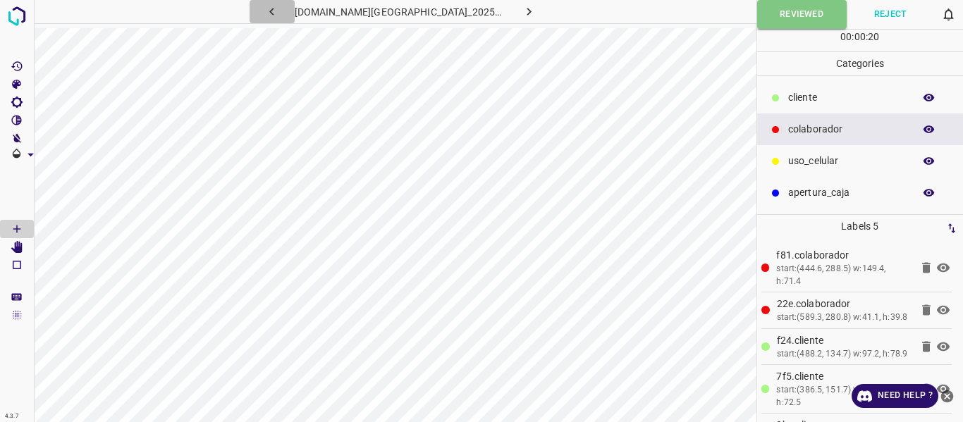
click at [279, 13] on icon "button" at bounding box center [271, 11] width 15 height 15
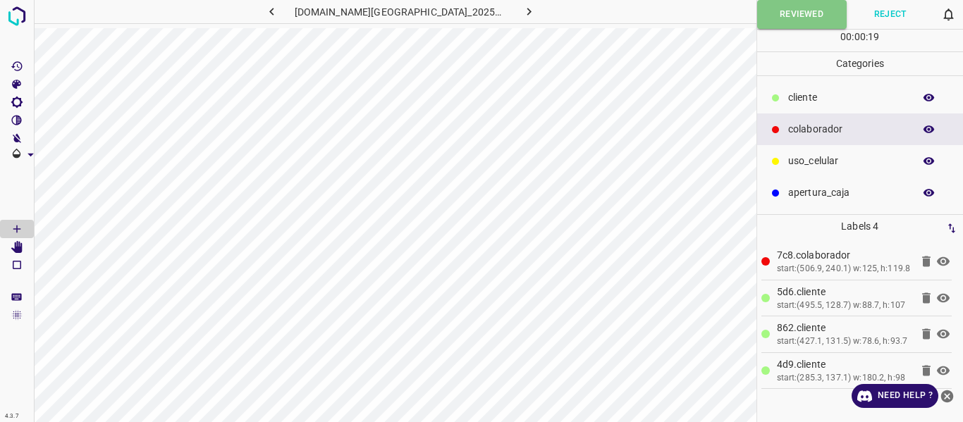
click at [279, 13] on icon "button" at bounding box center [271, 11] width 15 height 15
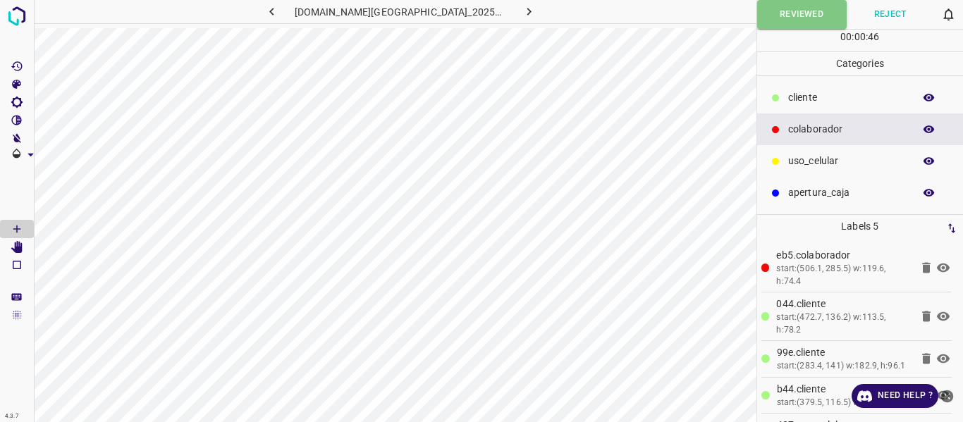
click at [920, 134] on button "button" at bounding box center [929, 130] width 45 height 18
click at [20, 249] on icon "[Space] Edit" at bounding box center [16, 247] width 11 height 13
click at [929, 133] on icon "button" at bounding box center [929, 129] width 13 height 13
click at [788, 15] on button "Reviewed" at bounding box center [802, 14] width 90 height 29
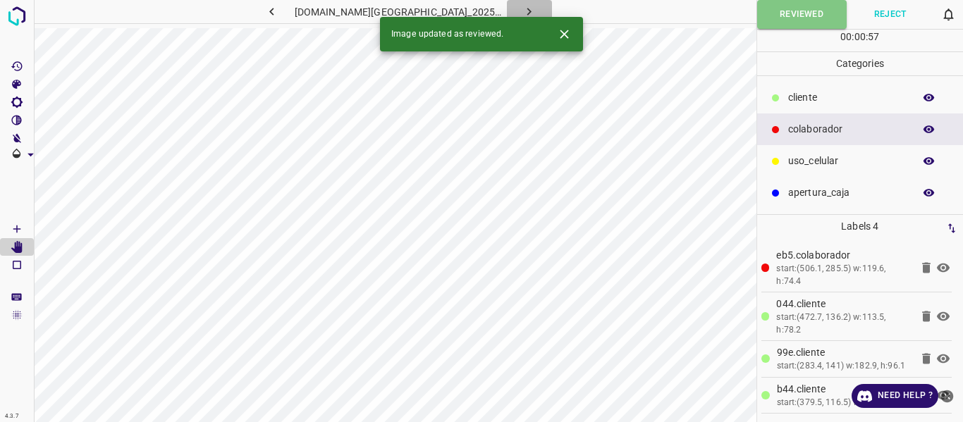
click at [522, 8] on icon "button" at bounding box center [529, 11] width 15 height 15
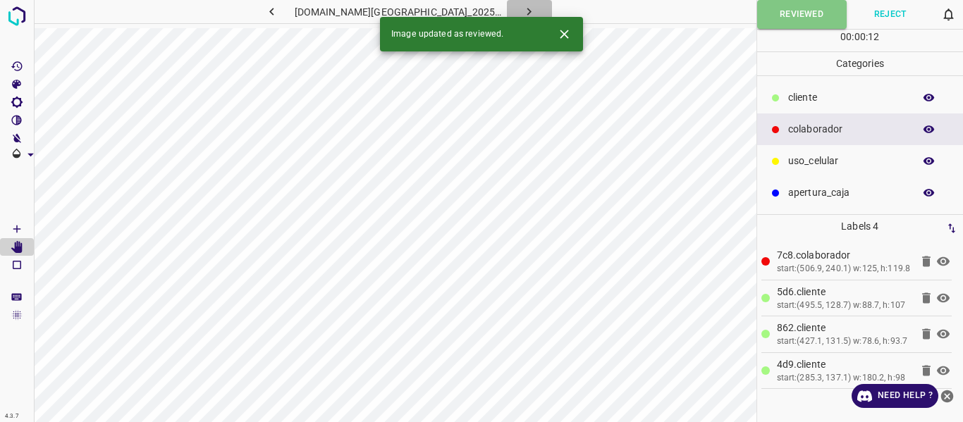
click at [522, 8] on icon "button" at bounding box center [529, 11] width 15 height 15
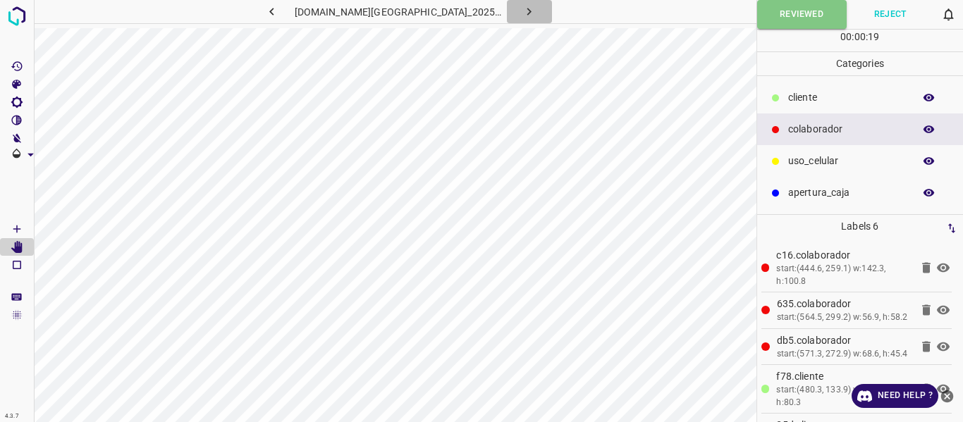
click at [522, 8] on icon "button" at bounding box center [529, 11] width 15 height 15
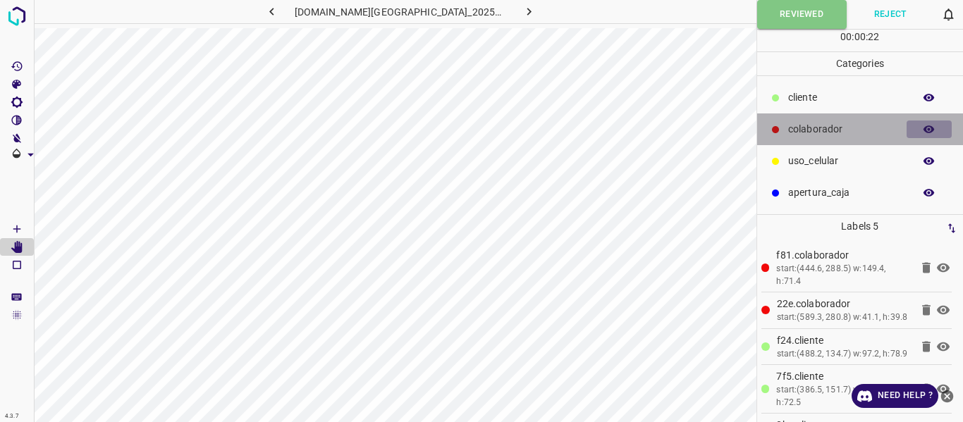
click at [934, 130] on icon "button" at bounding box center [929, 130] width 11 height 8
click at [926, 130] on icon "button" at bounding box center [929, 130] width 11 height 10
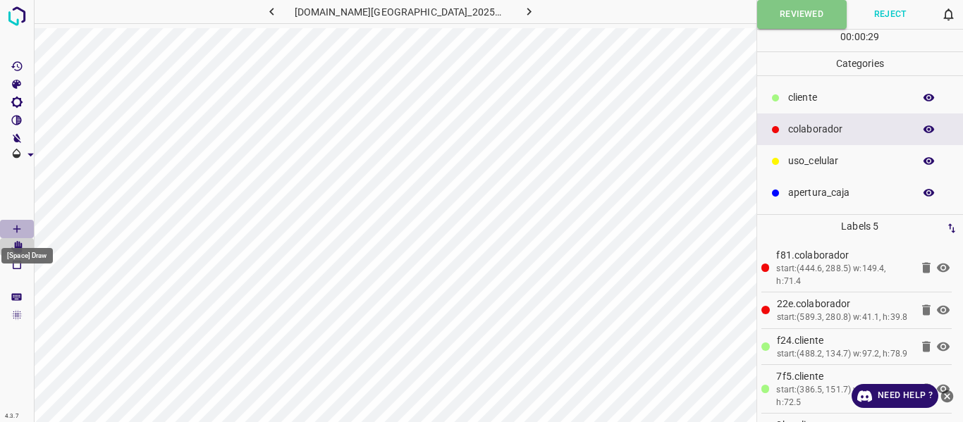
drag, startPoint x: 13, startPoint y: 222, endPoint x: 47, endPoint y: 239, distance: 37.2
click at [14, 224] on Draw"] "[Space] Draw" at bounding box center [17, 229] width 34 height 18
click at [802, 19] on button "Reviewed" at bounding box center [802, 14] width 90 height 29
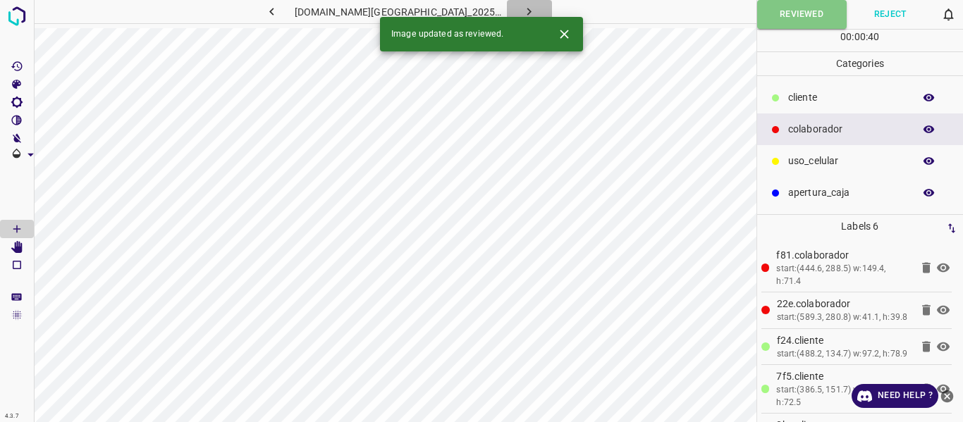
click at [522, 13] on icon "button" at bounding box center [529, 11] width 15 height 15
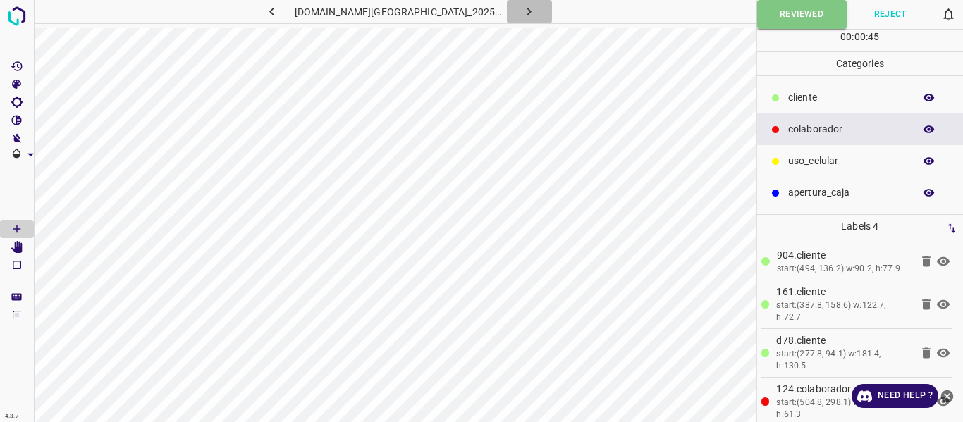
click at [522, 16] on icon "button" at bounding box center [529, 11] width 15 height 15
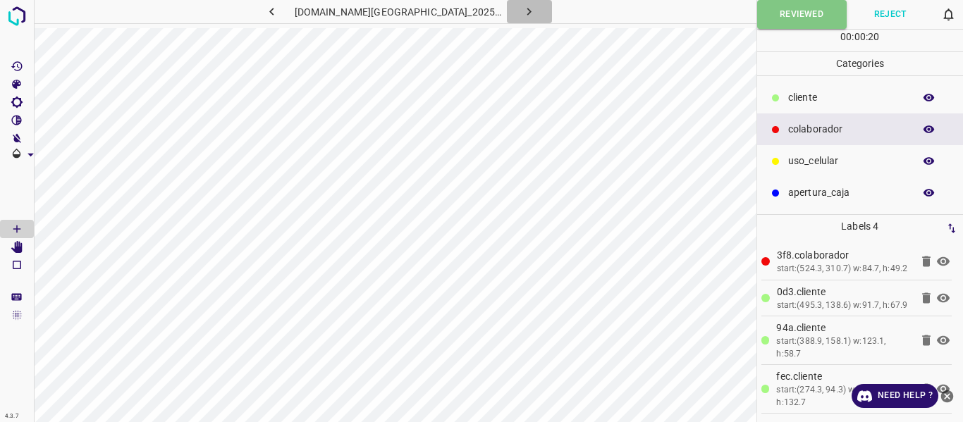
click at [522, 7] on icon "button" at bounding box center [529, 11] width 15 height 15
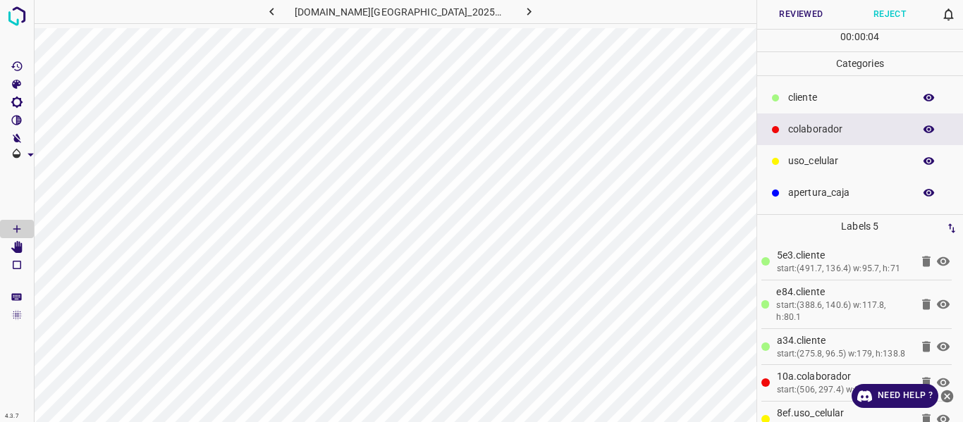
click at [923, 129] on icon "button" at bounding box center [929, 129] width 13 height 13
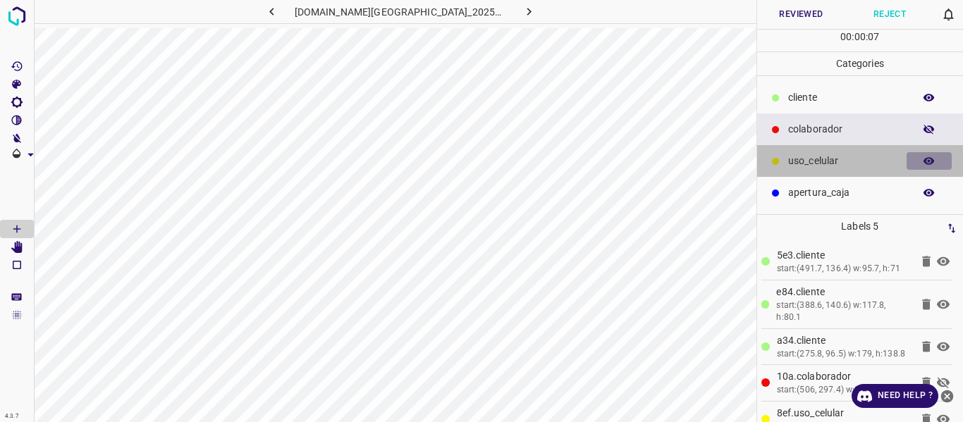
click at [924, 161] on icon "button" at bounding box center [929, 161] width 11 height 8
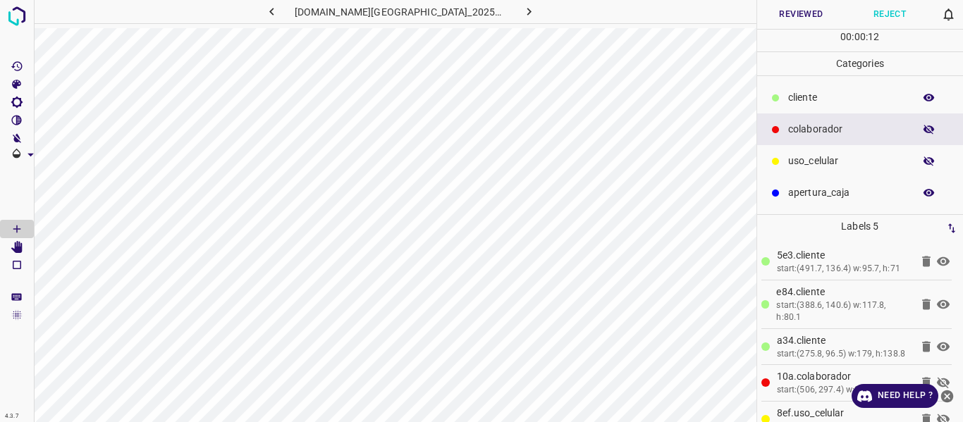
click at [924, 125] on icon "button" at bounding box center [929, 129] width 13 height 13
click at [927, 160] on icon "button" at bounding box center [929, 162] width 11 height 10
click at [811, 16] on button "Reviewed" at bounding box center [801, 14] width 89 height 29
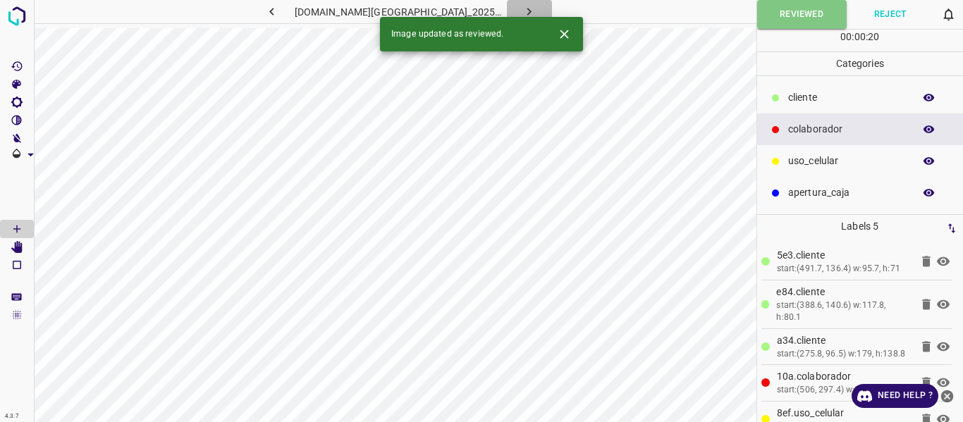
click at [522, 11] on icon "button" at bounding box center [529, 11] width 15 height 15
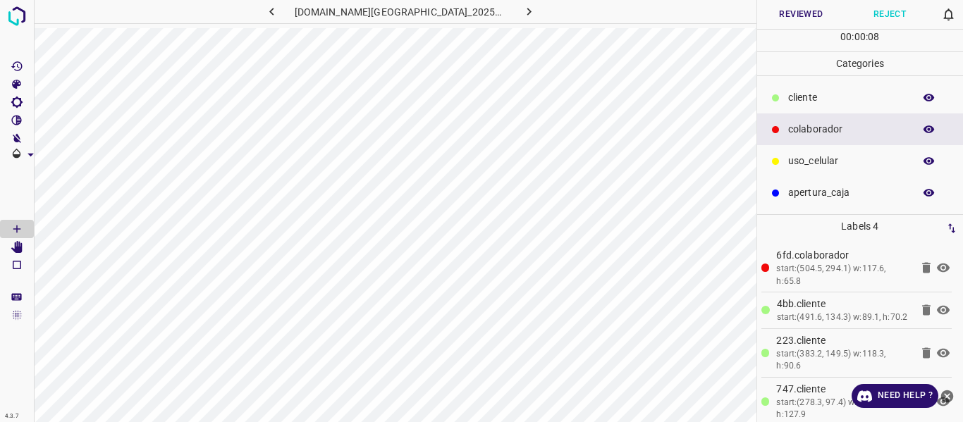
click at [791, 23] on button "Reviewed" at bounding box center [801, 14] width 89 height 29
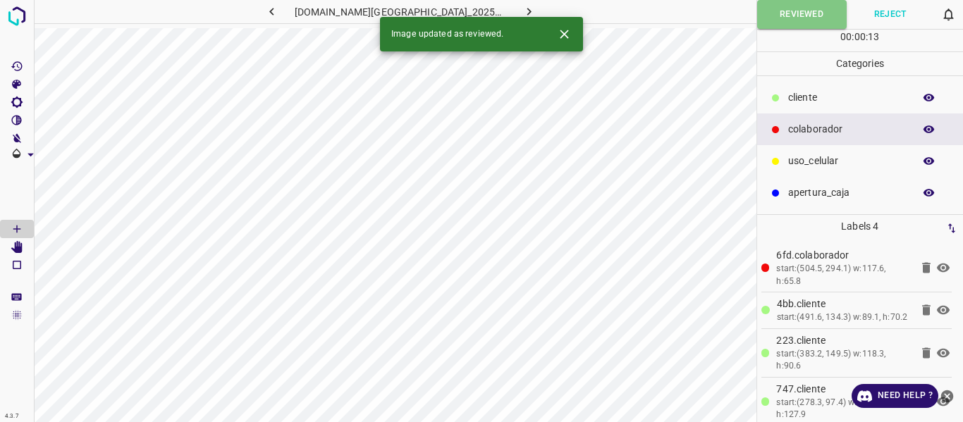
click at [279, 13] on icon "button" at bounding box center [271, 11] width 15 height 15
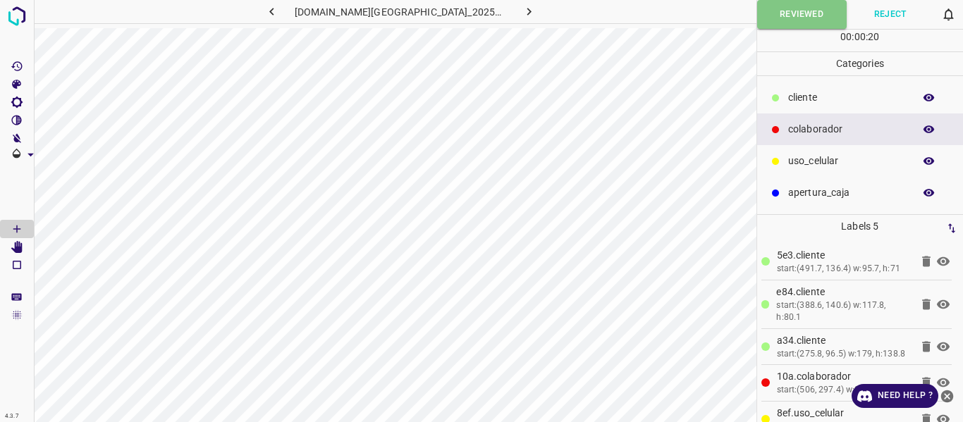
click at [928, 135] on icon "button" at bounding box center [929, 129] width 13 height 13
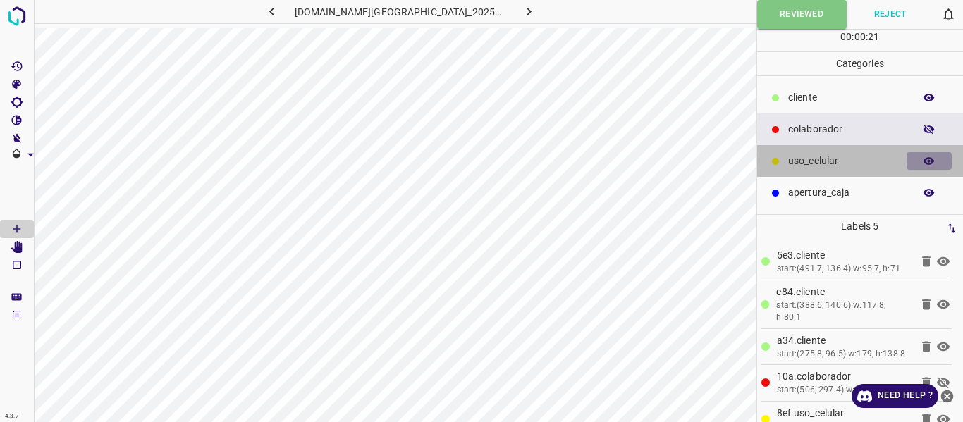
click at [931, 155] on icon "button" at bounding box center [929, 161] width 13 height 13
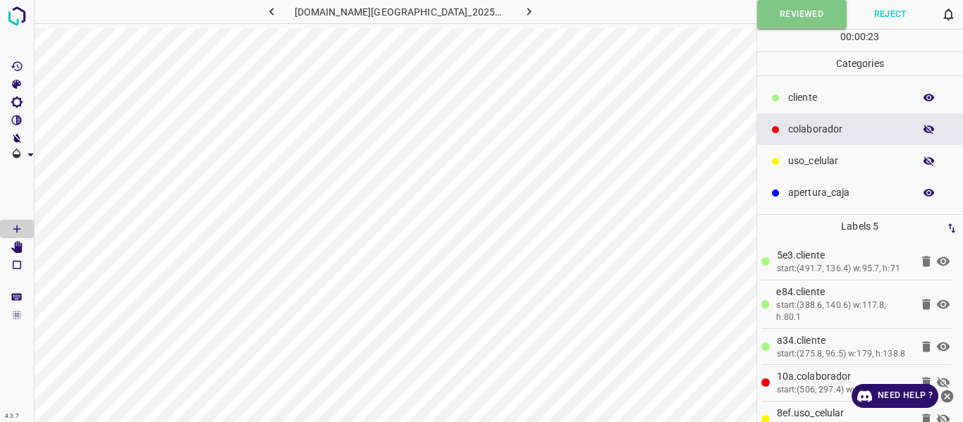
click at [927, 133] on icon "button" at bounding box center [929, 129] width 13 height 13
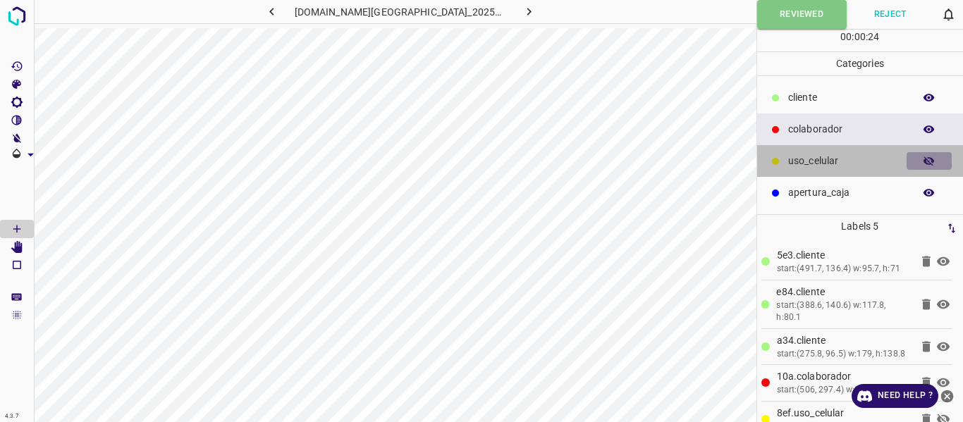
click at [926, 165] on icon "button" at bounding box center [929, 161] width 13 height 13
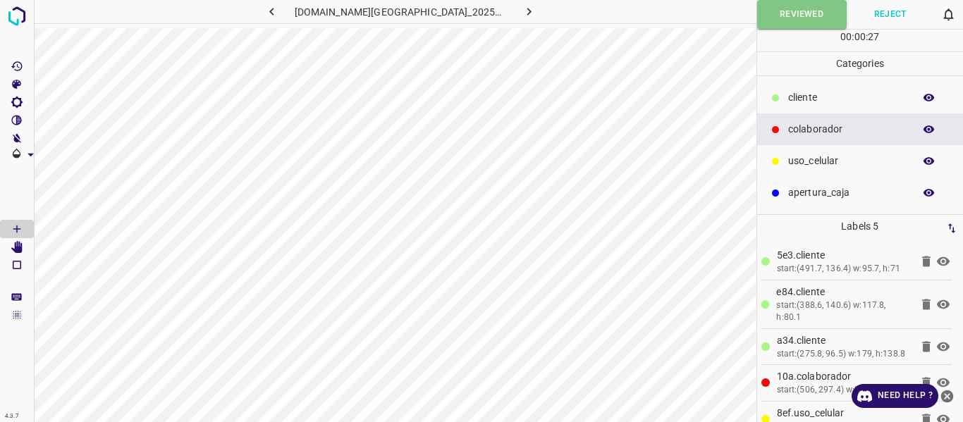
click at [522, 13] on icon "button" at bounding box center [529, 11] width 15 height 15
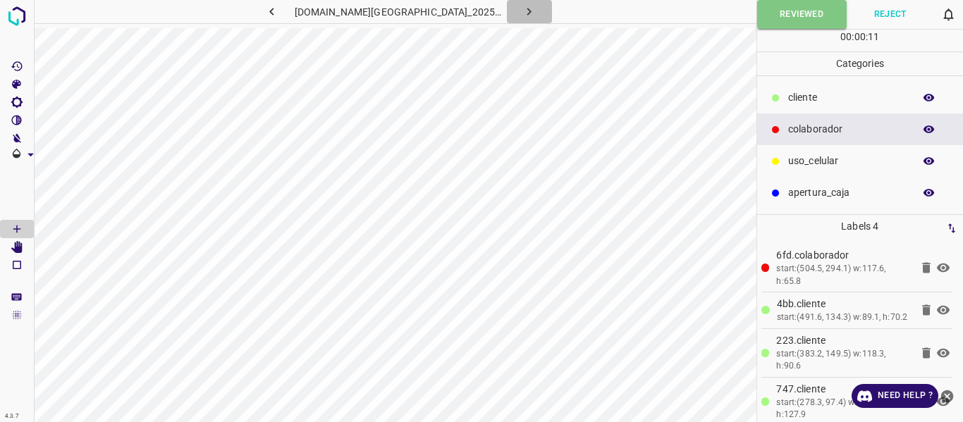
click at [522, 13] on icon "button" at bounding box center [529, 11] width 15 height 15
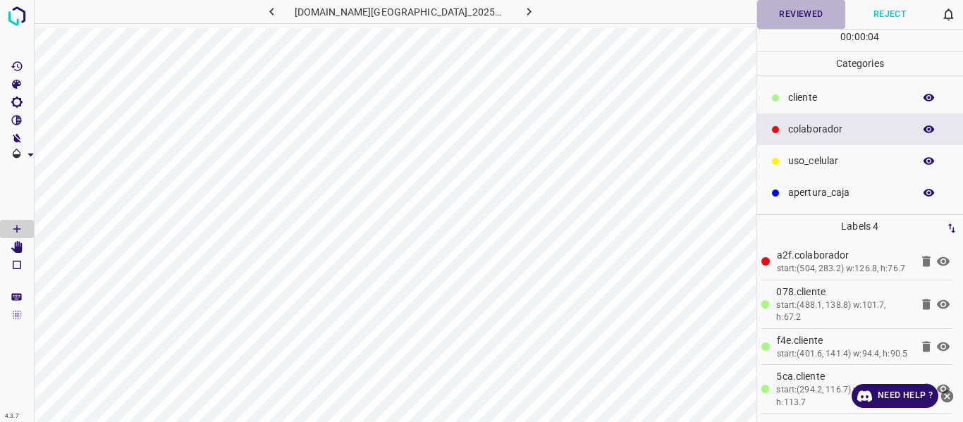
click at [800, 10] on button "Reviewed" at bounding box center [801, 14] width 89 height 29
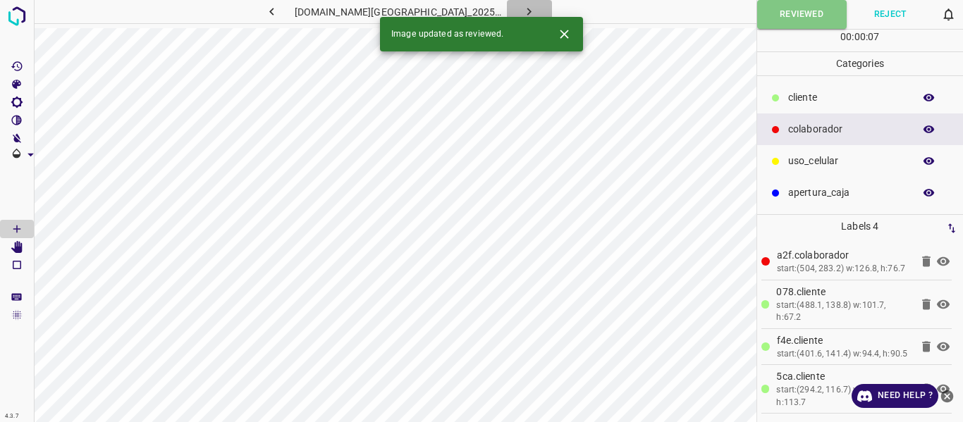
click at [522, 12] on icon "button" at bounding box center [529, 11] width 15 height 15
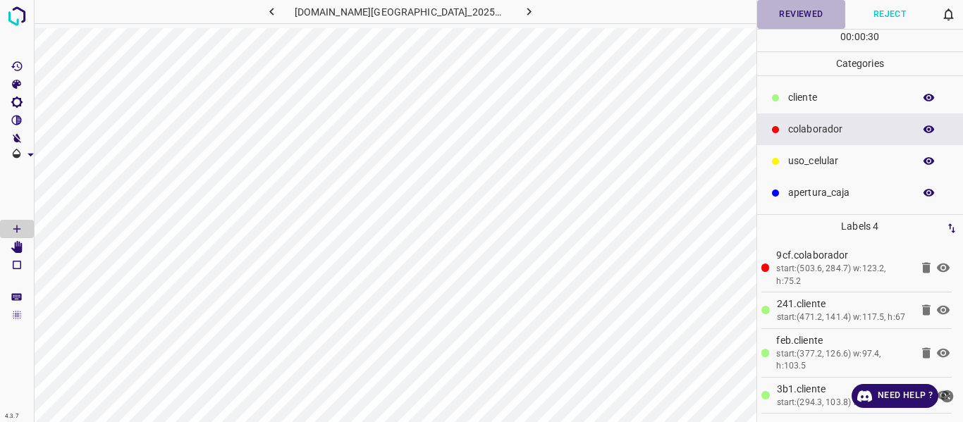
click at [773, 23] on button "Reviewed" at bounding box center [801, 14] width 89 height 29
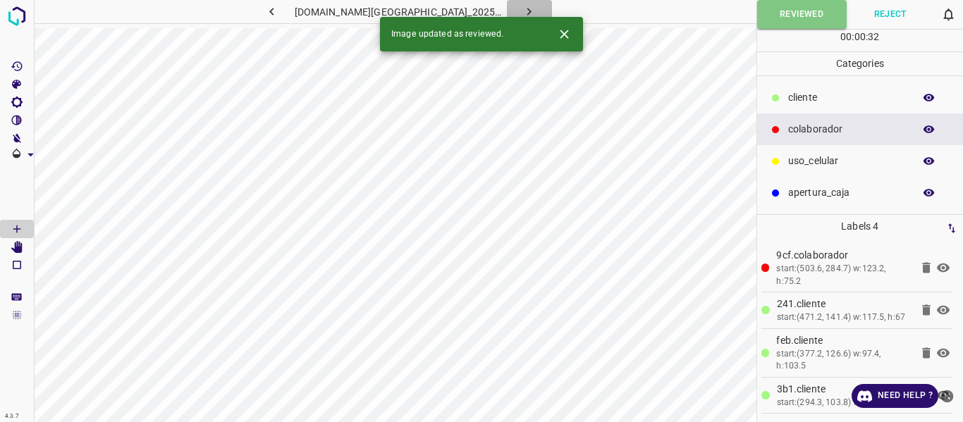
click at [527, 13] on icon "button" at bounding box center [529, 12] width 4 height 8
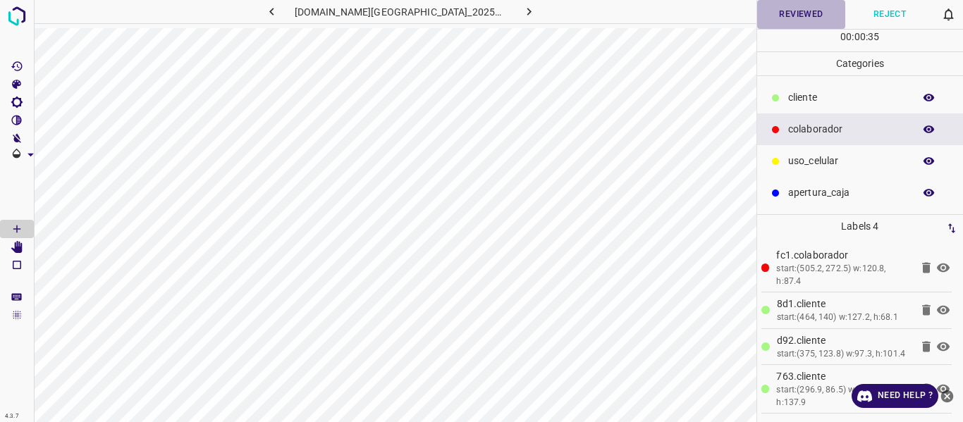
click at [793, 10] on button "Reviewed" at bounding box center [801, 14] width 89 height 29
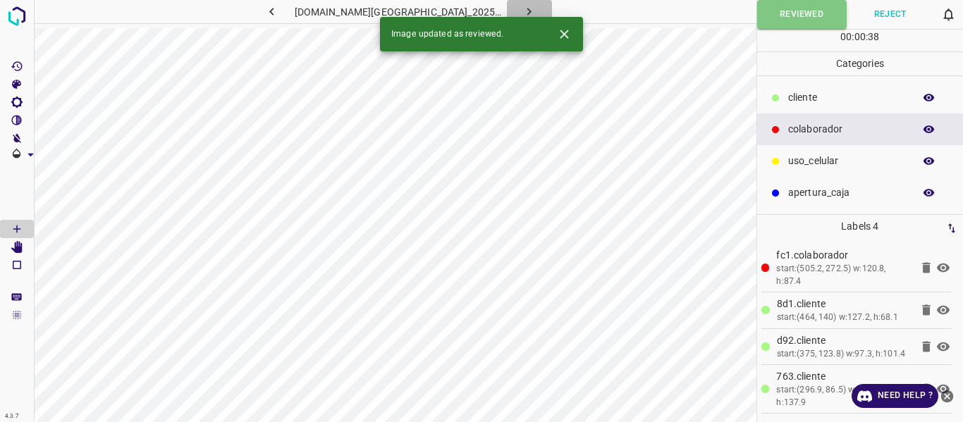
click at [527, 9] on icon "button" at bounding box center [529, 12] width 4 height 8
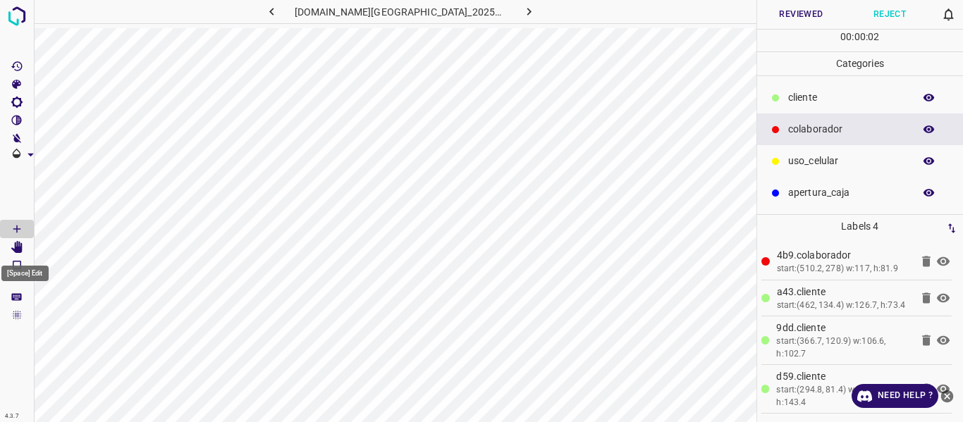
click at [17, 250] on icon "[Space] Edit" at bounding box center [16, 247] width 11 height 13
click at [788, 11] on button "Reviewed" at bounding box center [801, 14] width 89 height 29
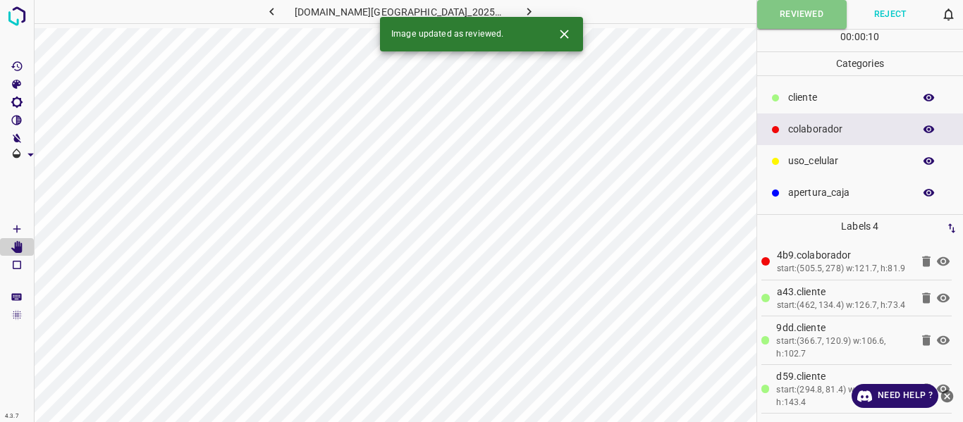
click at [522, 6] on icon "button" at bounding box center [529, 11] width 15 height 15
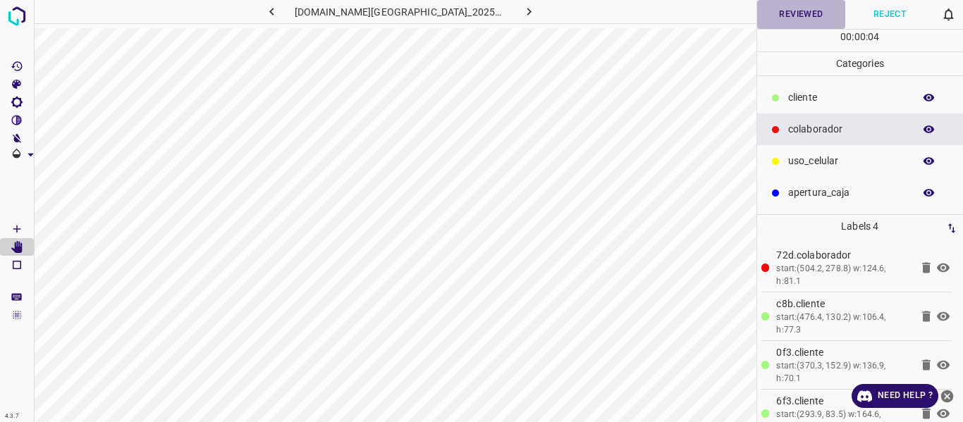
click at [778, 18] on button "Reviewed" at bounding box center [801, 14] width 89 height 29
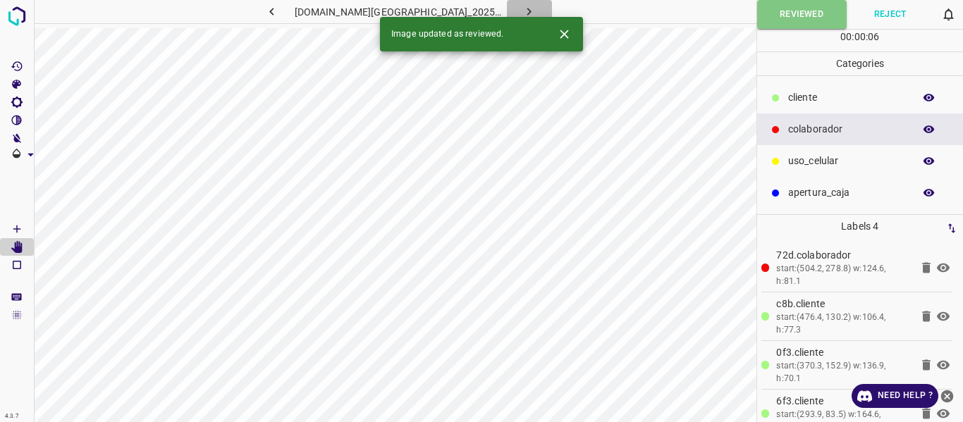
click at [522, 4] on icon "button" at bounding box center [529, 11] width 15 height 15
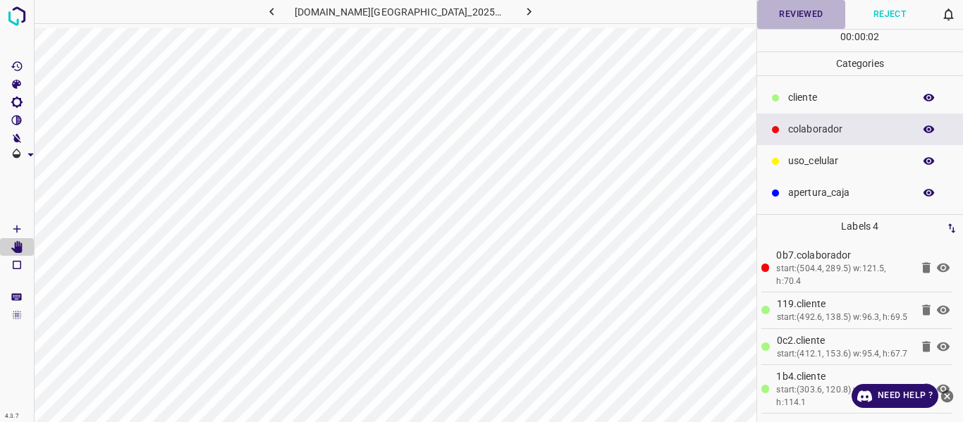
click at [793, 6] on button "Reviewed" at bounding box center [801, 14] width 89 height 29
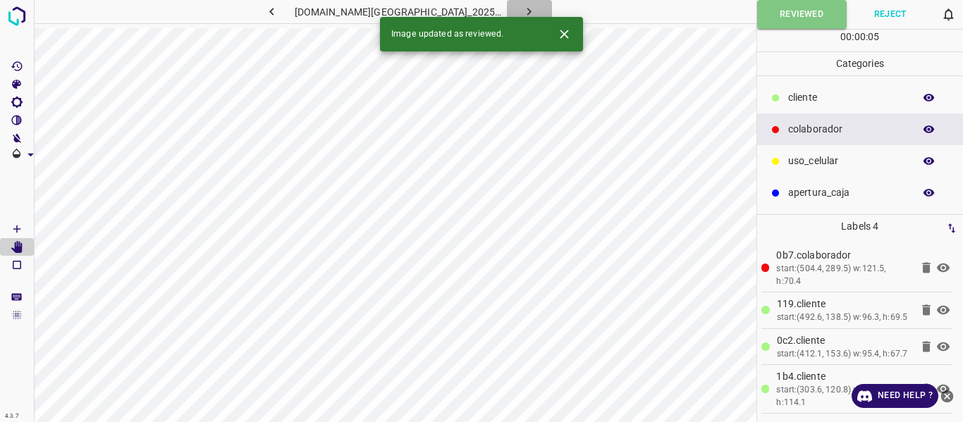
click at [522, 4] on icon "button" at bounding box center [529, 11] width 15 height 15
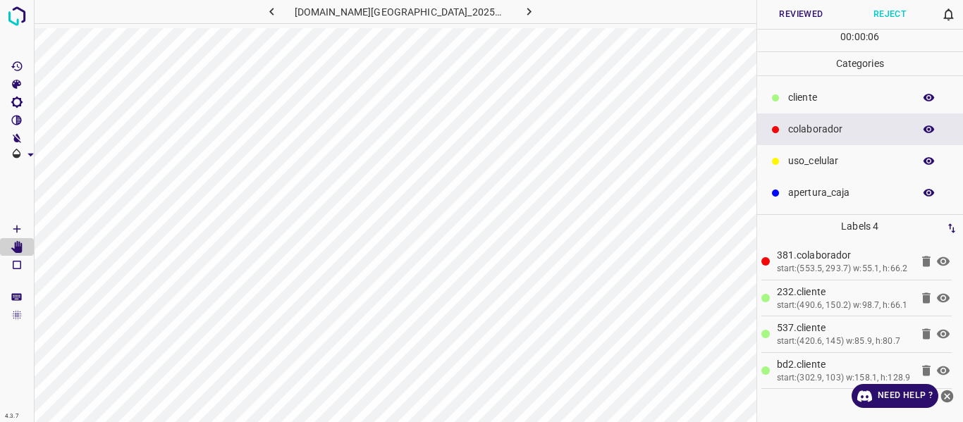
drag, startPoint x: 927, startPoint y: 128, endPoint x: 910, endPoint y: 139, distance: 20.6
click at [927, 130] on icon "button" at bounding box center [929, 129] width 13 height 13
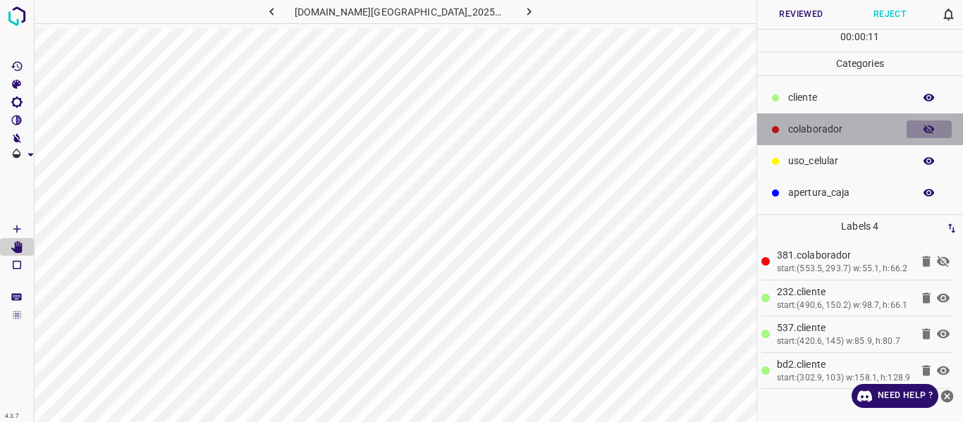
click at [933, 130] on icon "button" at bounding box center [929, 130] width 11 height 10
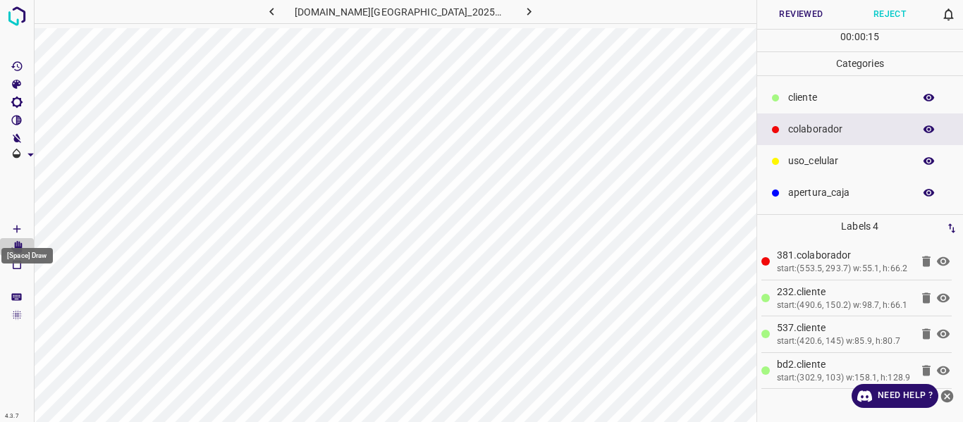
click at [14, 231] on icon "[Space] Draw" at bounding box center [17, 229] width 13 height 13
drag, startPoint x: 18, startPoint y: 248, endPoint x: 50, endPoint y: 265, distance: 36.0
click at [19, 247] on icon "[Space] Edit" at bounding box center [16, 247] width 11 height 13
click at [928, 129] on icon "button" at bounding box center [929, 130] width 11 height 8
click at [928, 129] on icon "button" at bounding box center [929, 130] width 11 height 10
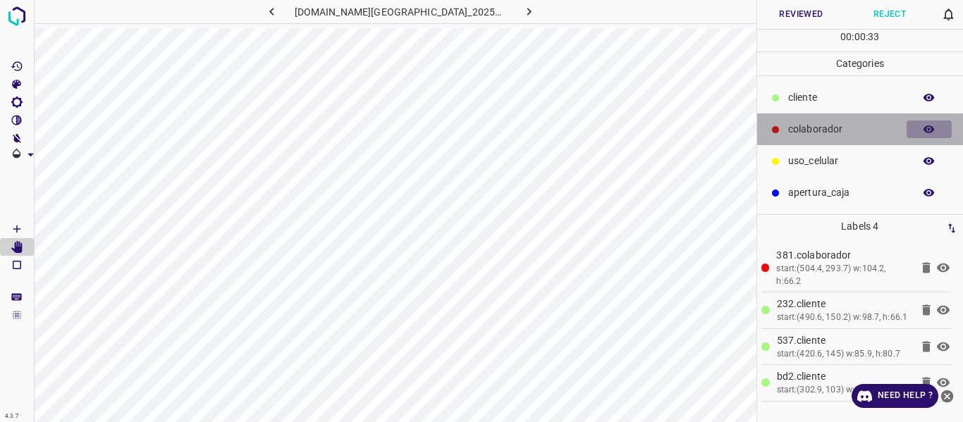
click at [925, 130] on icon "button" at bounding box center [929, 130] width 11 height 8
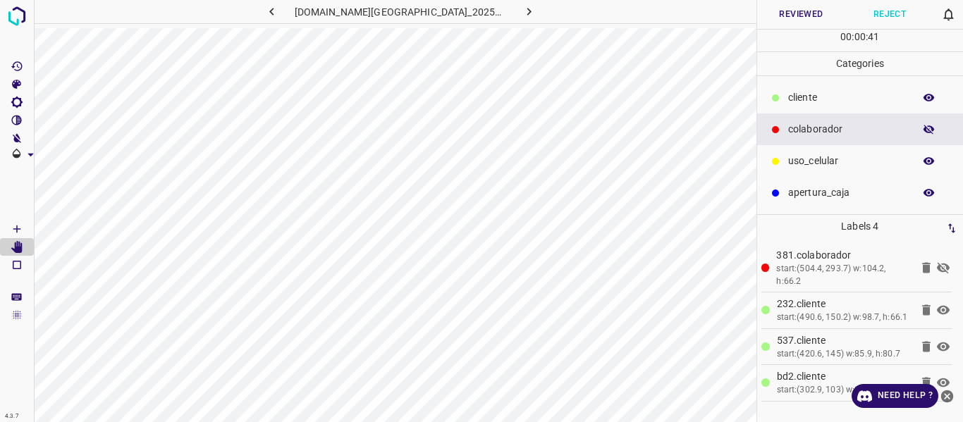
click at [925, 130] on icon "button" at bounding box center [929, 130] width 11 height 10
click at [780, 19] on button "Reviewed" at bounding box center [801, 14] width 89 height 29
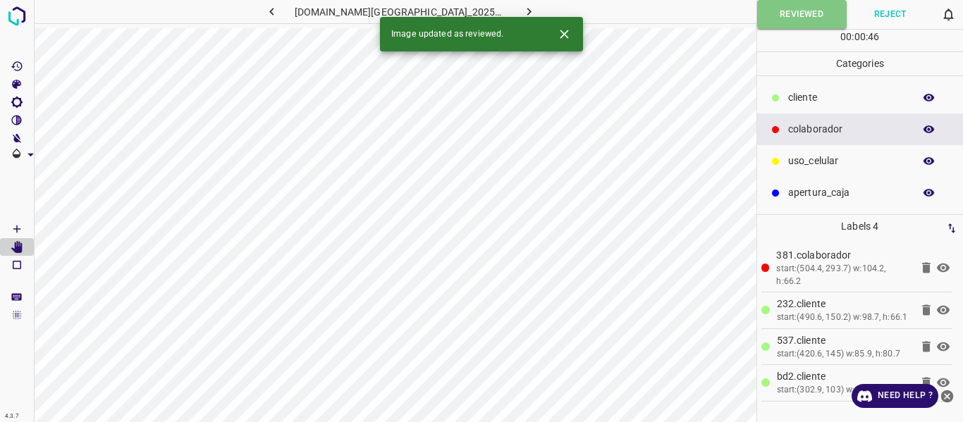
drag, startPoint x: 516, startPoint y: 8, endPoint x: 519, endPoint y: 19, distance: 10.9
click at [522, 8] on icon "button" at bounding box center [529, 11] width 15 height 15
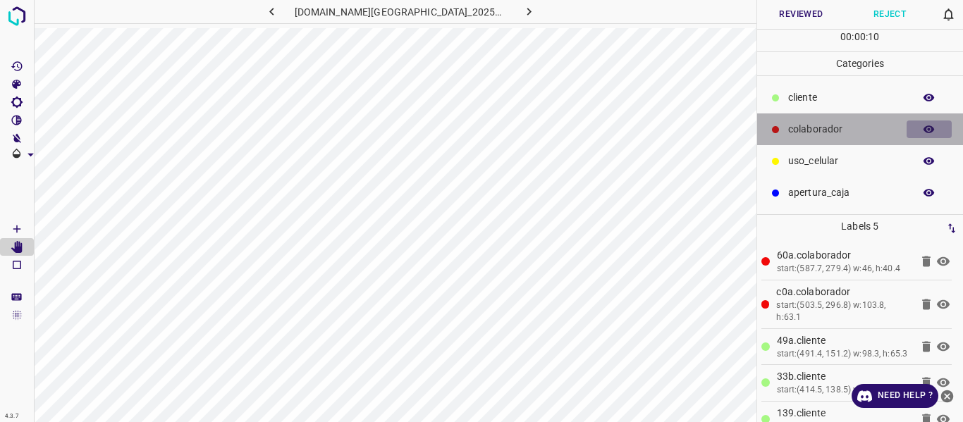
click at [928, 133] on icon "button" at bounding box center [929, 129] width 13 height 13
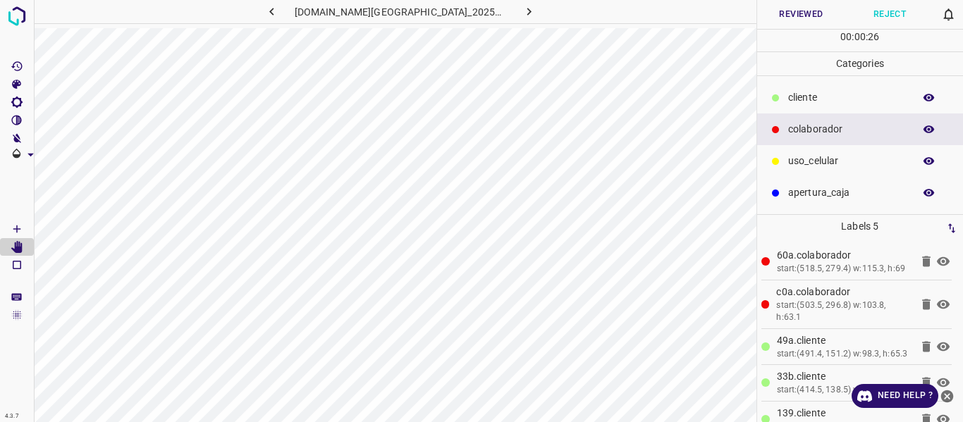
click at [793, 17] on button "Reviewed" at bounding box center [801, 14] width 89 height 29
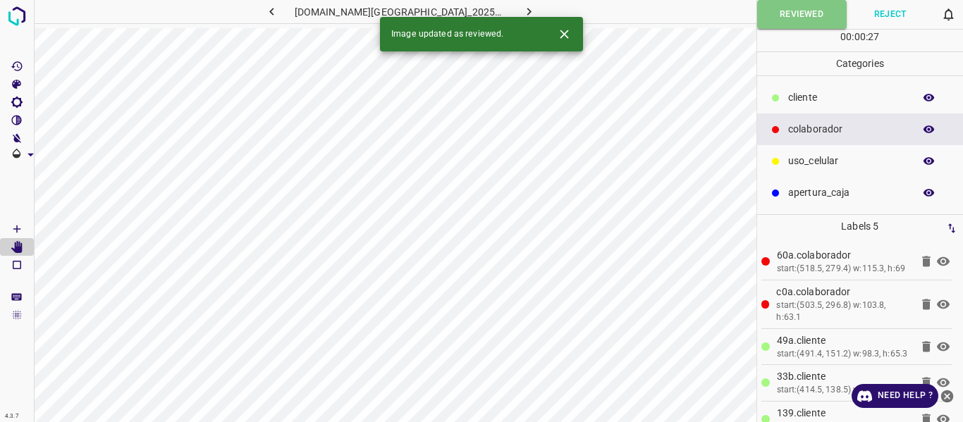
click at [528, 6] on button "button" at bounding box center [529, 11] width 45 height 23
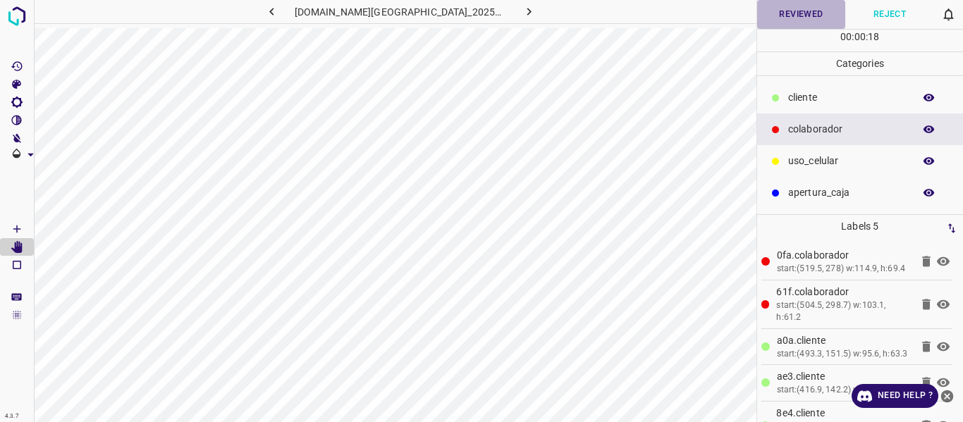
click at [788, 15] on button "Reviewed" at bounding box center [801, 14] width 89 height 29
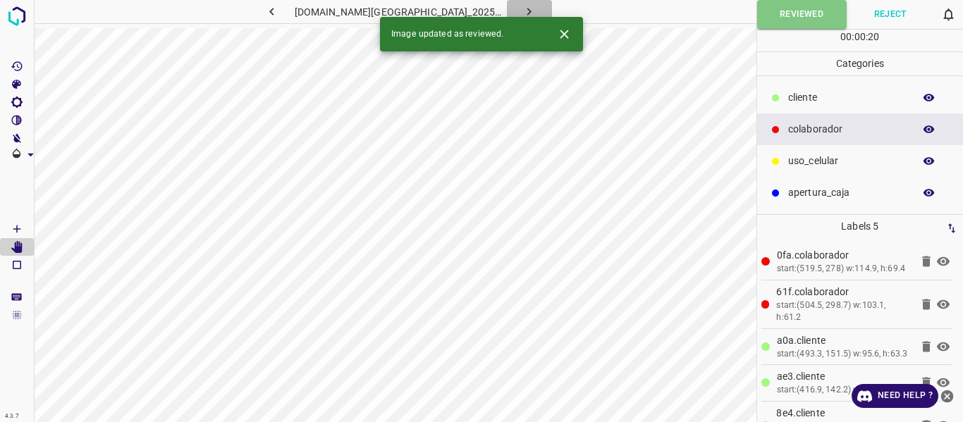
click at [522, 7] on icon "button" at bounding box center [529, 11] width 15 height 15
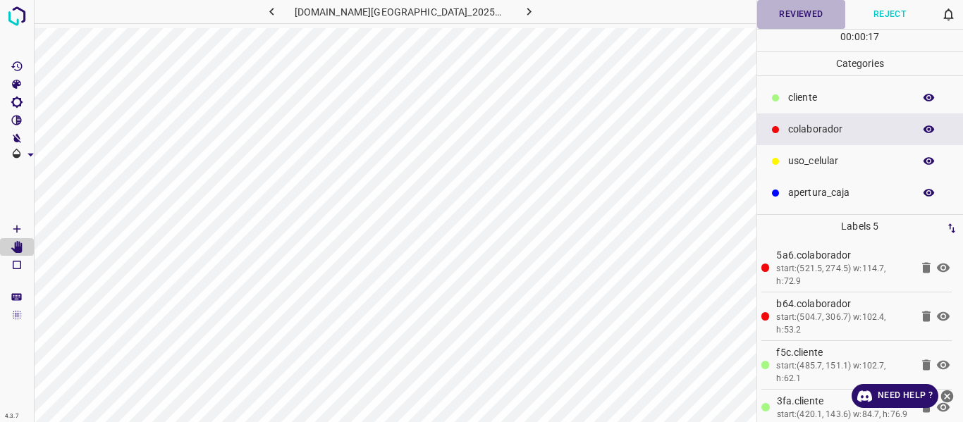
click at [810, 17] on button "Reviewed" at bounding box center [801, 14] width 89 height 29
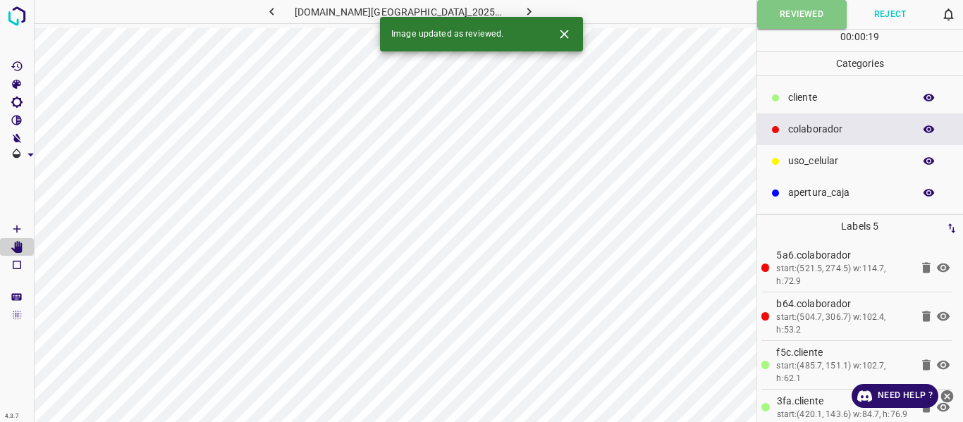
drag, startPoint x: 508, startPoint y: 14, endPoint x: 518, endPoint y: 30, distance: 18.4
click at [522, 13] on icon "button" at bounding box center [529, 11] width 15 height 15
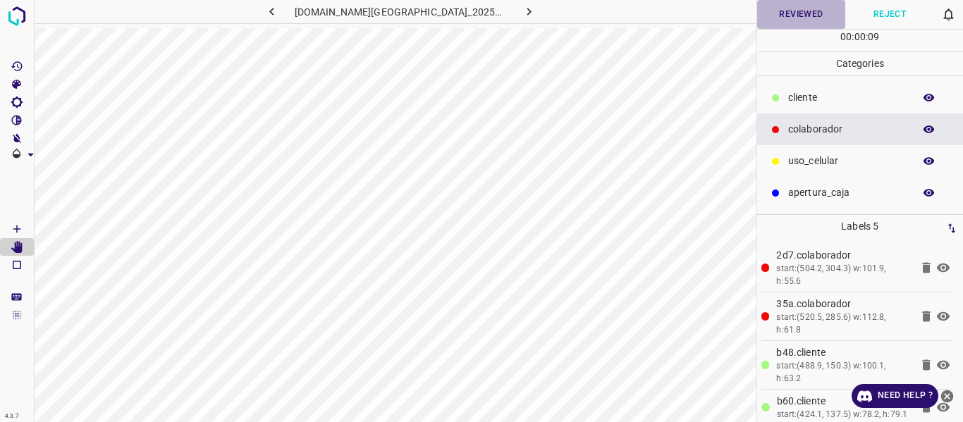
click at [800, 14] on button "Reviewed" at bounding box center [801, 14] width 89 height 29
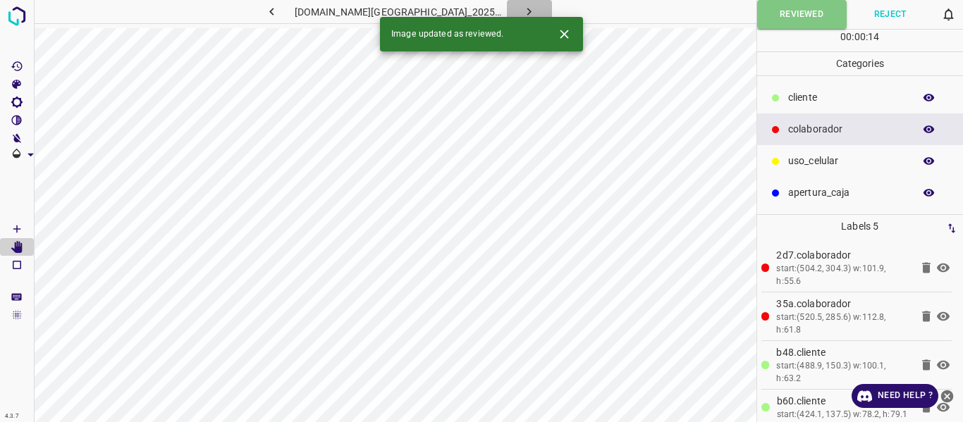
click at [522, 13] on icon "button" at bounding box center [529, 11] width 15 height 15
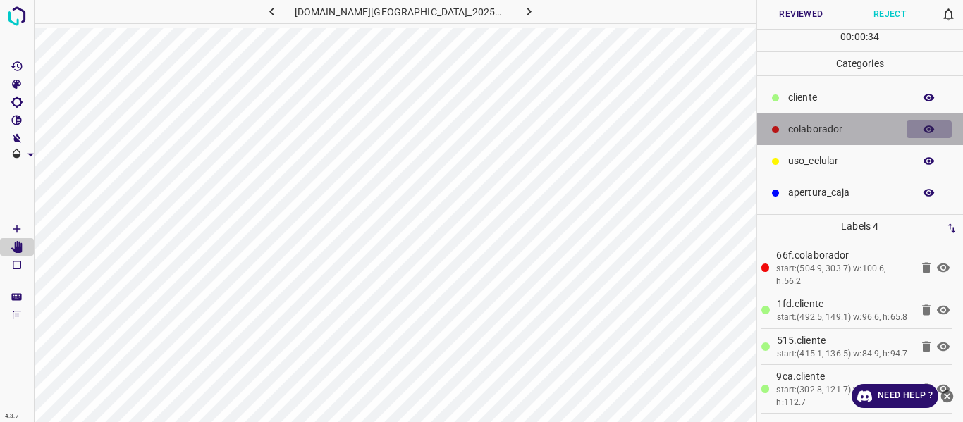
click at [929, 129] on icon "button" at bounding box center [929, 130] width 11 height 8
click at [929, 129] on icon "button" at bounding box center [929, 129] width 13 height 13
click at [929, 129] on icon "button" at bounding box center [929, 130] width 11 height 8
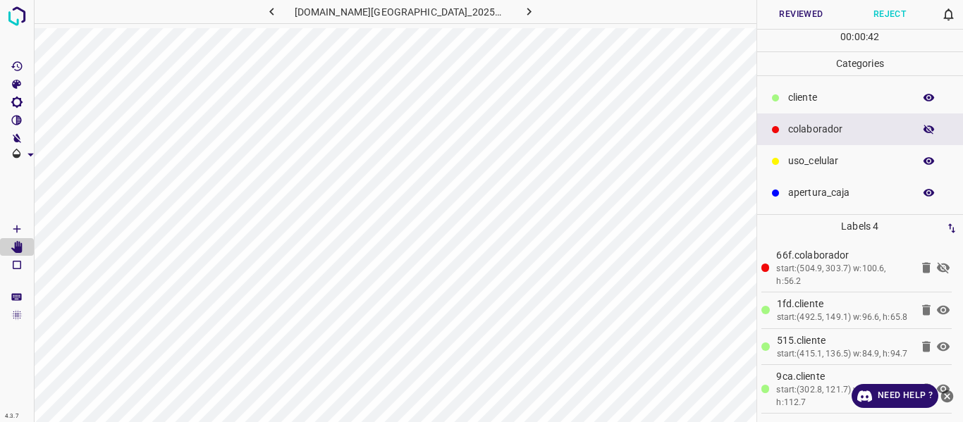
click at [928, 137] on button "button" at bounding box center [929, 130] width 45 height 18
click at [778, 6] on button "Reviewed" at bounding box center [801, 14] width 89 height 29
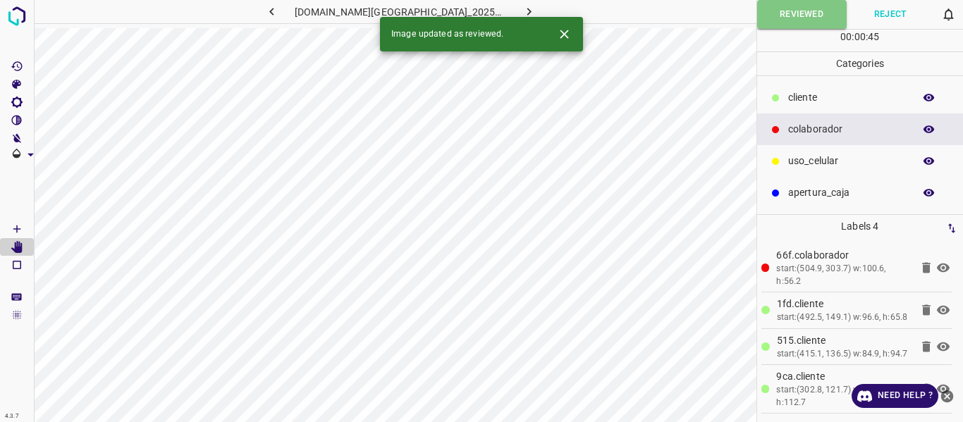
click at [522, 13] on icon "button" at bounding box center [529, 11] width 15 height 15
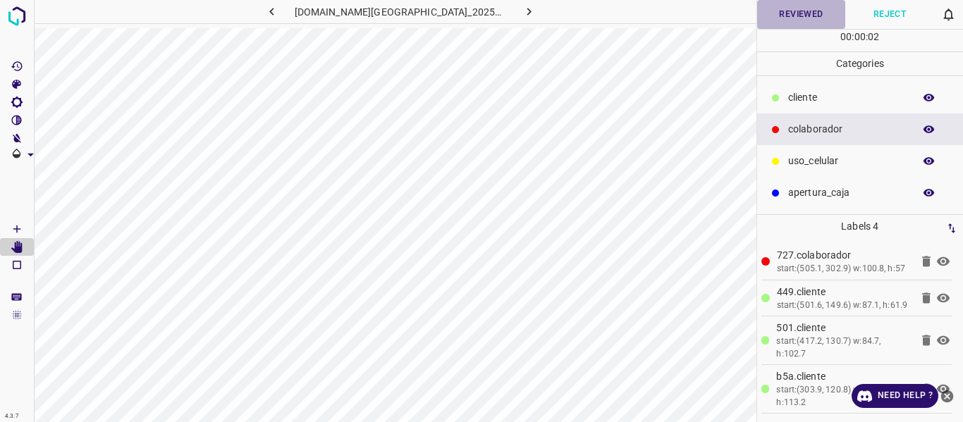
click at [787, 17] on button "Reviewed" at bounding box center [801, 14] width 89 height 29
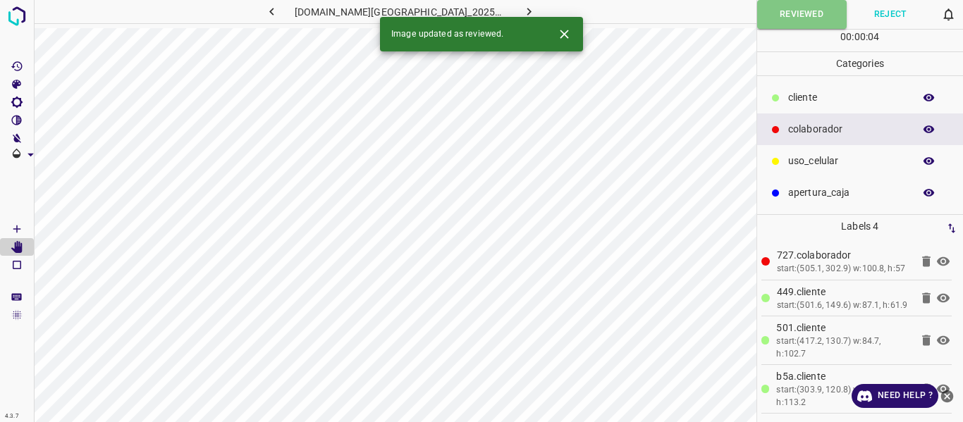
click at [522, 14] on icon "button" at bounding box center [529, 11] width 15 height 15
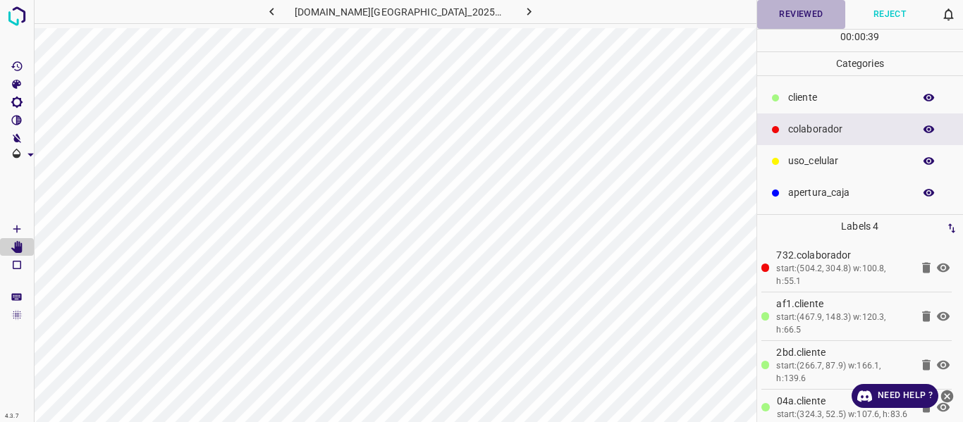
click at [790, 18] on button "Reviewed" at bounding box center [801, 14] width 89 height 29
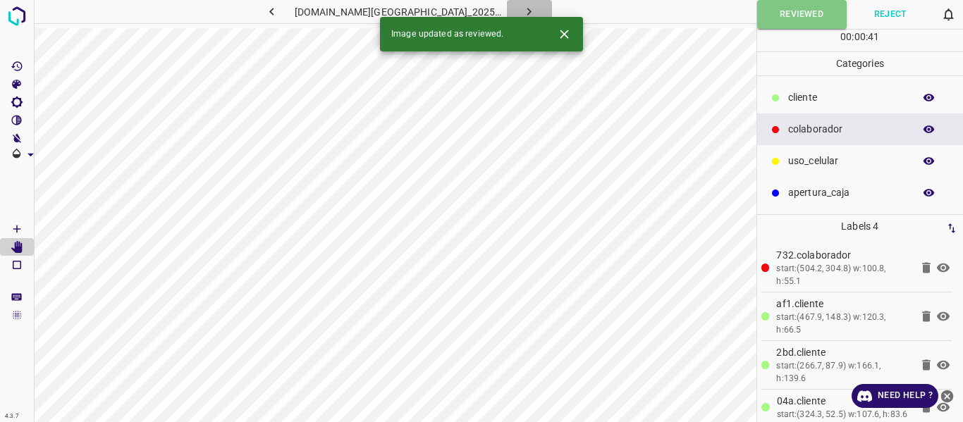
click at [522, 10] on icon "button" at bounding box center [529, 11] width 15 height 15
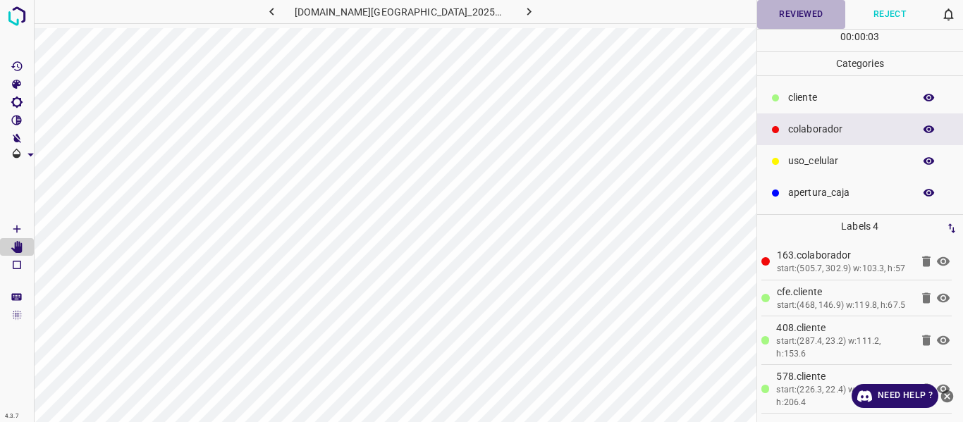
click at [786, 8] on button "Reviewed" at bounding box center [801, 14] width 89 height 29
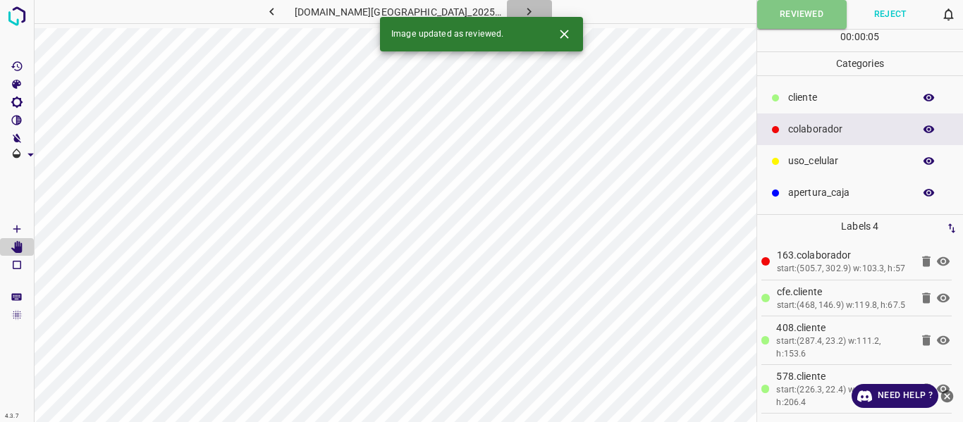
click at [522, 13] on icon "button" at bounding box center [529, 11] width 15 height 15
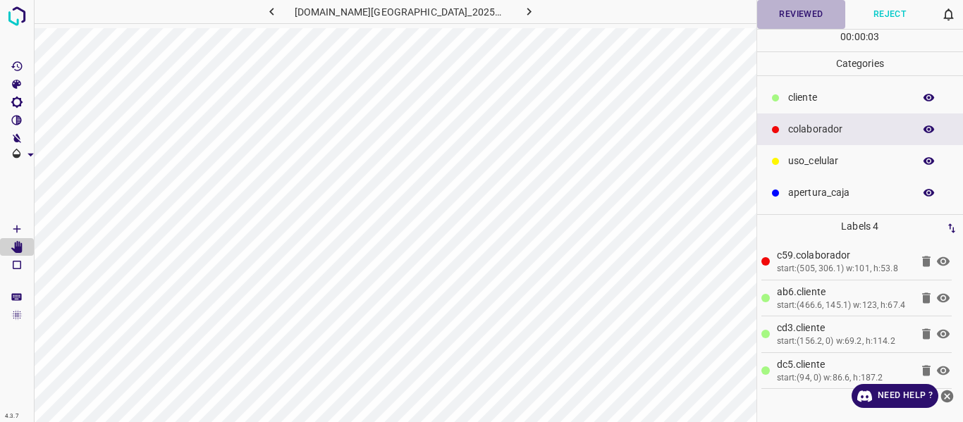
click at [784, 8] on button "Reviewed" at bounding box center [801, 14] width 89 height 29
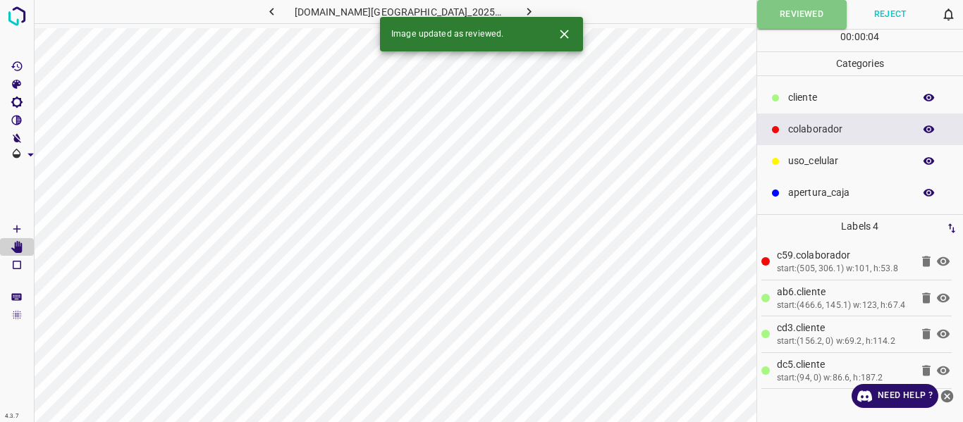
click at [522, 9] on icon "button" at bounding box center [529, 11] width 15 height 15
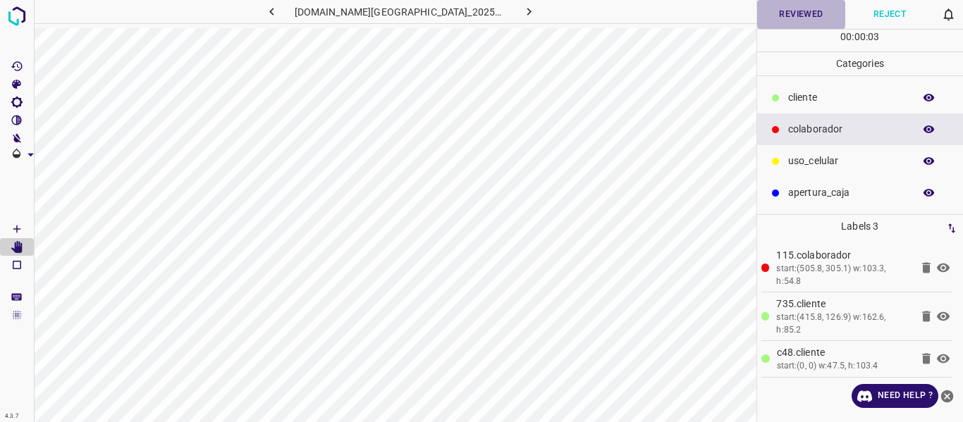
click at [809, 13] on button "Reviewed" at bounding box center [801, 14] width 89 height 29
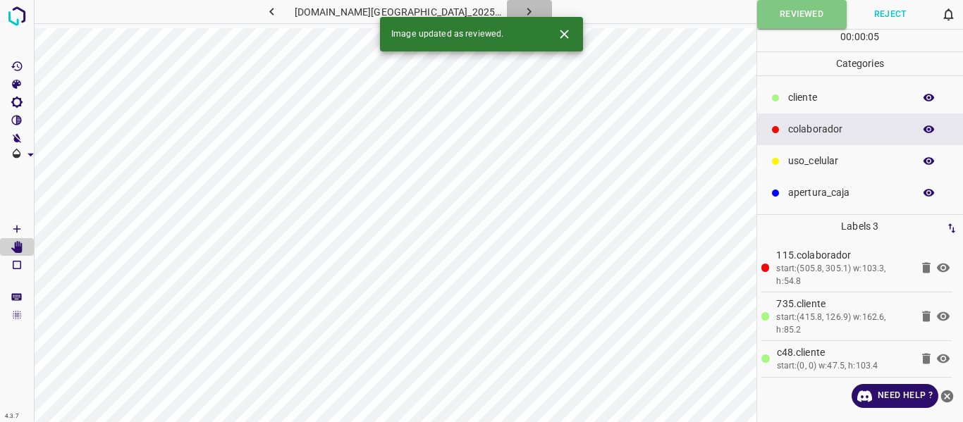
click at [522, 8] on icon "button" at bounding box center [529, 11] width 15 height 15
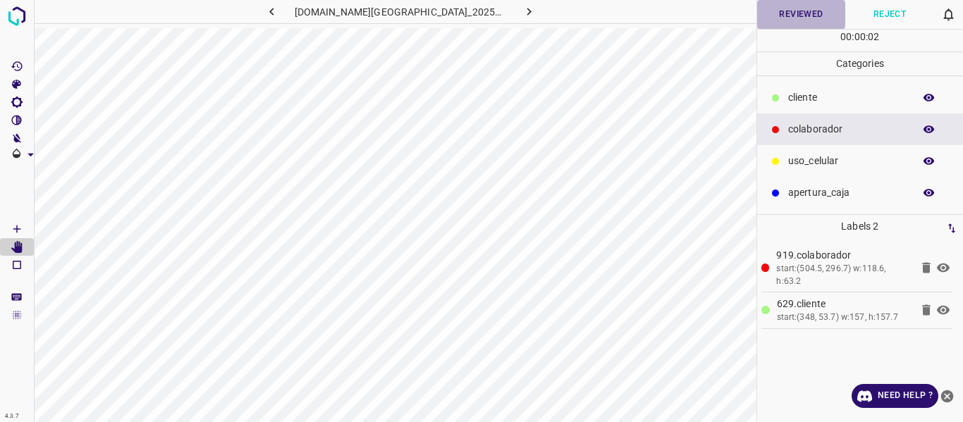
click at [797, 16] on button "Reviewed" at bounding box center [801, 14] width 89 height 29
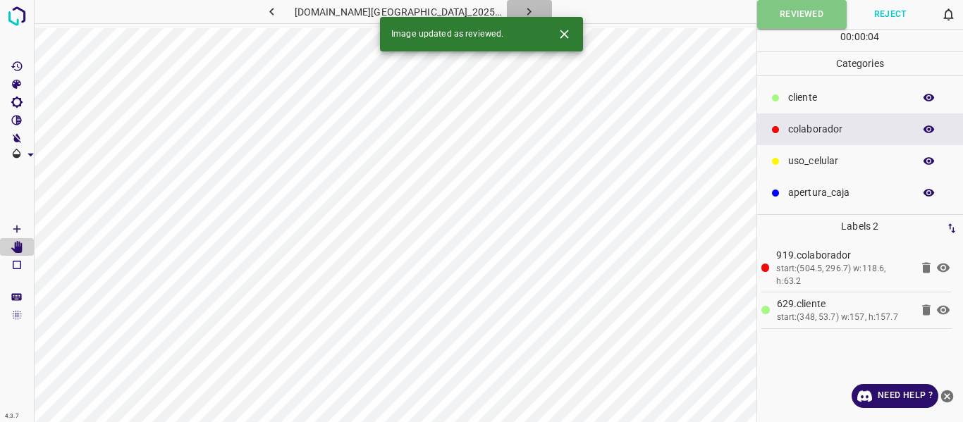
click at [522, 9] on icon "button" at bounding box center [529, 11] width 15 height 15
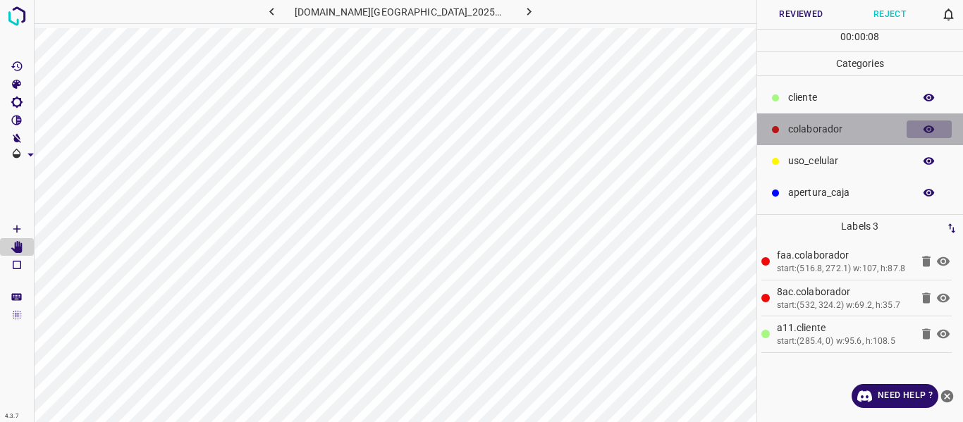
click at [936, 127] on button "button" at bounding box center [929, 130] width 45 height 18
click at [923, 130] on icon "button" at bounding box center [929, 129] width 13 height 13
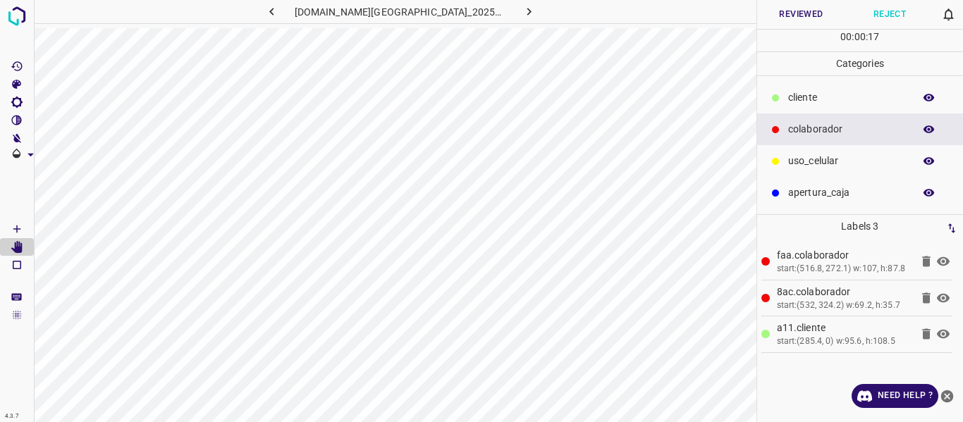
click at [926, 129] on icon "button" at bounding box center [929, 130] width 11 height 8
click at [12, 226] on icon "[Space] Draw" at bounding box center [17, 229] width 13 height 13
click at [929, 193] on icon "button" at bounding box center [929, 193] width 11 height 8
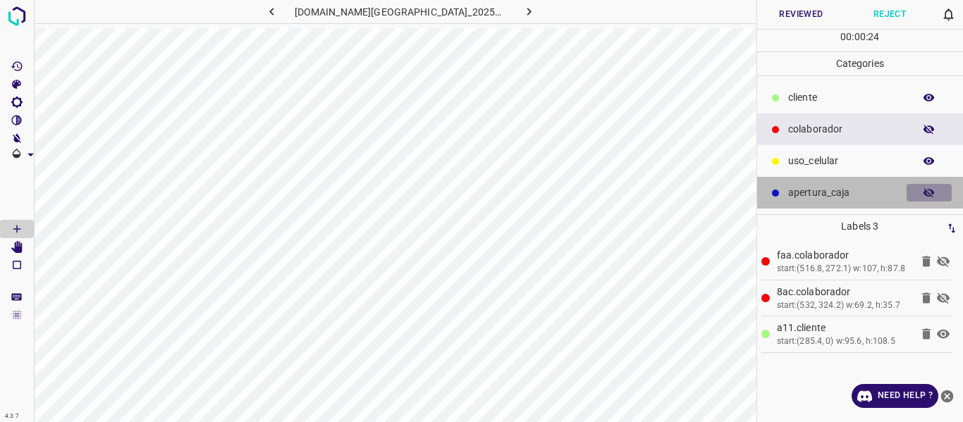
click at [926, 192] on icon "button" at bounding box center [929, 193] width 11 height 10
click at [826, 190] on p "apertura_caja" at bounding box center [847, 192] width 118 height 15
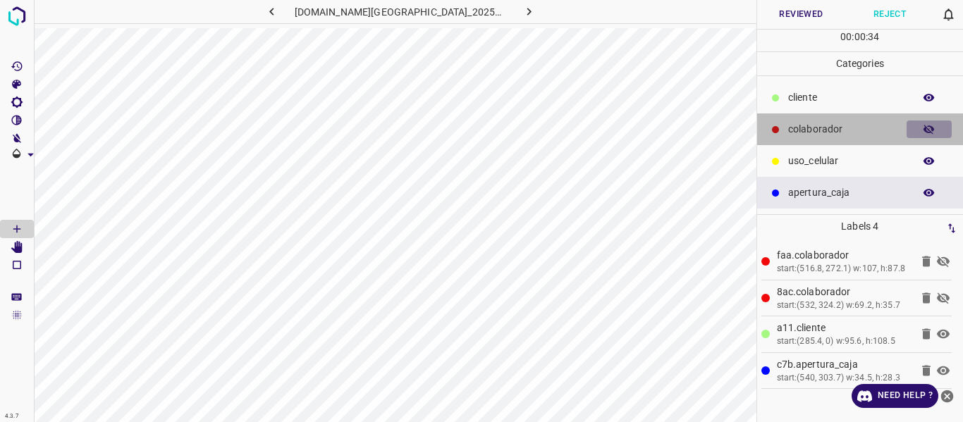
click at [924, 133] on icon "button" at bounding box center [929, 129] width 13 height 13
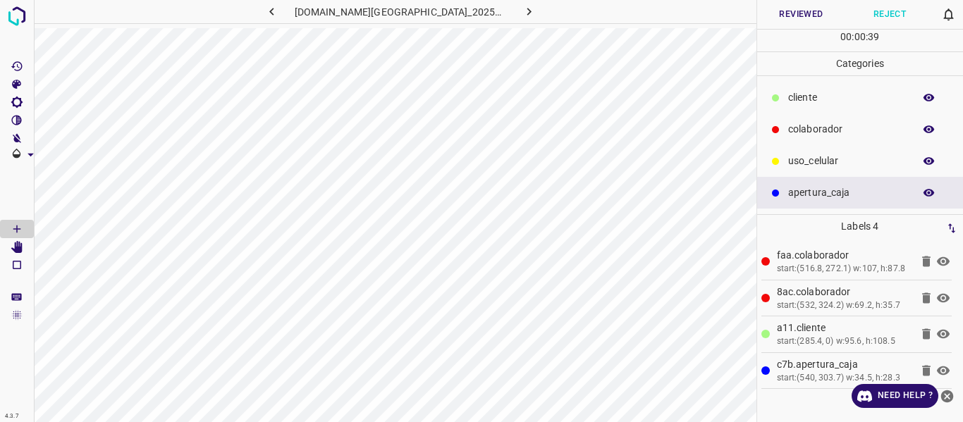
click at [808, 14] on button "Reviewed" at bounding box center [801, 14] width 89 height 29
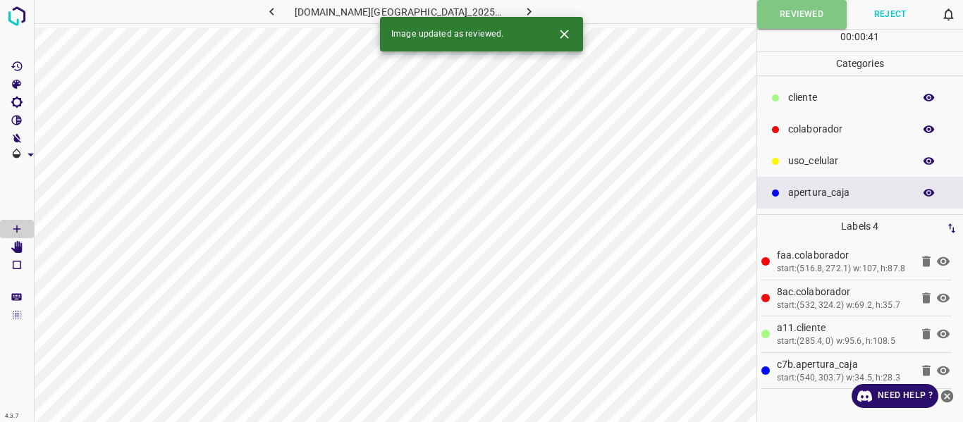
click at [279, 11] on icon "button" at bounding box center [271, 11] width 15 height 15
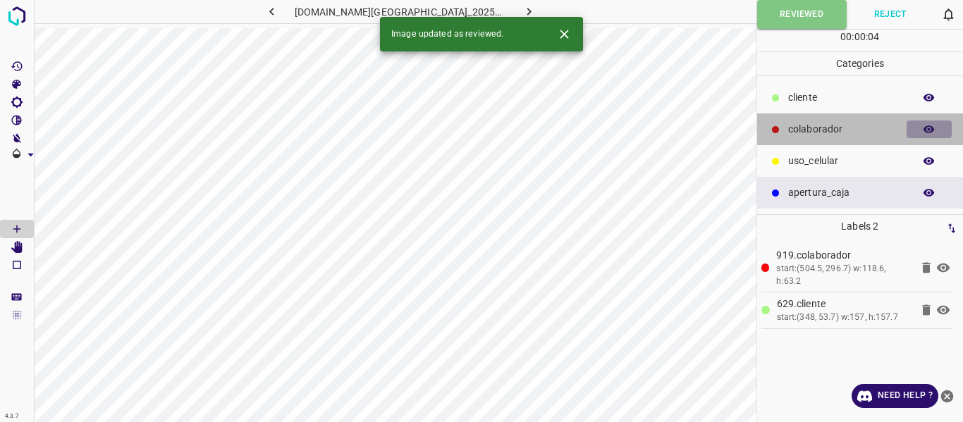
click at [929, 133] on icon "button" at bounding box center [929, 130] width 11 height 8
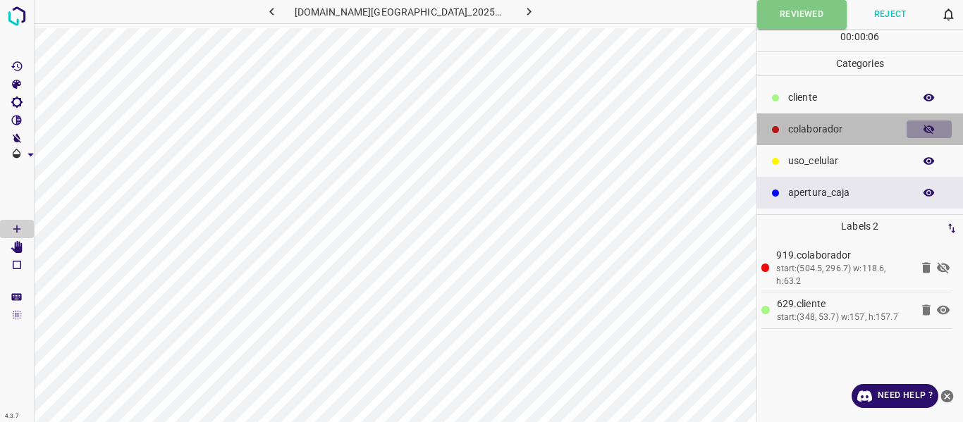
click at [929, 133] on icon "button" at bounding box center [929, 130] width 11 height 10
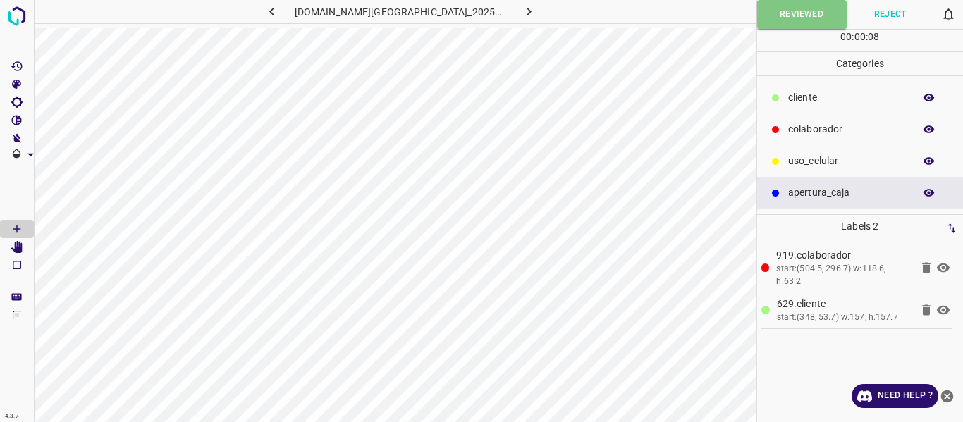
click at [522, 15] on icon "button" at bounding box center [529, 11] width 15 height 15
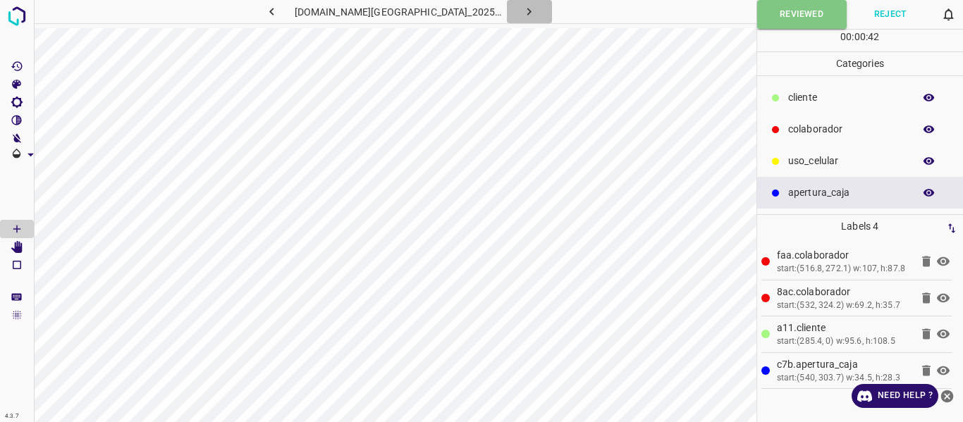
click at [522, 6] on icon "button" at bounding box center [529, 11] width 15 height 15
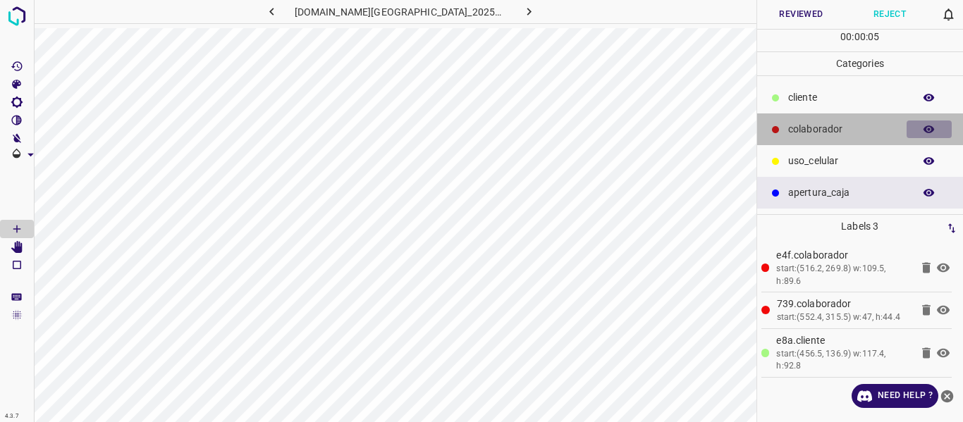
click at [929, 128] on icon "button" at bounding box center [929, 129] width 13 height 13
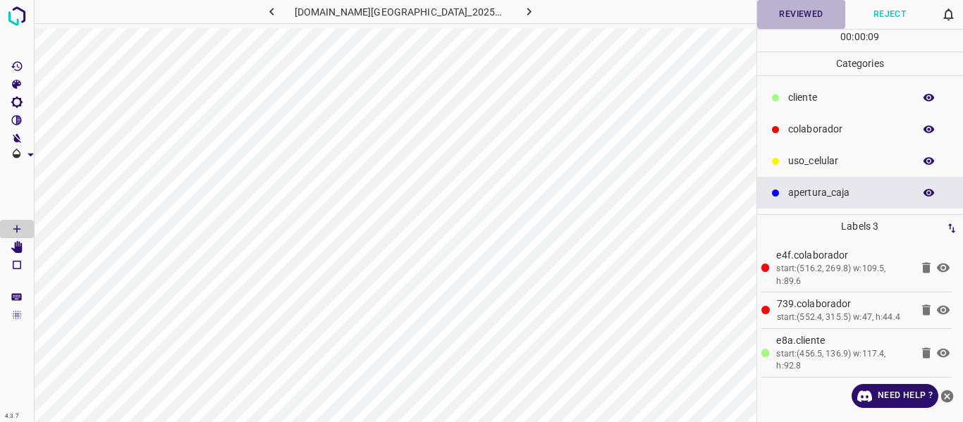
click at [788, 14] on button "Reviewed" at bounding box center [801, 14] width 89 height 29
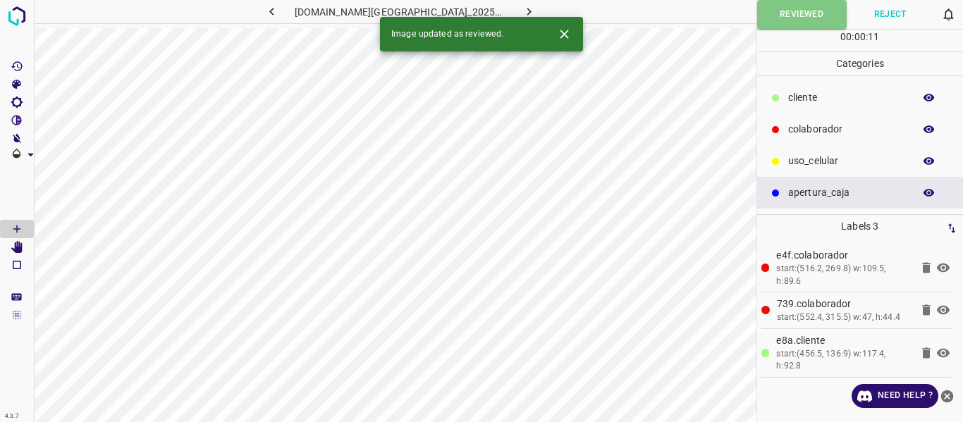
click at [522, 11] on icon "button" at bounding box center [529, 11] width 15 height 15
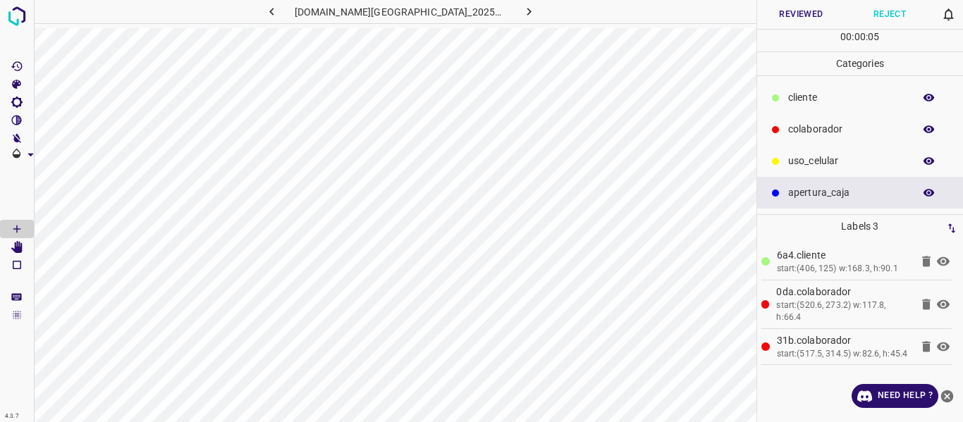
click at [790, 18] on button "Reviewed" at bounding box center [801, 14] width 89 height 29
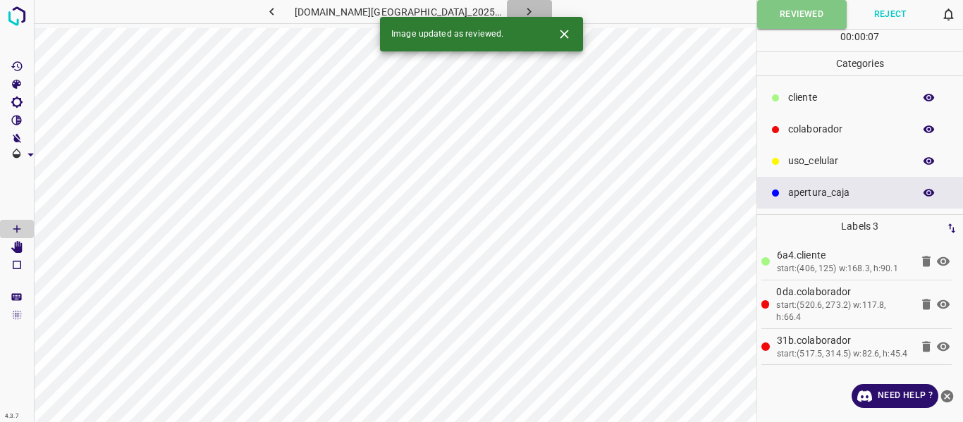
click at [522, 14] on button "button" at bounding box center [529, 11] width 45 height 23
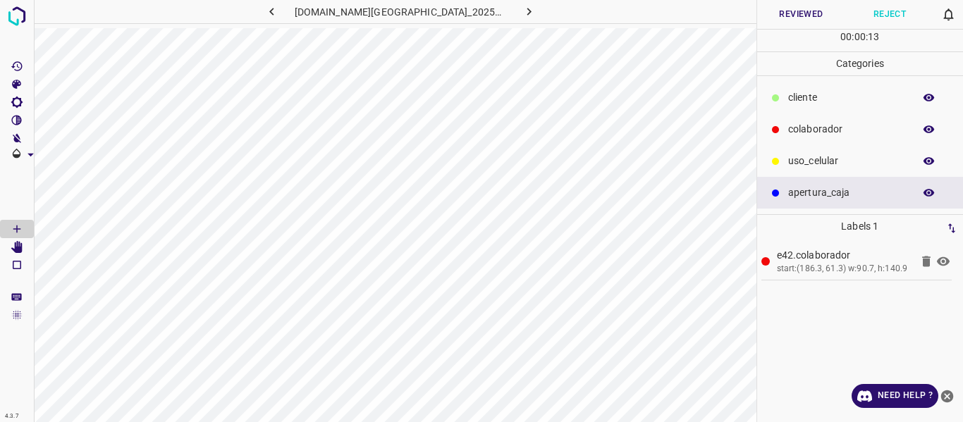
click at [783, 16] on button "Reviewed" at bounding box center [801, 14] width 89 height 29
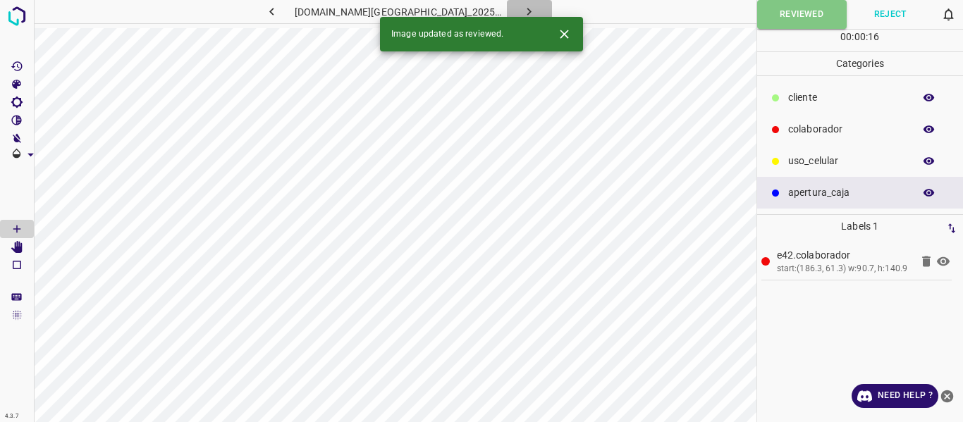
click at [522, 13] on icon "button" at bounding box center [529, 11] width 15 height 15
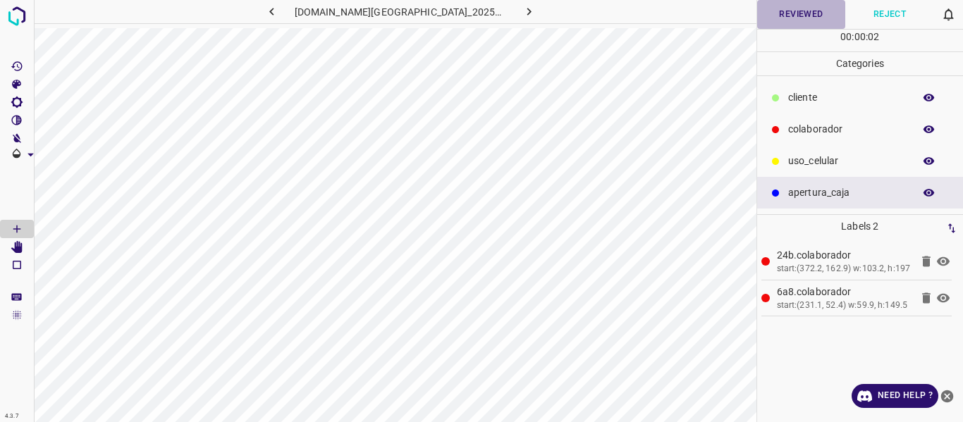
click at [800, 10] on button "Reviewed" at bounding box center [801, 14] width 89 height 29
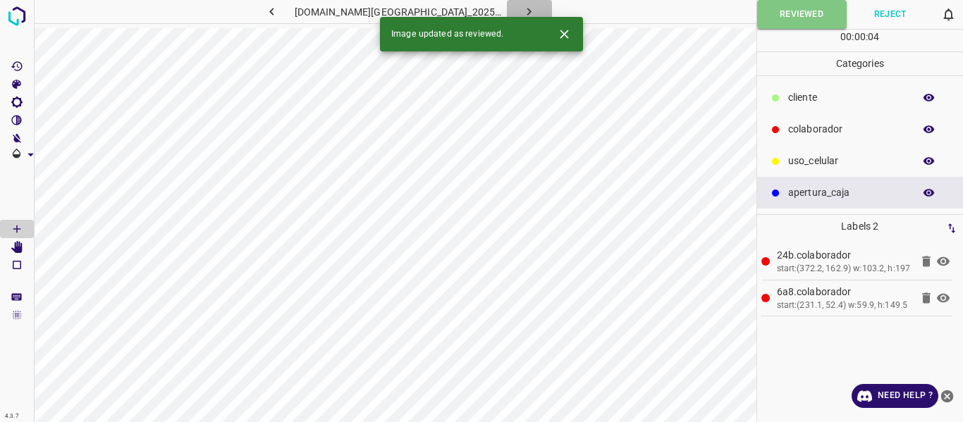
click at [522, 10] on button "button" at bounding box center [529, 11] width 45 height 23
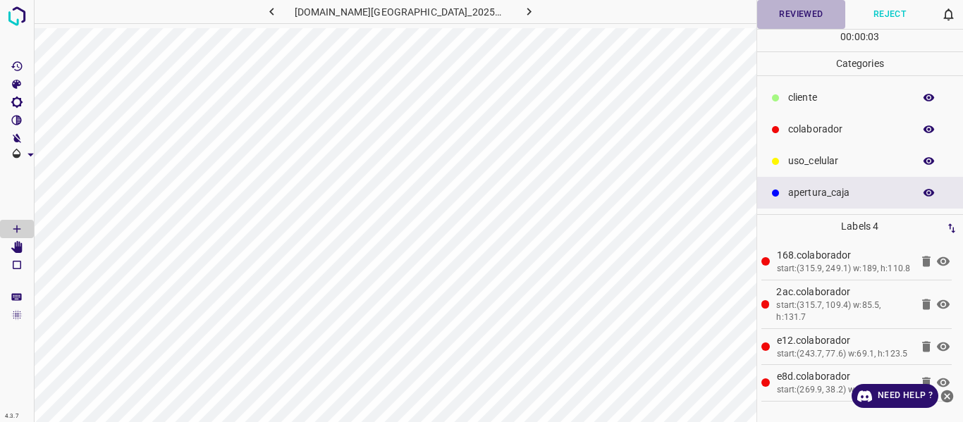
click at [788, 14] on button "Reviewed" at bounding box center [801, 14] width 89 height 29
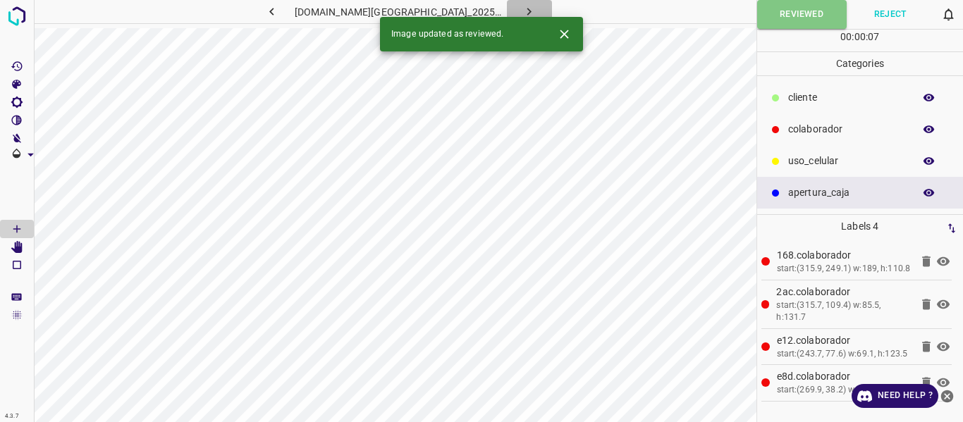
click at [507, 8] on button "button" at bounding box center [529, 11] width 45 height 23
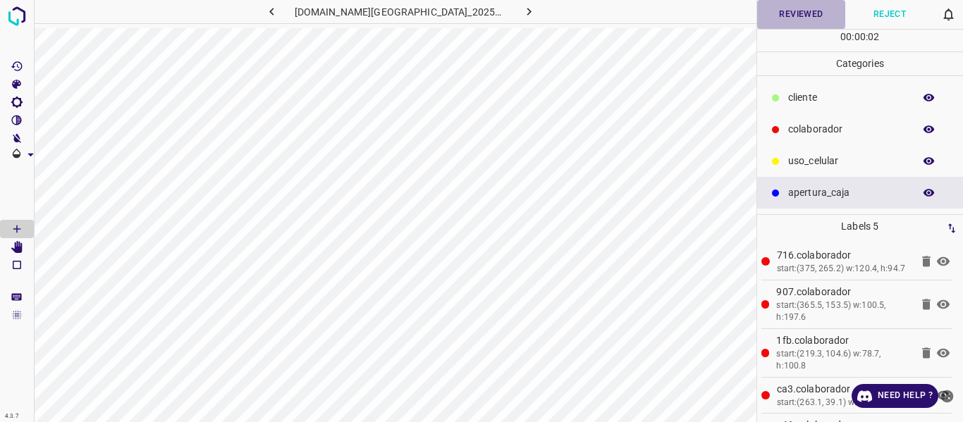
click at [774, 20] on button "Reviewed" at bounding box center [801, 14] width 89 height 29
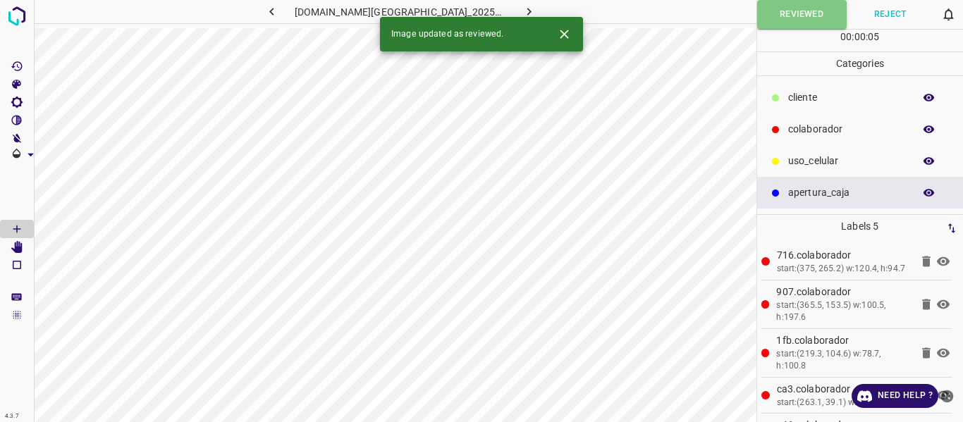
click at [525, 6] on button "button" at bounding box center [529, 11] width 45 height 23
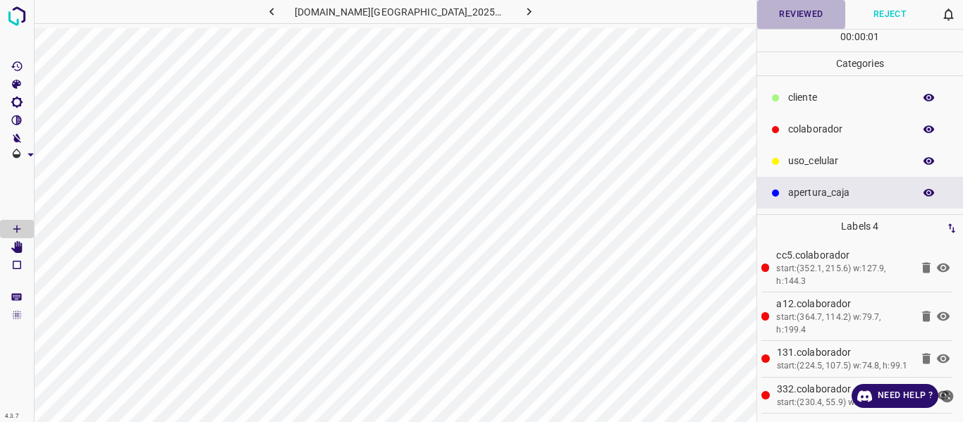
click at [805, 13] on button "Reviewed" at bounding box center [801, 14] width 89 height 29
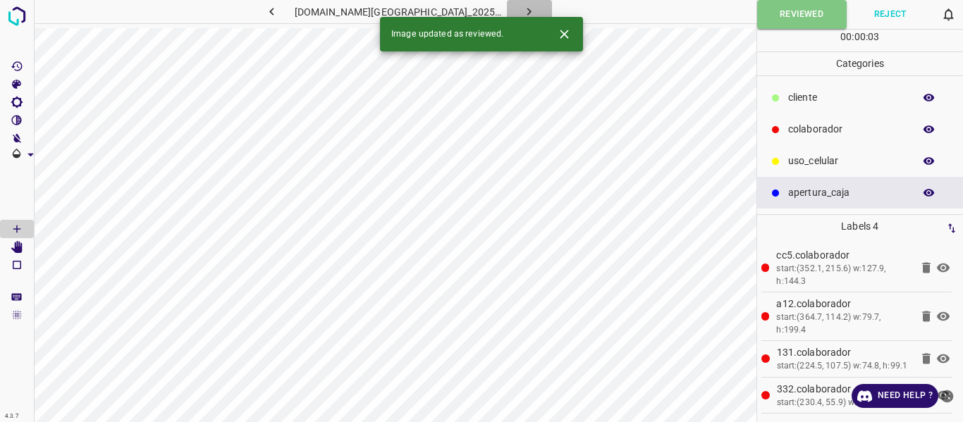
click at [522, 9] on button "button" at bounding box center [529, 11] width 45 height 23
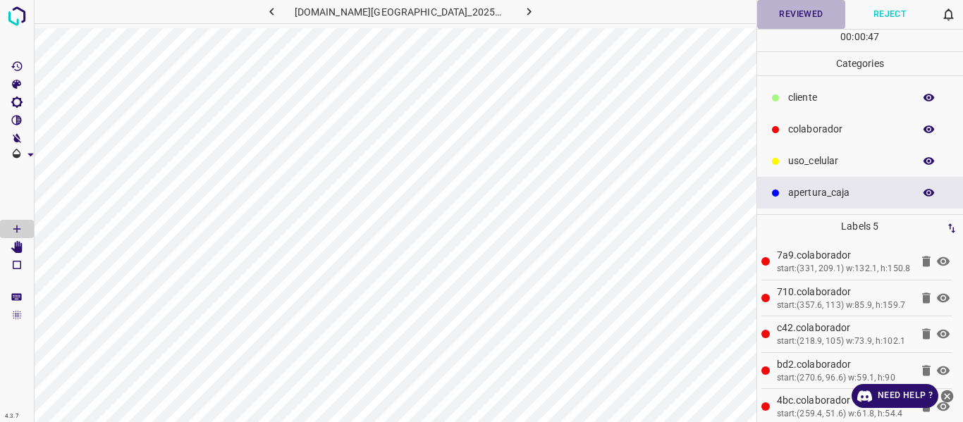
click at [798, 23] on button "Reviewed" at bounding box center [801, 14] width 89 height 29
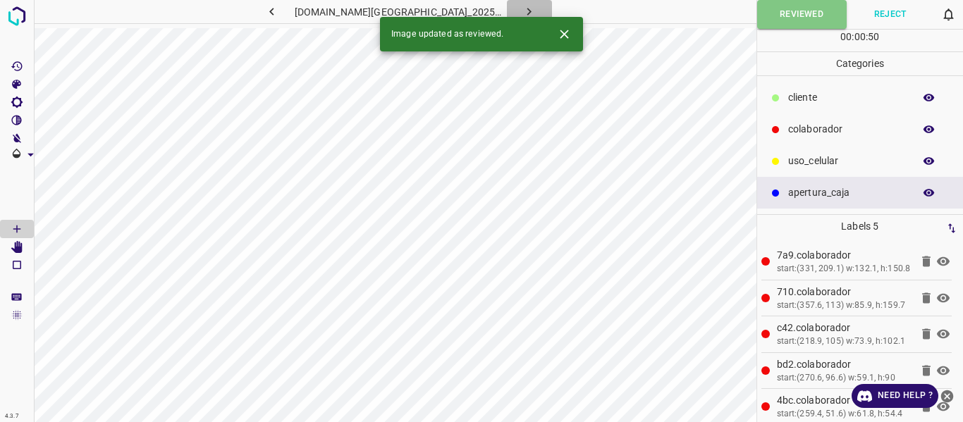
click at [522, 7] on icon "button" at bounding box center [529, 11] width 15 height 15
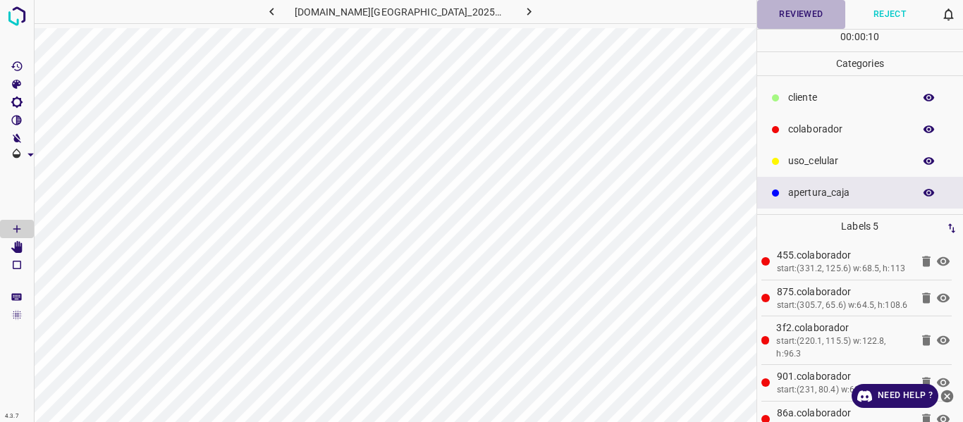
click at [776, 18] on button "Reviewed" at bounding box center [801, 14] width 89 height 29
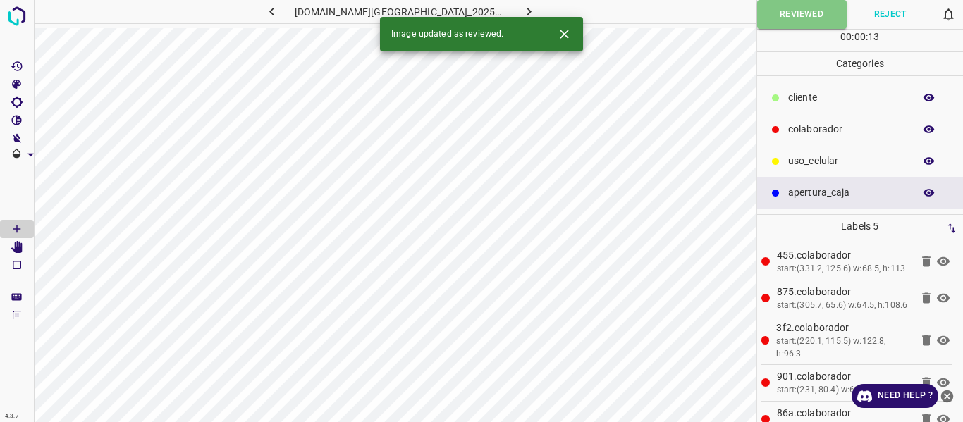
click at [522, 6] on icon "button" at bounding box center [529, 11] width 15 height 15
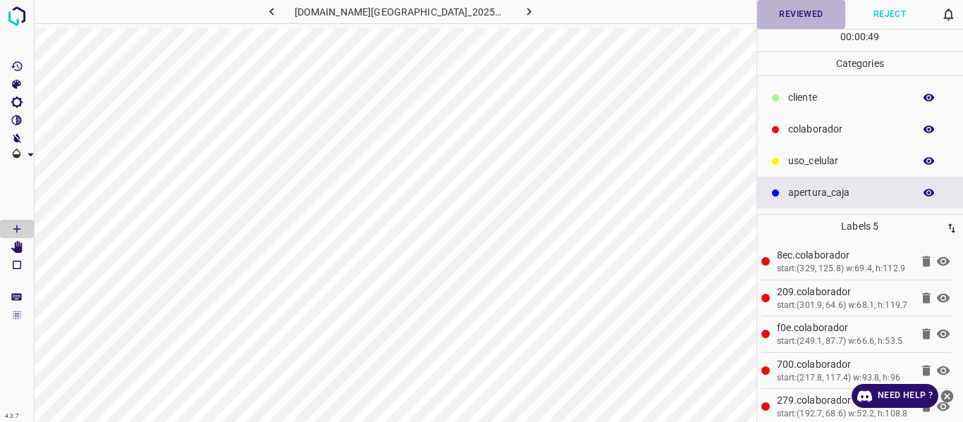
click at [782, 18] on button "Reviewed" at bounding box center [801, 14] width 89 height 29
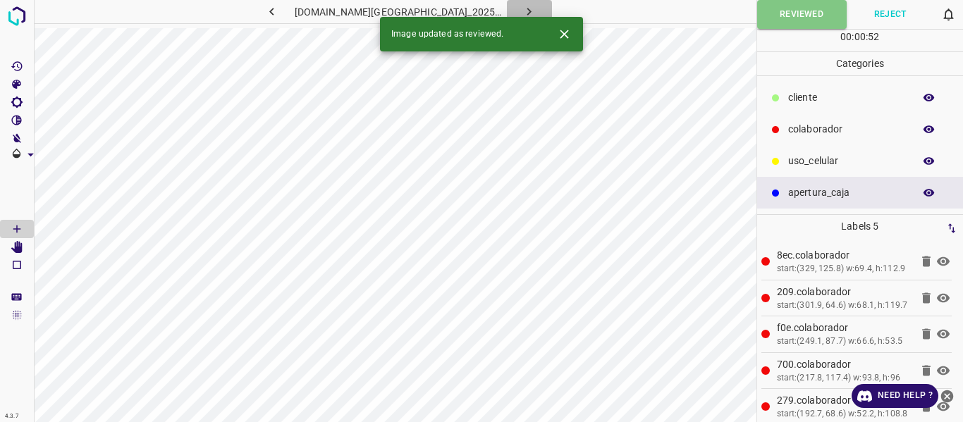
drag, startPoint x: 520, startPoint y: 6, endPoint x: 728, endPoint y: 8, distance: 208.0
click at [522, 6] on icon "button" at bounding box center [529, 11] width 15 height 15
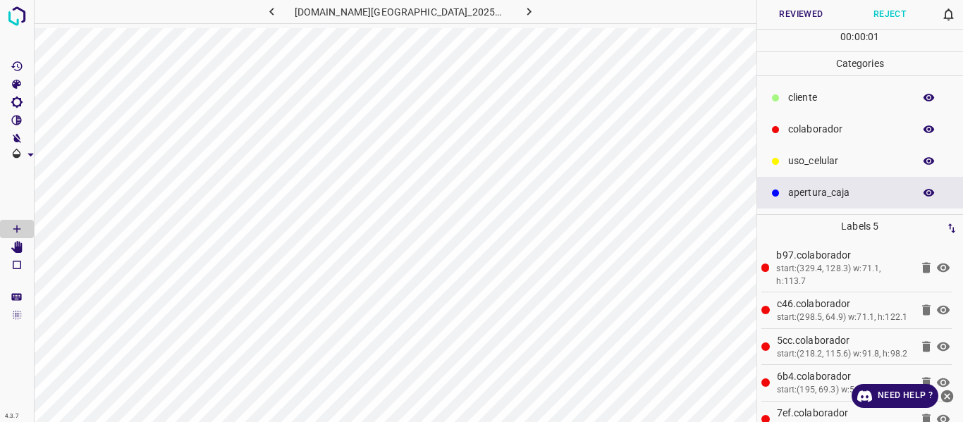
click at [794, 11] on button "Reviewed" at bounding box center [801, 14] width 89 height 29
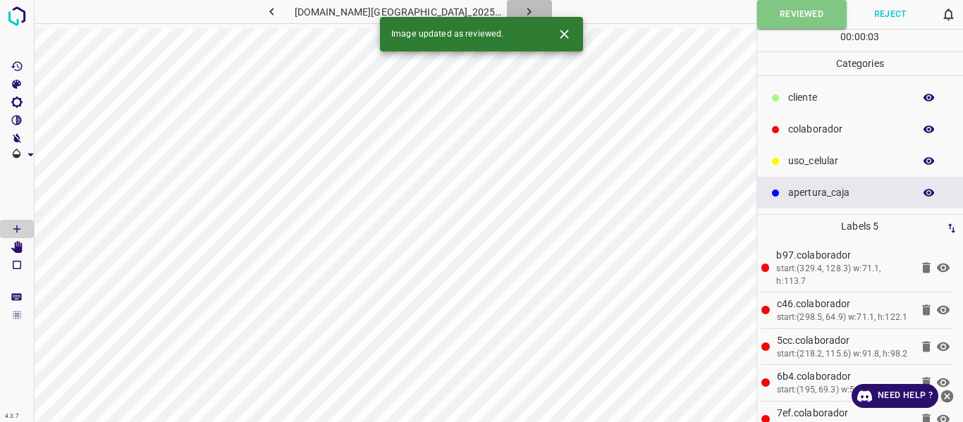
click at [523, 11] on button "button" at bounding box center [529, 11] width 45 height 23
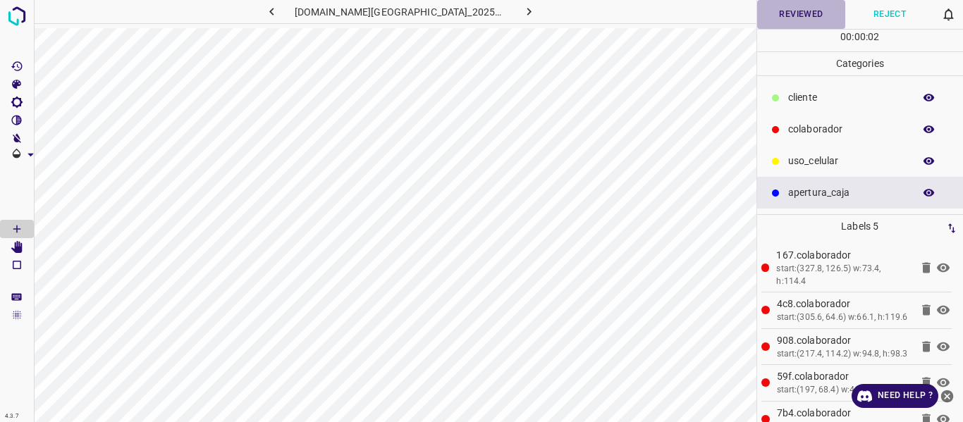
click at [792, 20] on button "Reviewed" at bounding box center [801, 14] width 89 height 29
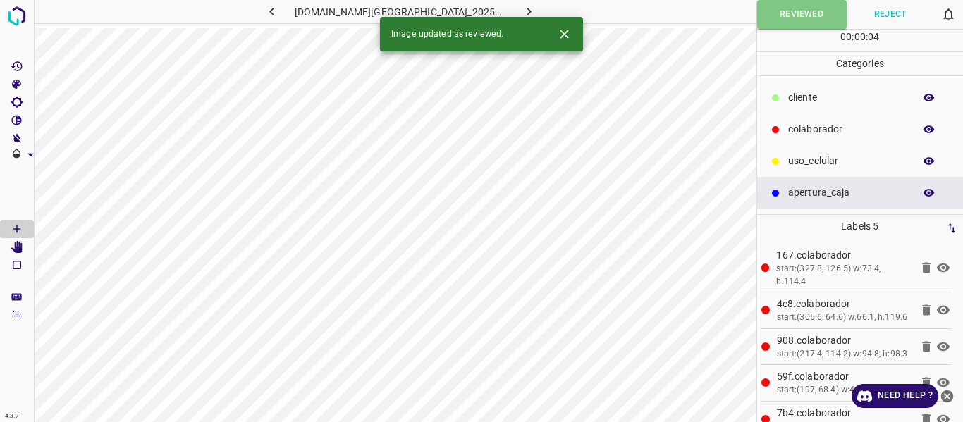
click at [522, 8] on icon "button" at bounding box center [529, 11] width 15 height 15
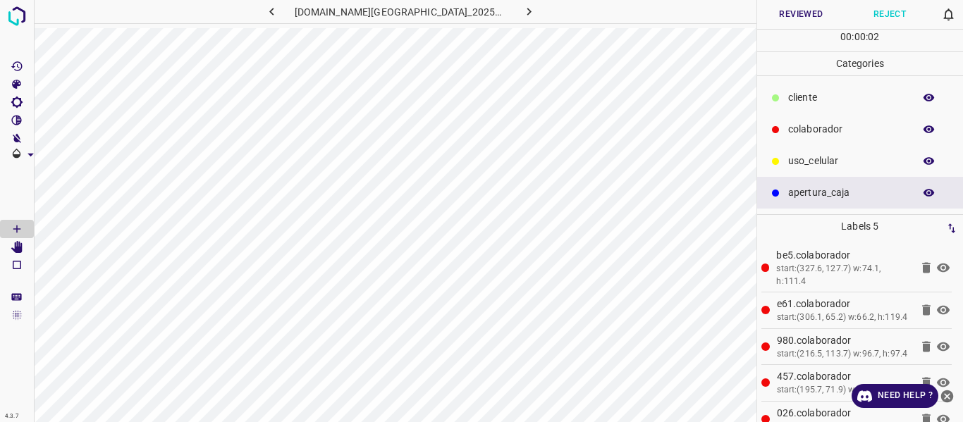
click at [783, 18] on button "Reviewed" at bounding box center [801, 14] width 89 height 29
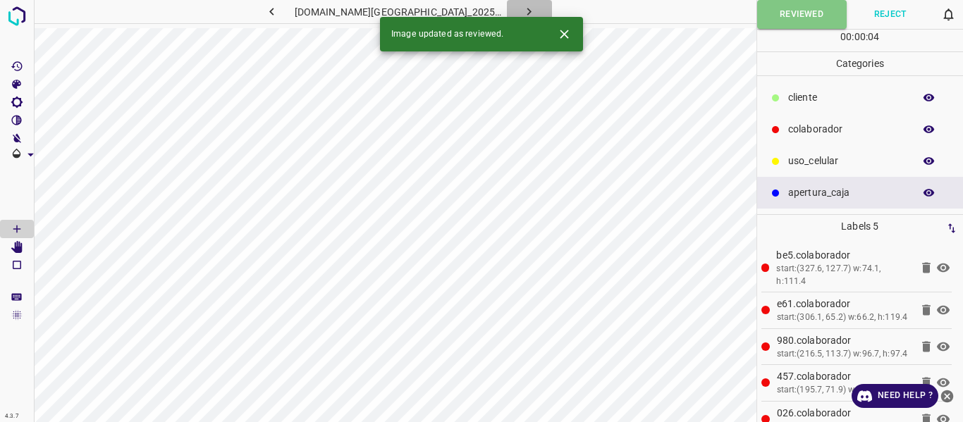
click at [522, 11] on icon "button" at bounding box center [529, 11] width 15 height 15
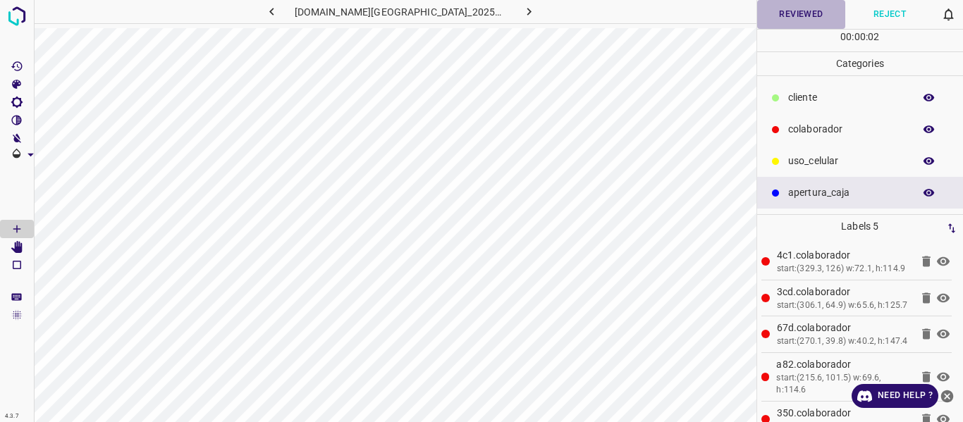
click at [777, 21] on button "Reviewed" at bounding box center [801, 14] width 89 height 29
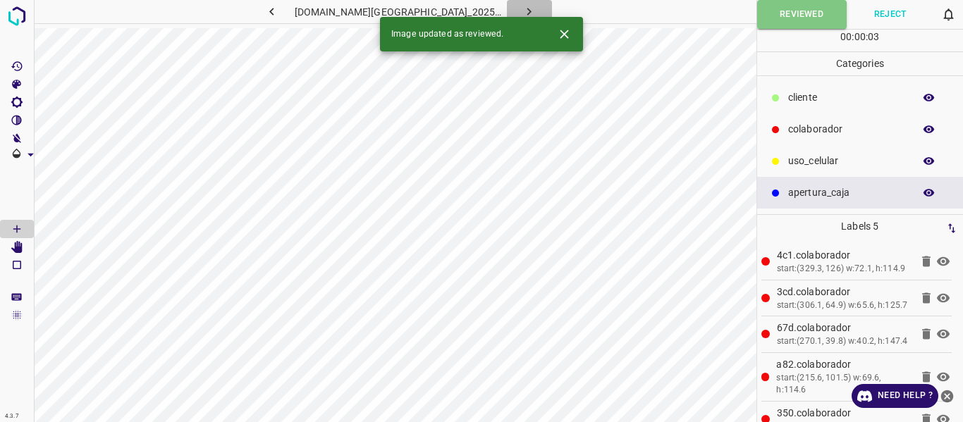
click at [522, 8] on icon "button" at bounding box center [529, 11] width 15 height 15
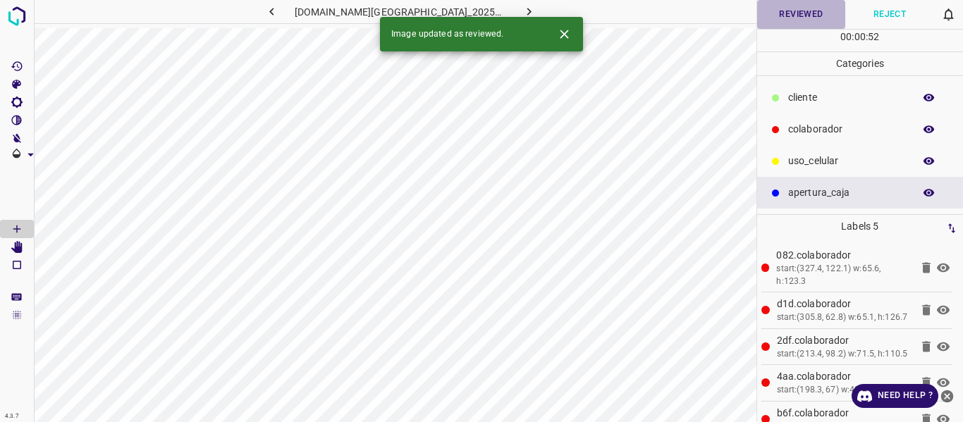
click at [771, 18] on button "Reviewed" at bounding box center [801, 14] width 89 height 29
click at [522, 8] on icon "button" at bounding box center [529, 11] width 15 height 15
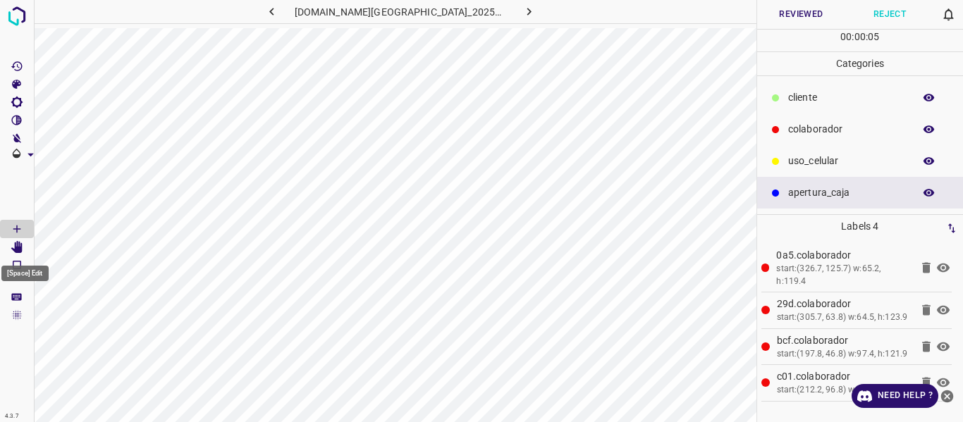
click at [20, 243] on icon "[Space] Edit" at bounding box center [16, 247] width 11 height 13
click at [925, 126] on icon "button" at bounding box center [929, 129] width 13 height 13
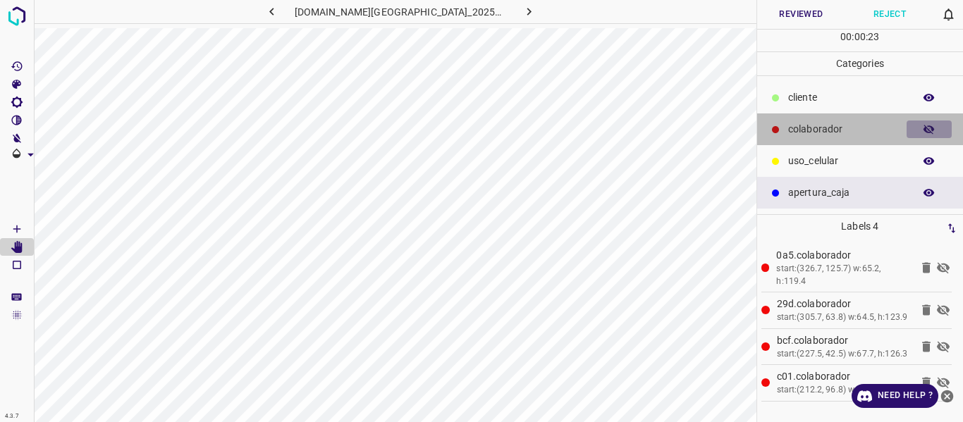
click at [923, 135] on icon "button" at bounding box center [929, 129] width 13 height 13
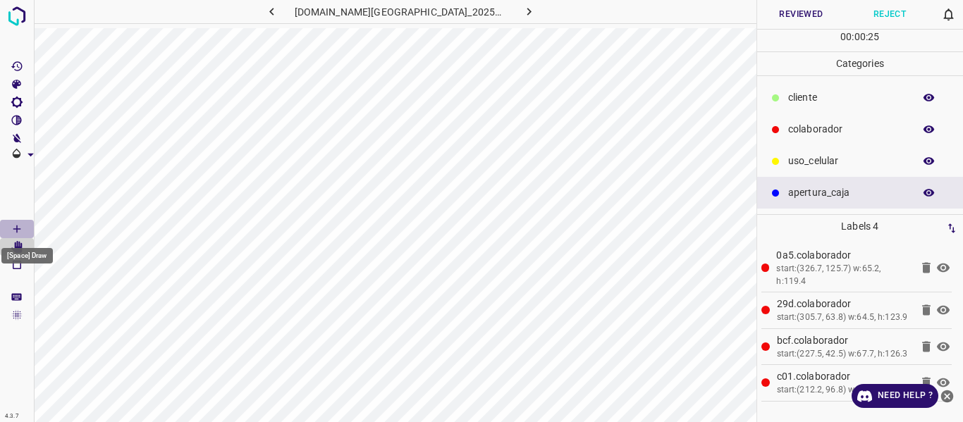
click at [16, 224] on icon "[Space] Draw" at bounding box center [17, 229] width 13 height 13
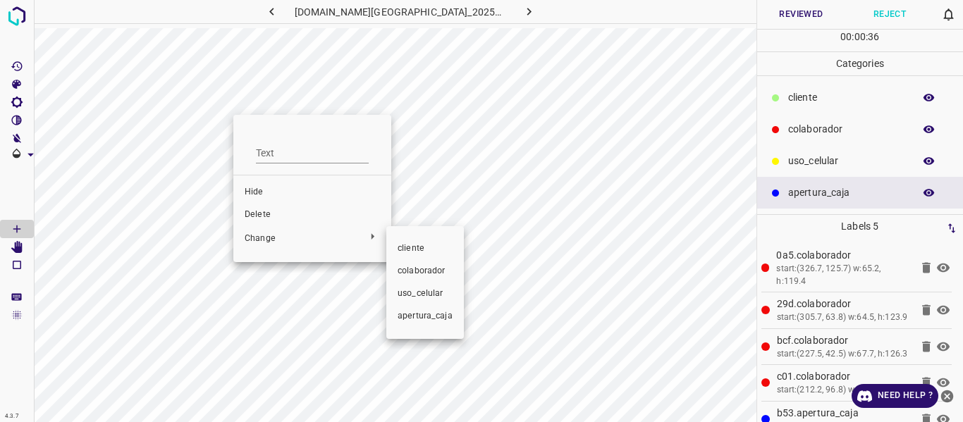
click at [417, 272] on span "colaborador" at bounding box center [425, 271] width 55 height 13
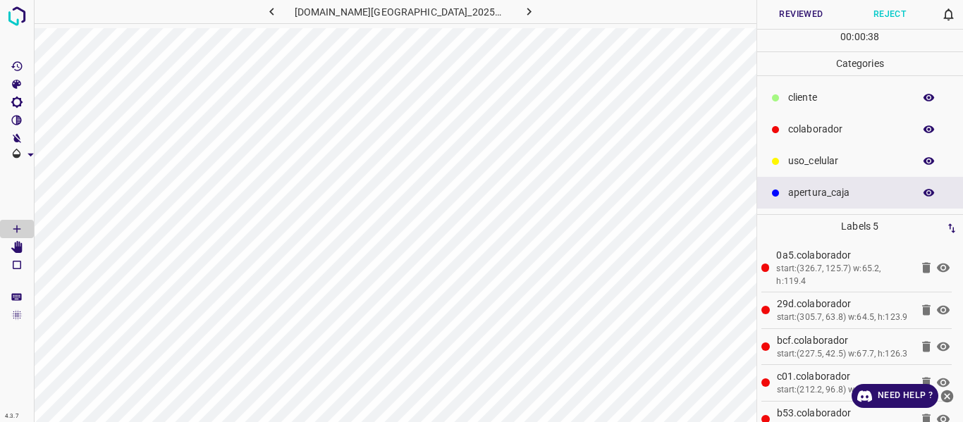
click at [927, 130] on icon "button" at bounding box center [929, 129] width 13 height 13
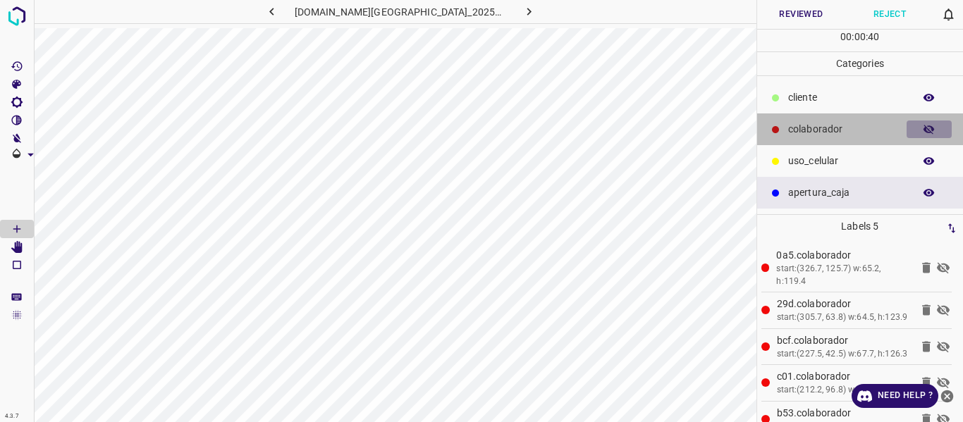
click at [927, 130] on icon "button" at bounding box center [929, 129] width 13 height 13
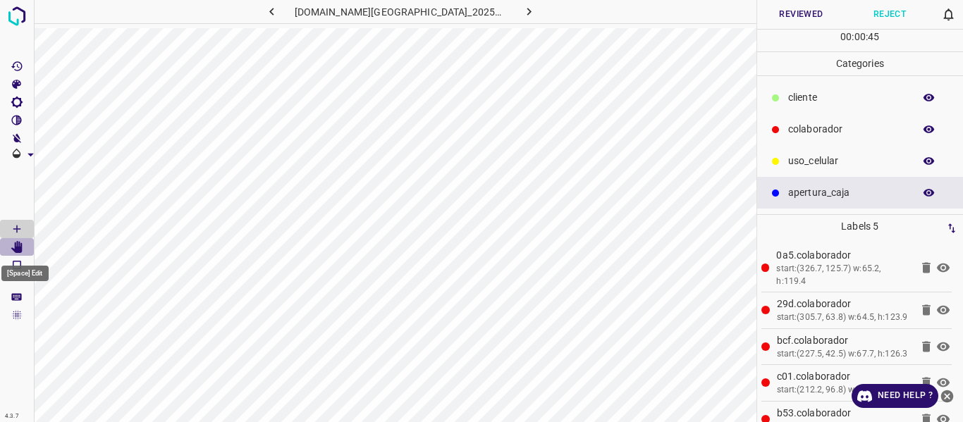
drag, startPoint x: 18, startPoint y: 249, endPoint x: 25, endPoint y: 248, distance: 7.8
click at [17, 249] on icon "[Space] Edit" at bounding box center [16, 247] width 11 height 13
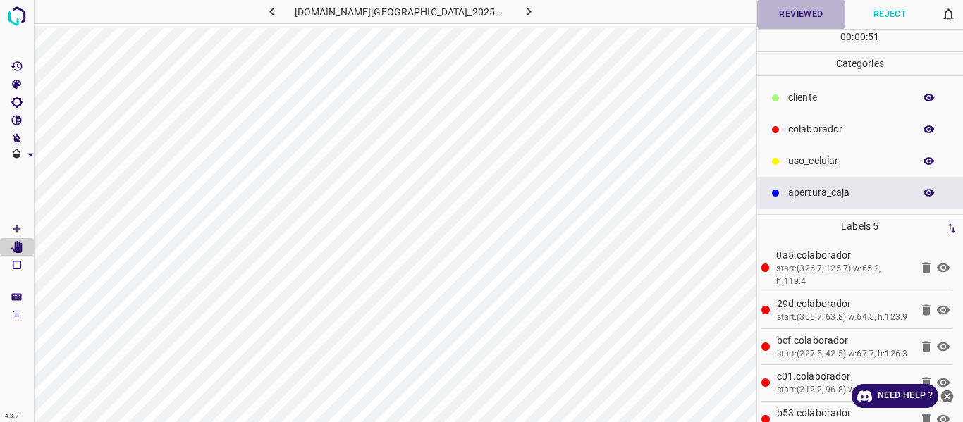
click at [797, 14] on button "Reviewed" at bounding box center [801, 14] width 89 height 29
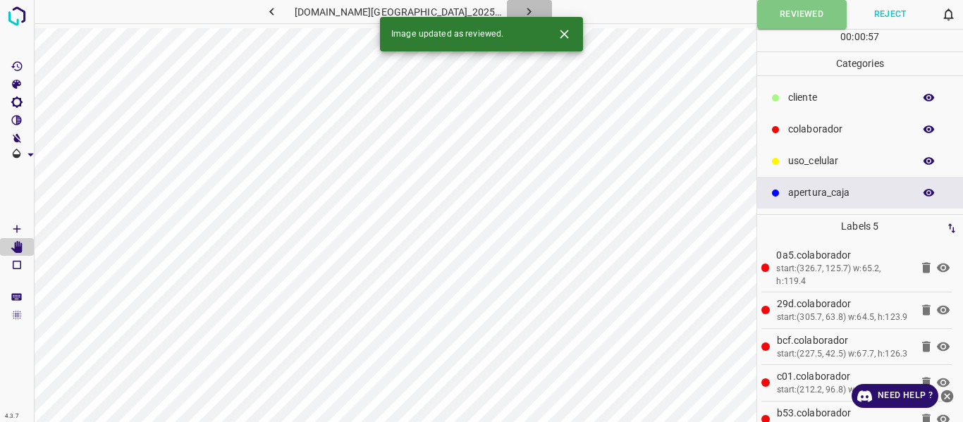
click at [507, 8] on button "button" at bounding box center [529, 11] width 45 height 23
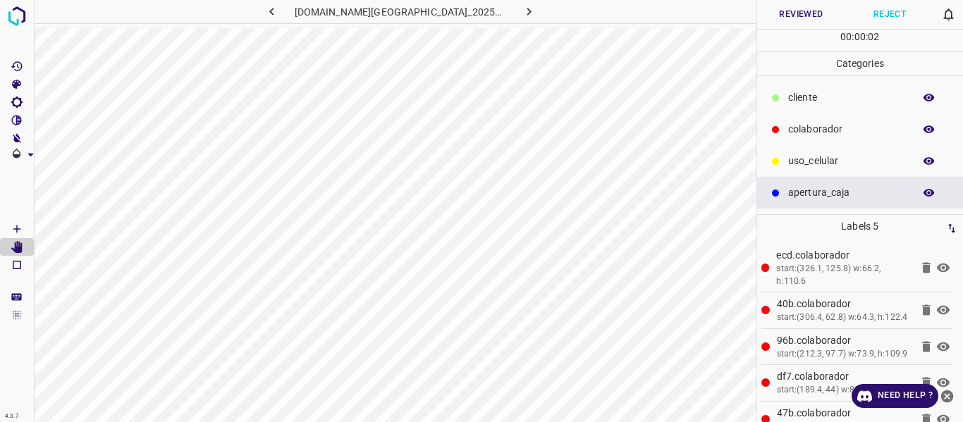
click at [931, 128] on icon "button" at bounding box center [929, 129] width 13 height 13
click at [791, 10] on button "Reviewed" at bounding box center [801, 14] width 89 height 29
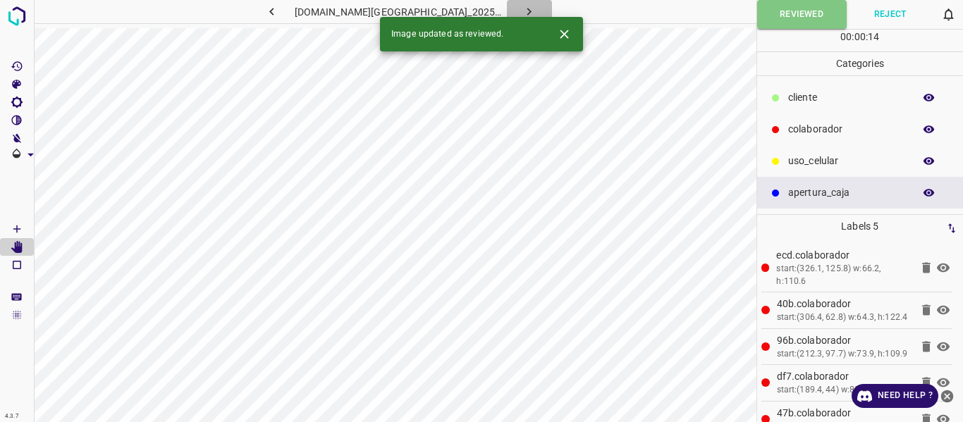
drag, startPoint x: 513, startPoint y: 10, endPoint x: 524, endPoint y: 28, distance: 21.2
click at [527, 11] on icon "button" at bounding box center [529, 12] width 4 height 8
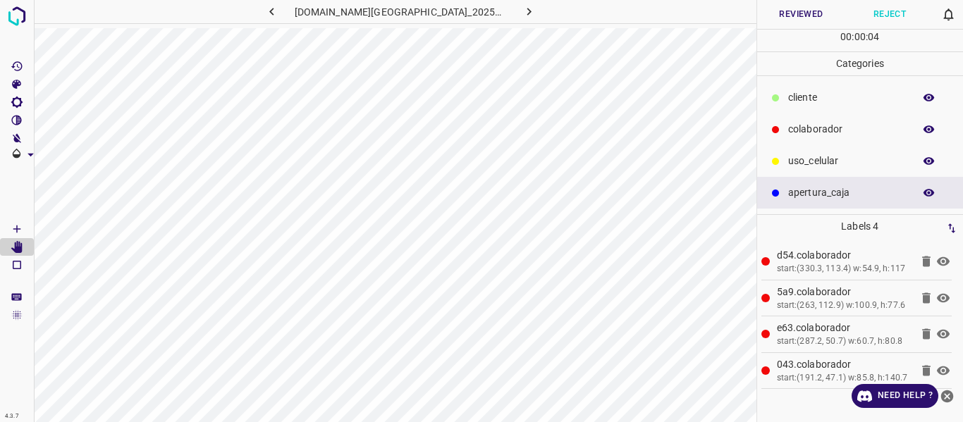
click at [794, 13] on button "Reviewed" at bounding box center [801, 14] width 89 height 29
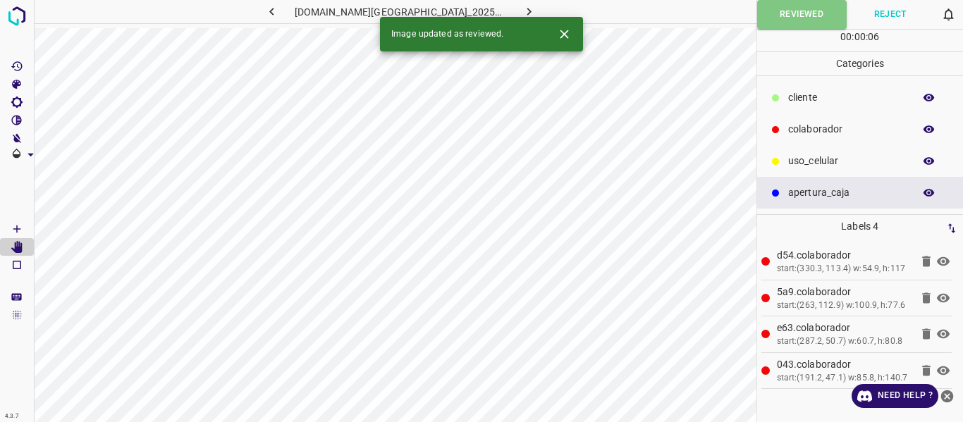
drag, startPoint x: 512, startPoint y: 8, endPoint x: 506, endPoint y: 30, distance: 22.8
click at [522, 8] on icon "button" at bounding box center [529, 11] width 15 height 15
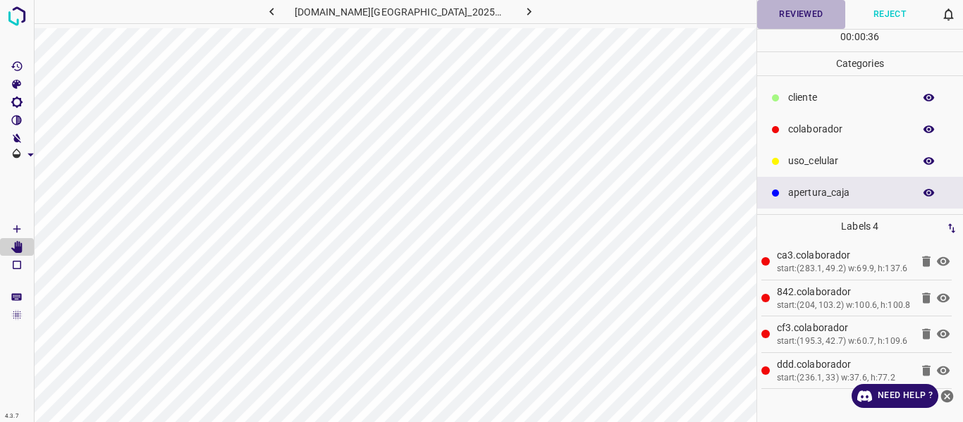
click at [789, 20] on button "Reviewed" at bounding box center [801, 14] width 89 height 29
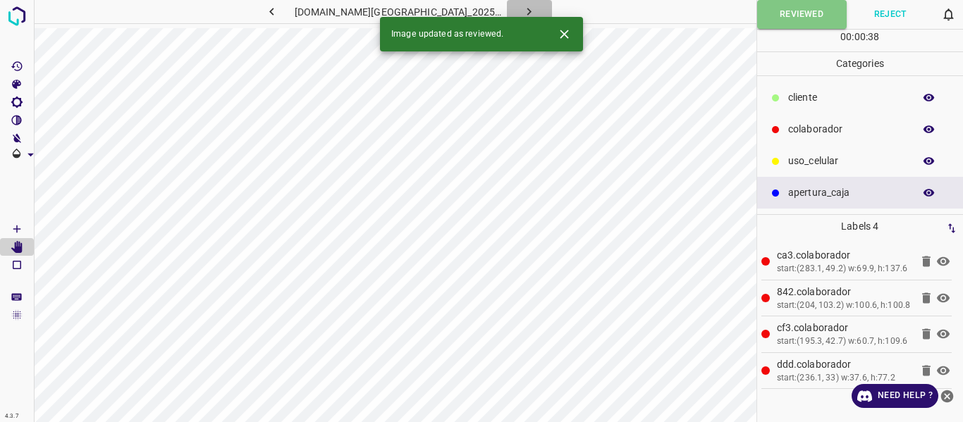
click at [522, 11] on icon "button" at bounding box center [529, 11] width 15 height 15
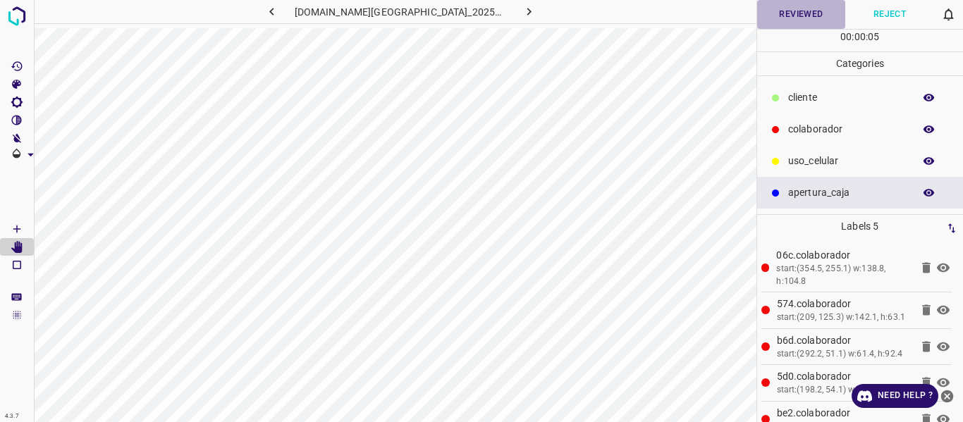
click at [781, 11] on button "Reviewed" at bounding box center [801, 14] width 89 height 29
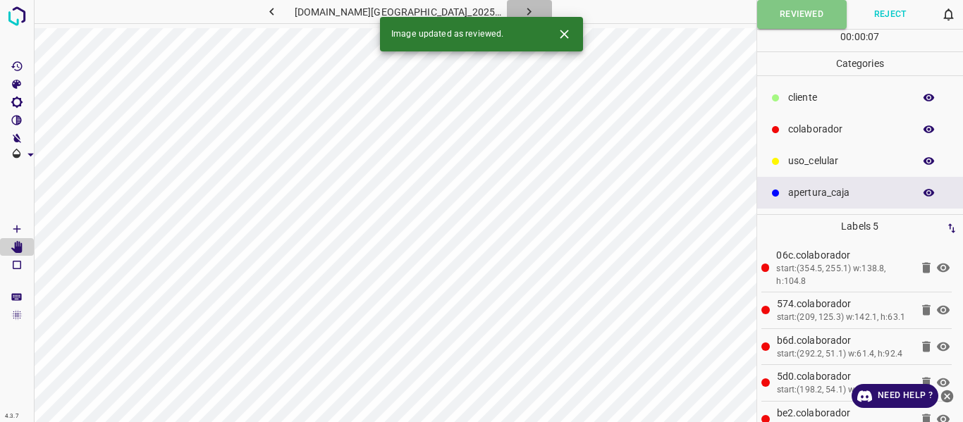
click at [515, 2] on button "button" at bounding box center [529, 11] width 45 height 23
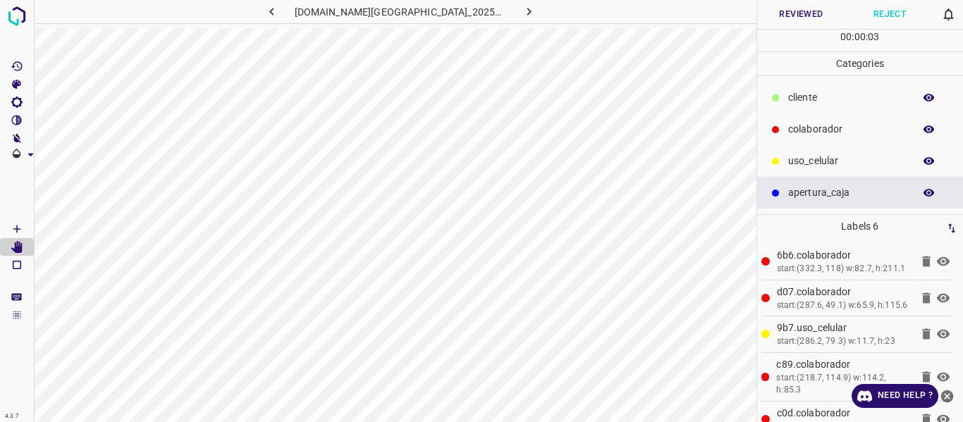
click at [782, 7] on button "Reviewed" at bounding box center [801, 14] width 89 height 29
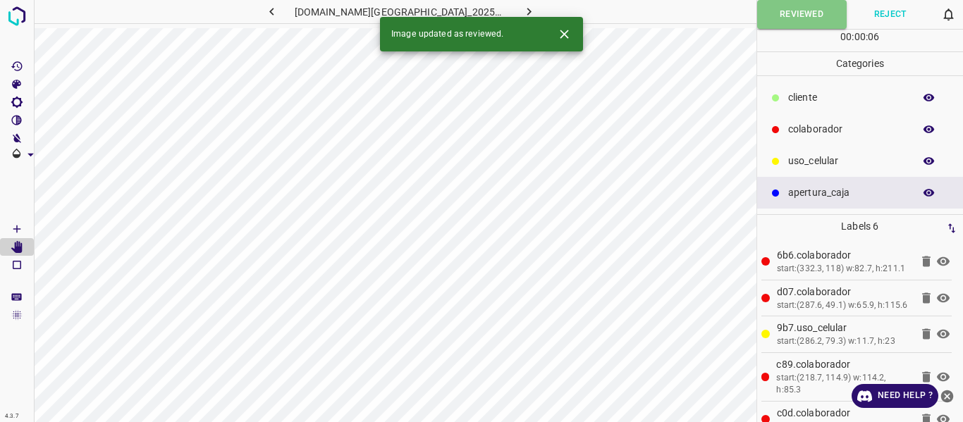
click at [522, 8] on icon "button" at bounding box center [529, 11] width 15 height 15
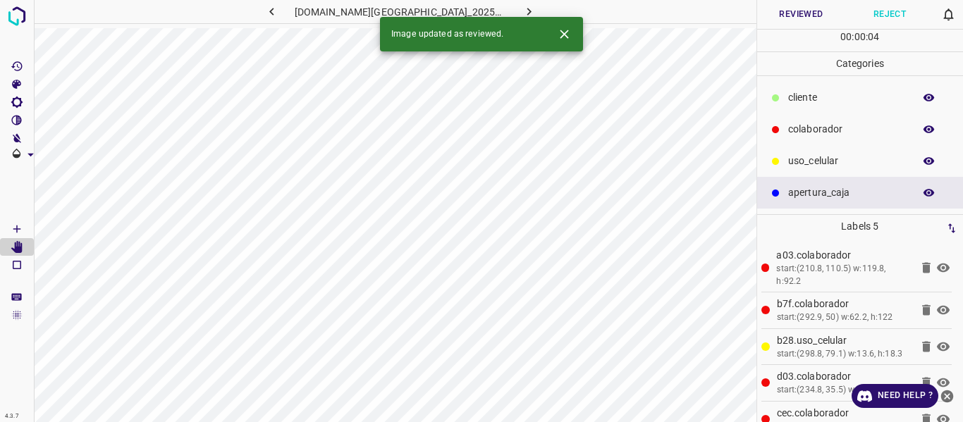
click at [813, 13] on button "Reviewed" at bounding box center [801, 14] width 89 height 29
click at [522, 8] on icon "button" at bounding box center [529, 11] width 15 height 15
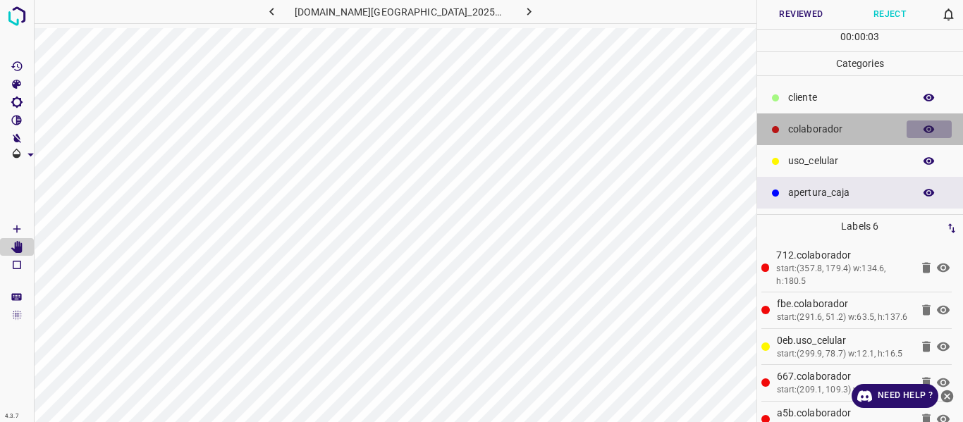
click at [927, 126] on icon "button" at bounding box center [929, 129] width 13 height 13
click at [928, 125] on icon "button" at bounding box center [929, 129] width 13 height 13
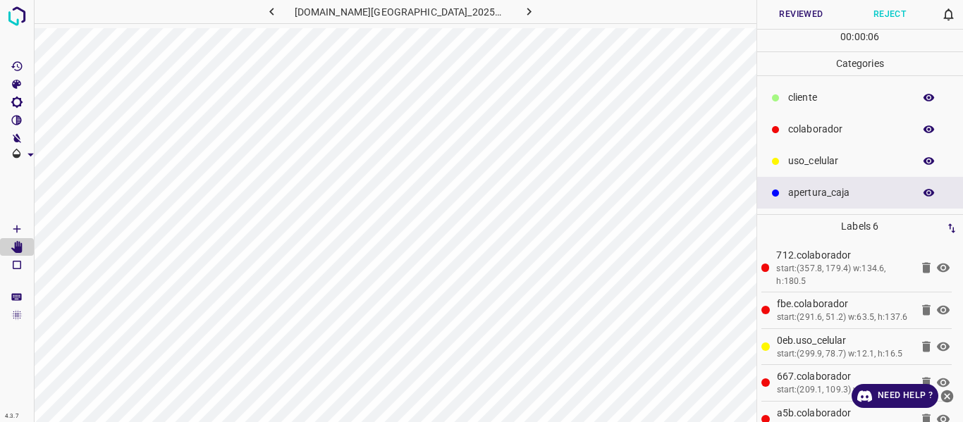
click at [782, 16] on button "Reviewed" at bounding box center [801, 14] width 89 height 29
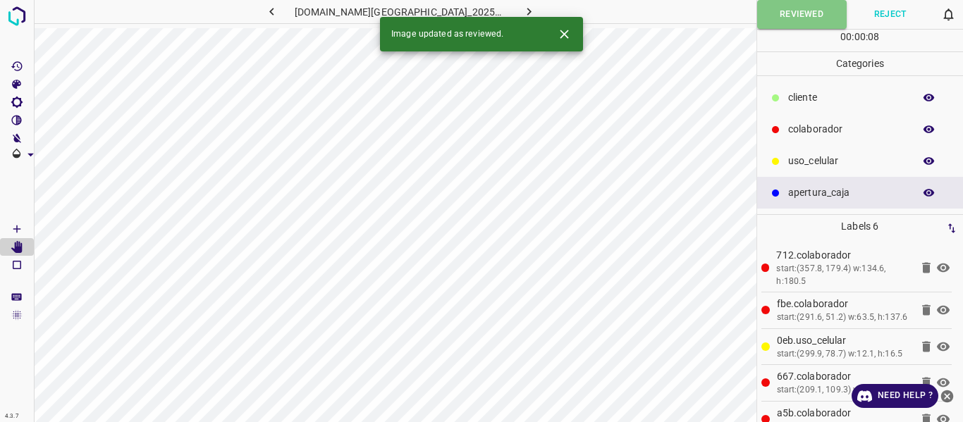
click at [522, 7] on icon "button" at bounding box center [529, 11] width 15 height 15
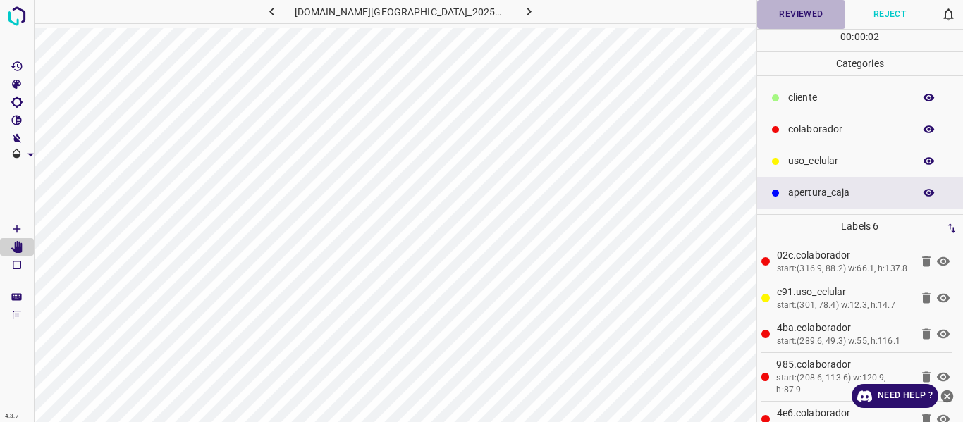
click at [799, 10] on button "Reviewed" at bounding box center [801, 14] width 89 height 29
